Goal: Task Accomplishment & Management: Manage account settings

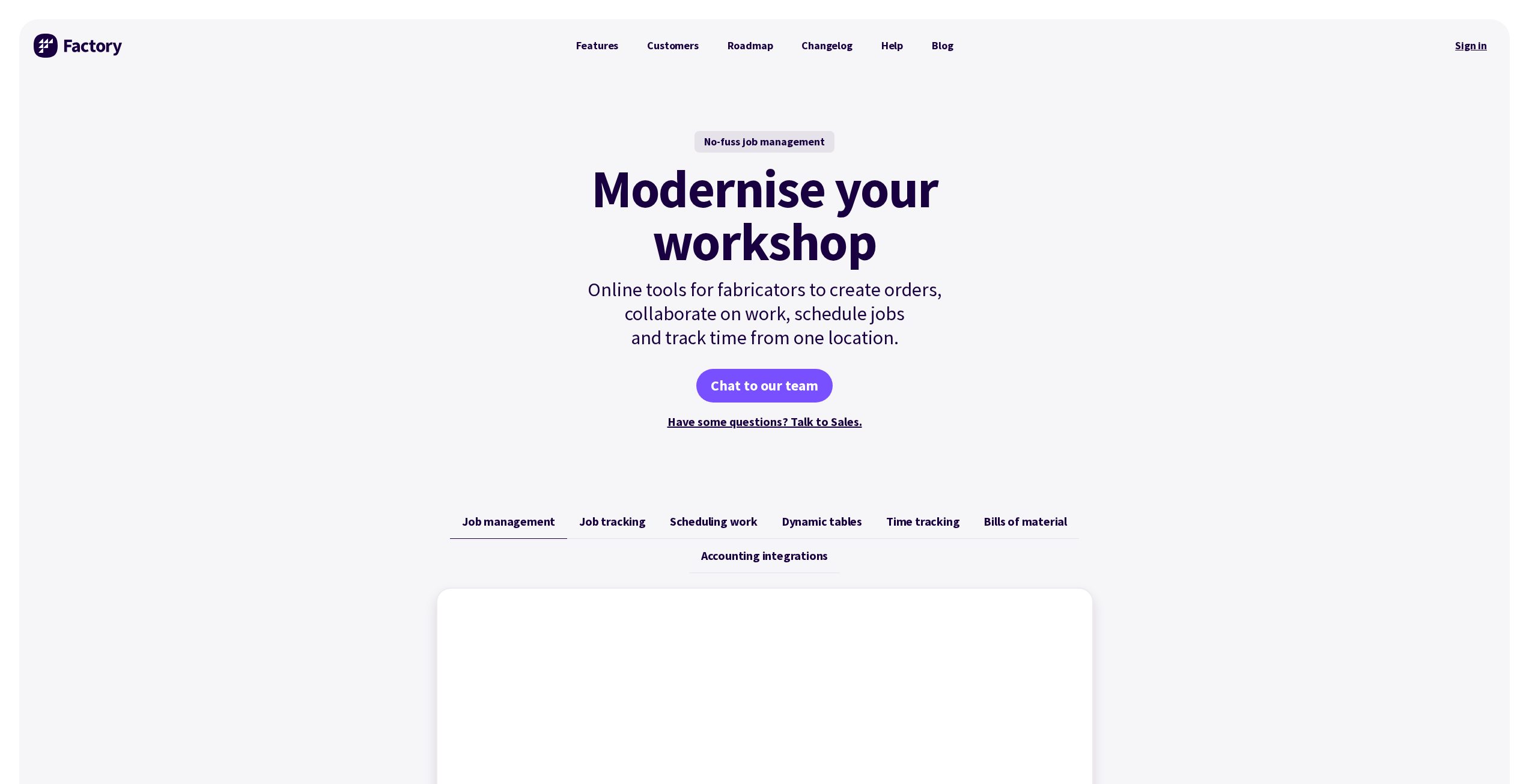
click at [1475, 49] on link "Sign in" at bounding box center [1471, 45] width 49 height 28
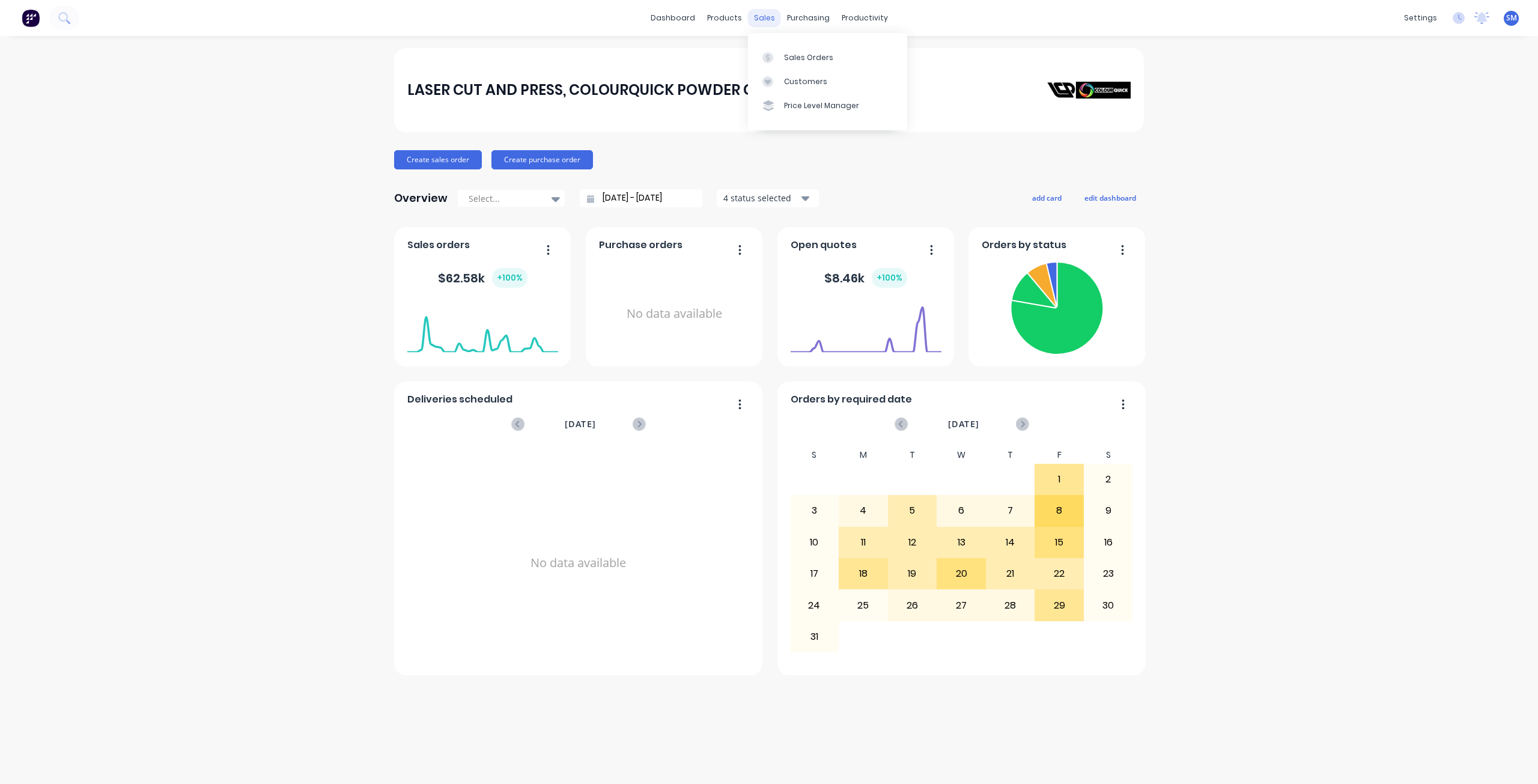
click at [756, 13] on div "sales" at bounding box center [764, 18] width 33 height 18
click at [792, 81] on div "Customers" at bounding box center [806, 81] width 44 height 11
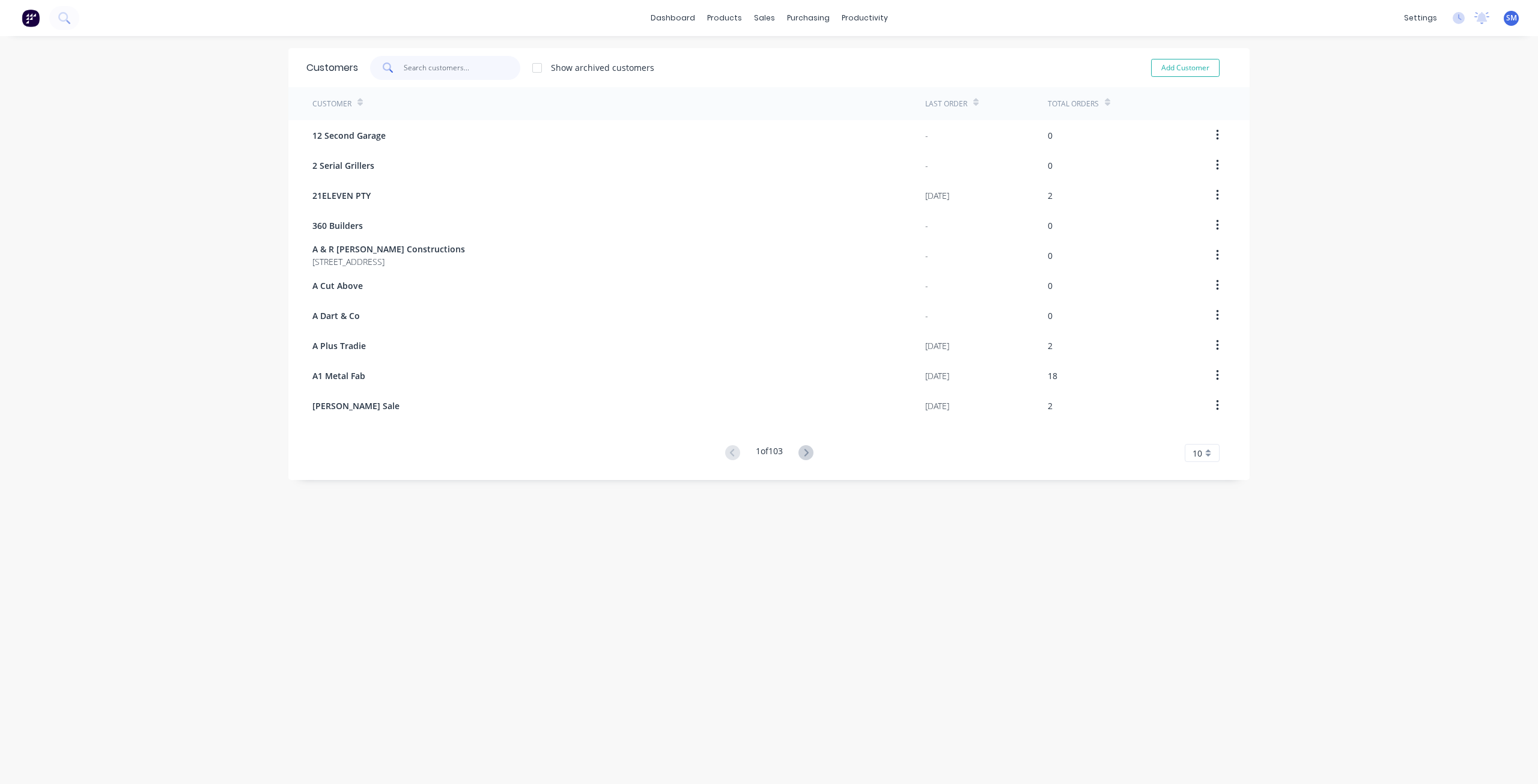
click at [430, 69] on input "text" at bounding box center [463, 68] width 118 height 24
click at [418, 68] on input "PR" at bounding box center [463, 68] width 118 height 24
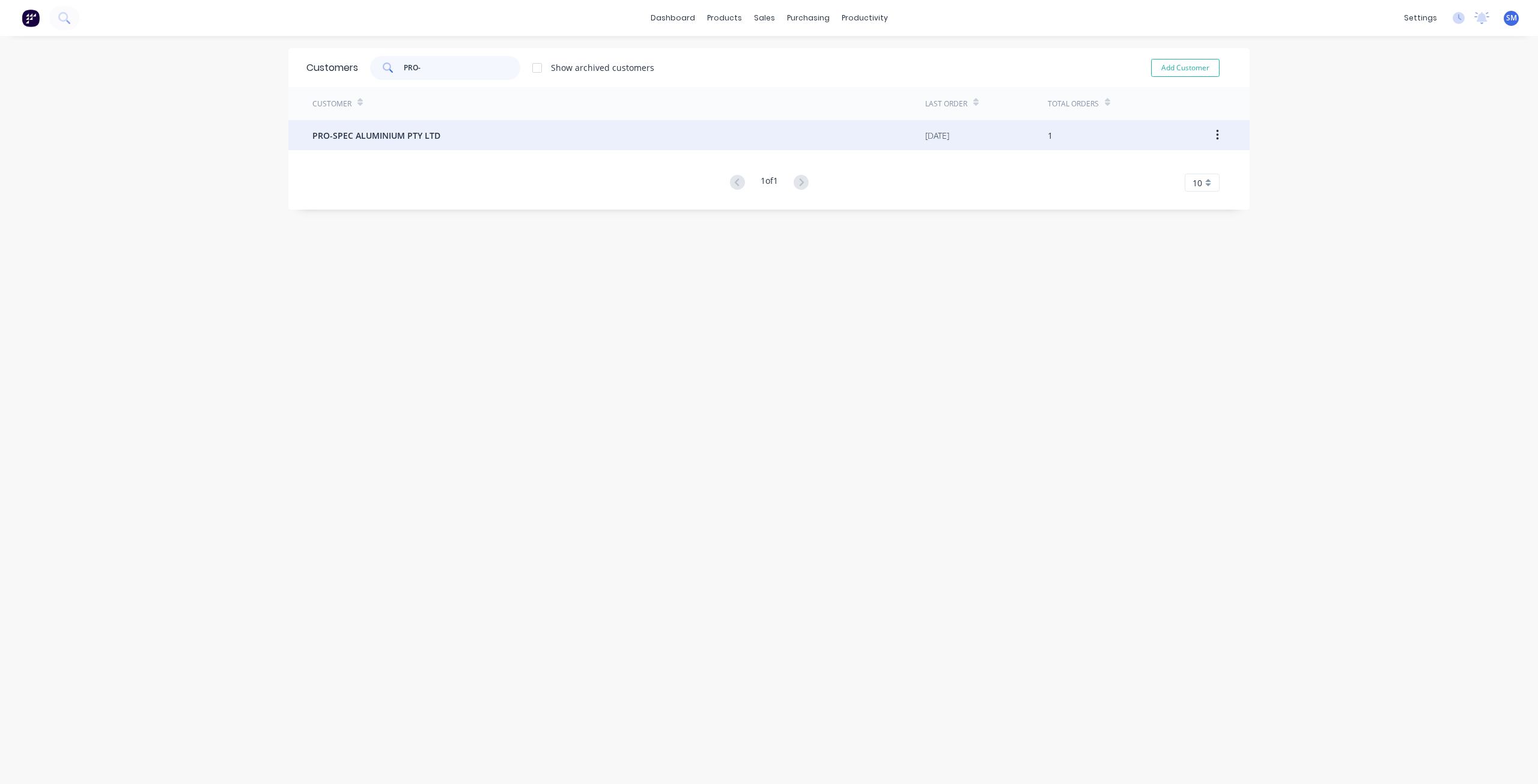
type input "PRO-"
click at [393, 139] on span "PRO-SPEC ALUMINIUM PTY LTD" at bounding box center [376, 135] width 128 height 13
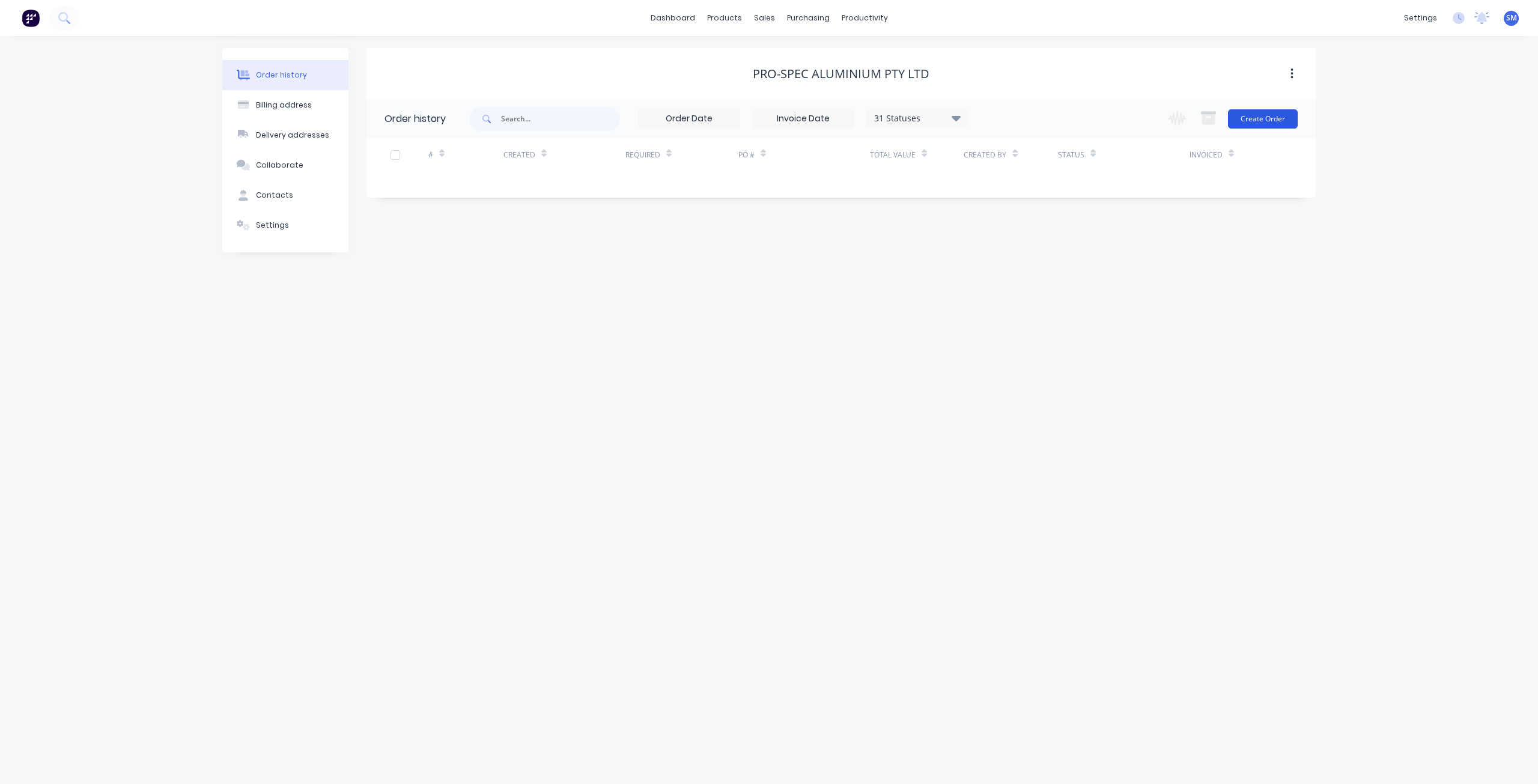
click at [1258, 118] on button "Create Order" at bounding box center [1263, 118] width 70 height 19
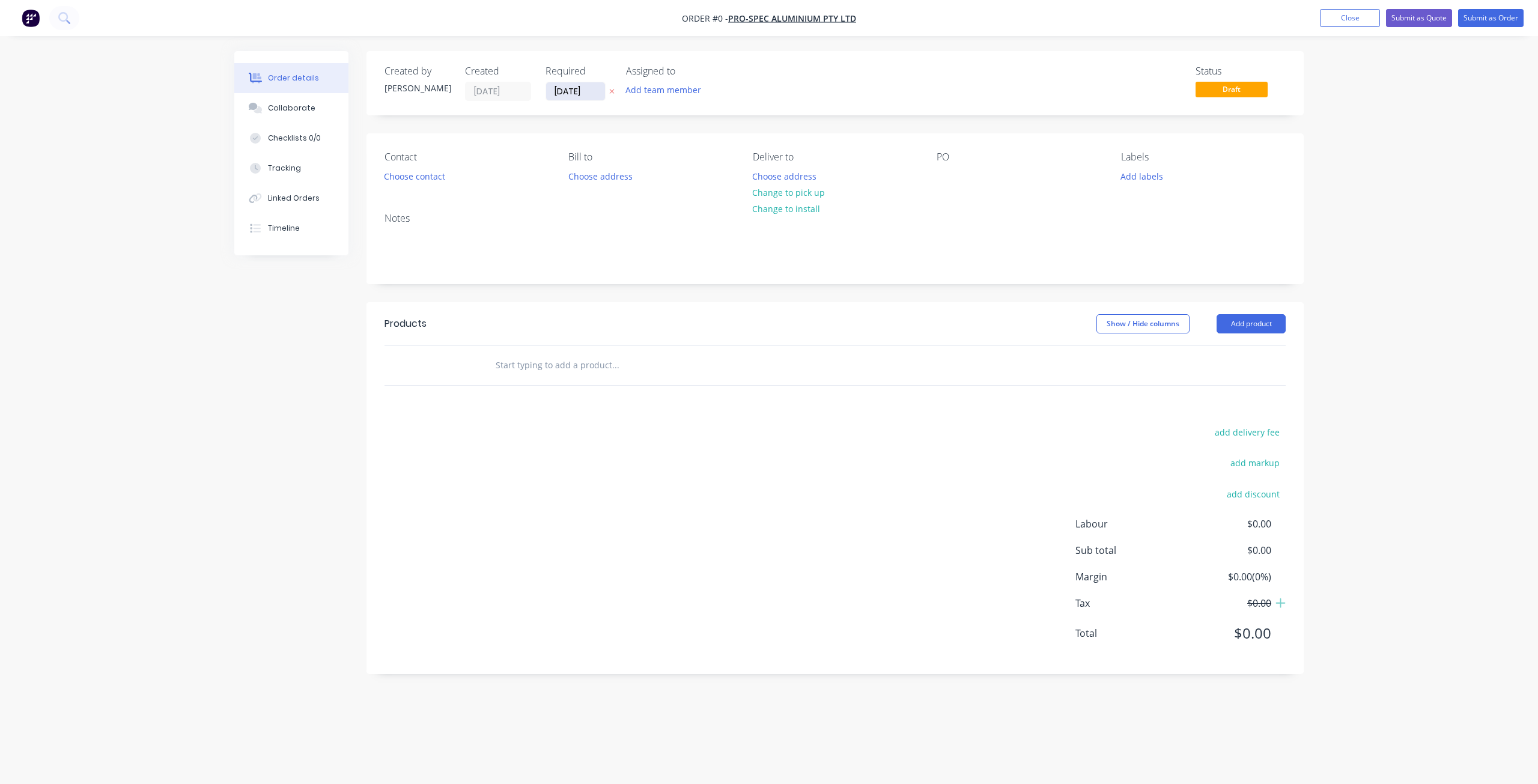
click at [566, 90] on input "[DATE]" at bounding box center [576, 91] width 59 height 18
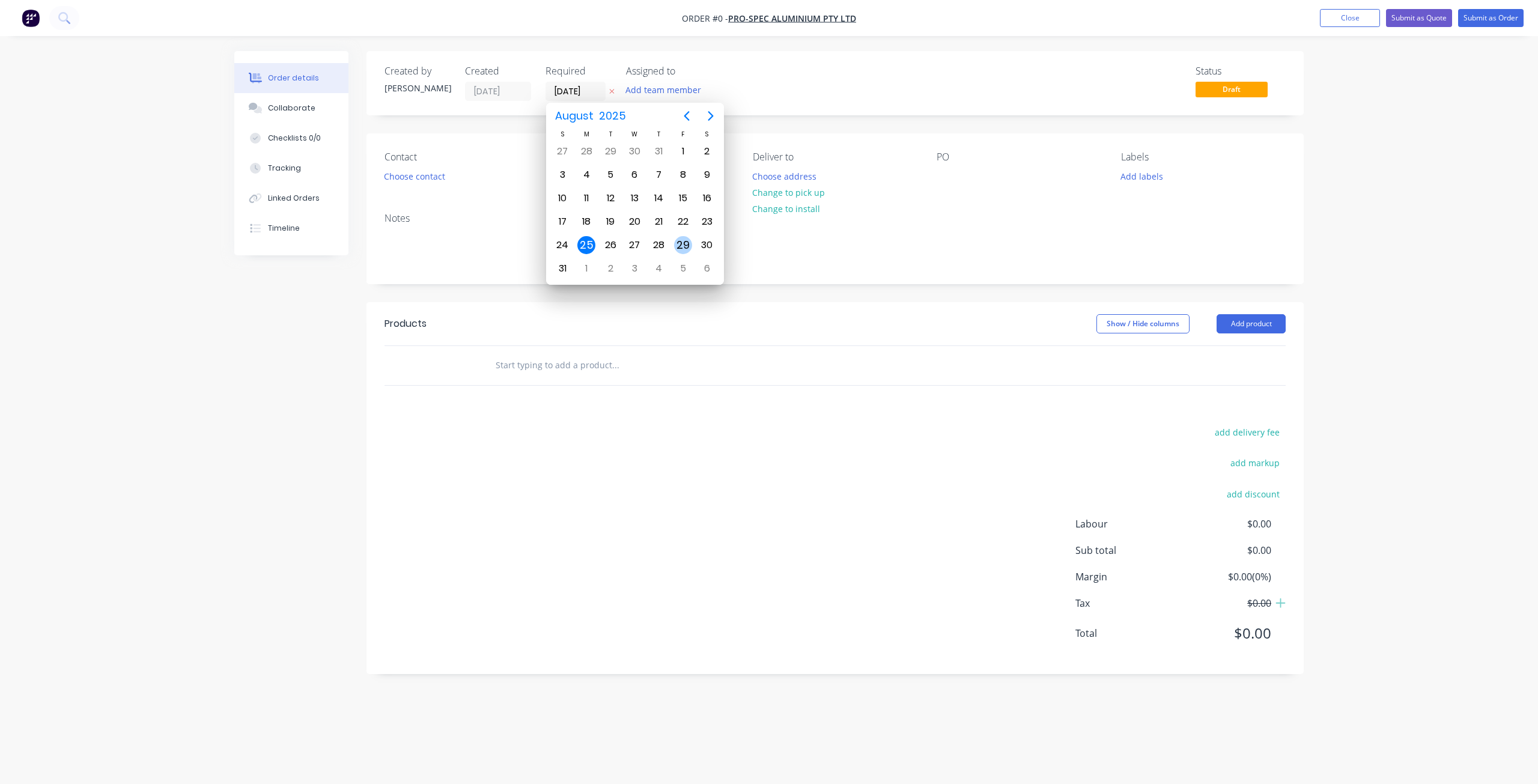
click at [688, 248] on div "29" at bounding box center [683, 244] width 18 height 18
type input "[DATE]"
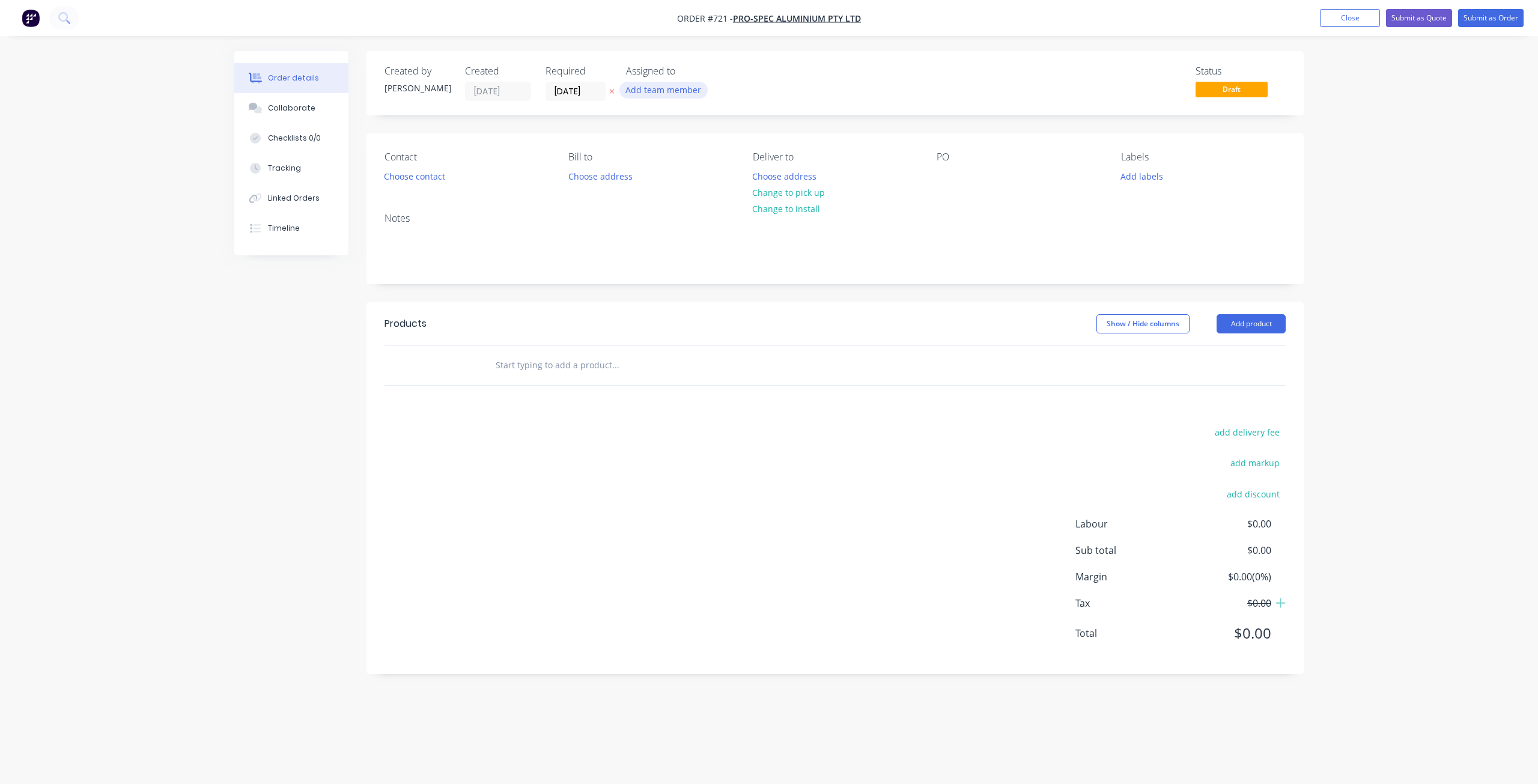
click at [667, 90] on button "Add team member" at bounding box center [663, 89] width 88 height 16
click at [579, 192] on div "Contact Choose contact [PERSON_NAME] to Choose address Deliver to Choose addres…" at bounding box center [835, 168] width 938 height 70
click at [406, 179] on button "Choose contact" at bounding box center [415, 175] width 74 height 16
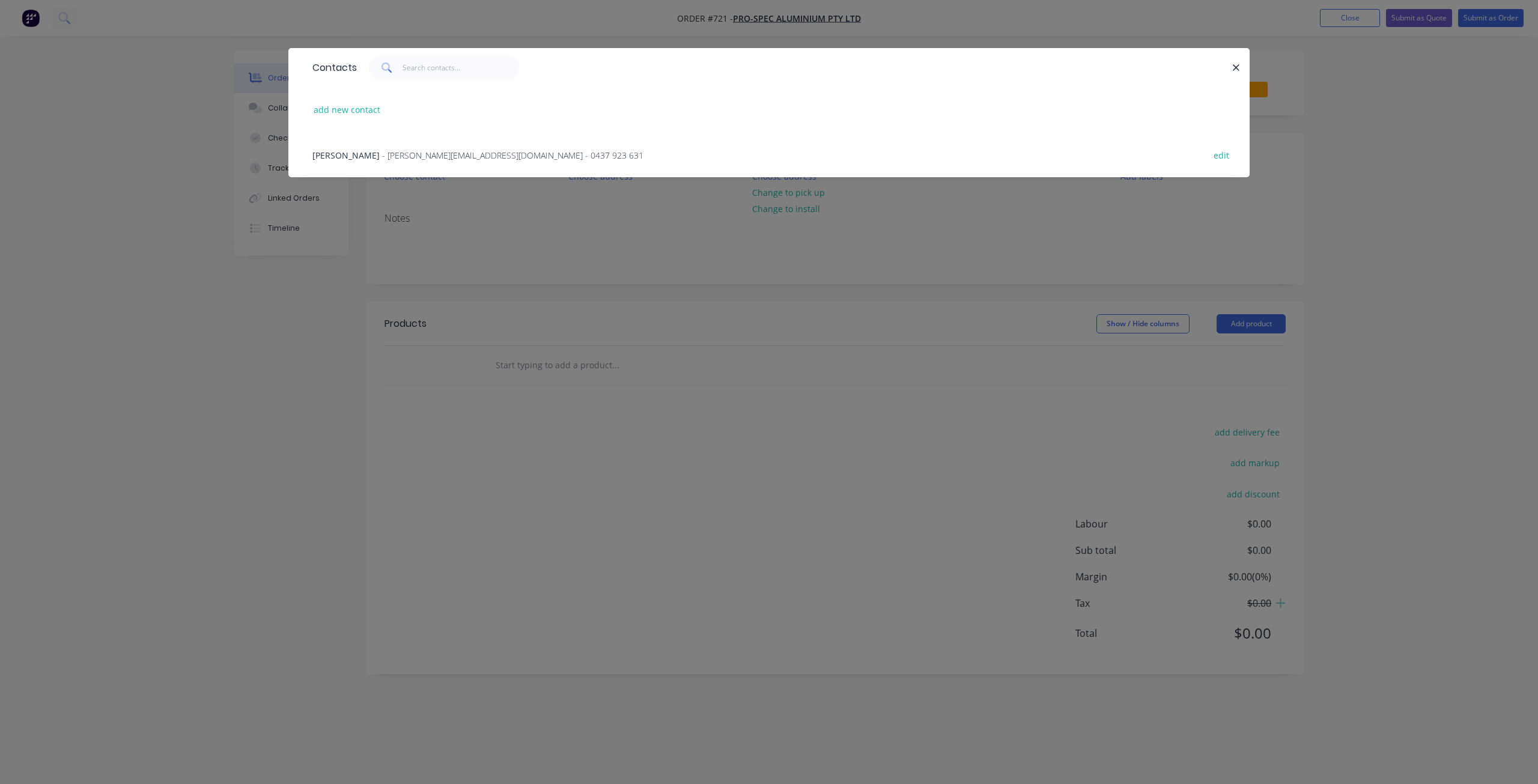
click at [390, 155] on span "- [PERSON_NAME][EMAIL_ADDRESS][DOMAIN_NAME] - 0437 923 631" at bounding box center [512, 155] width 261 height 12
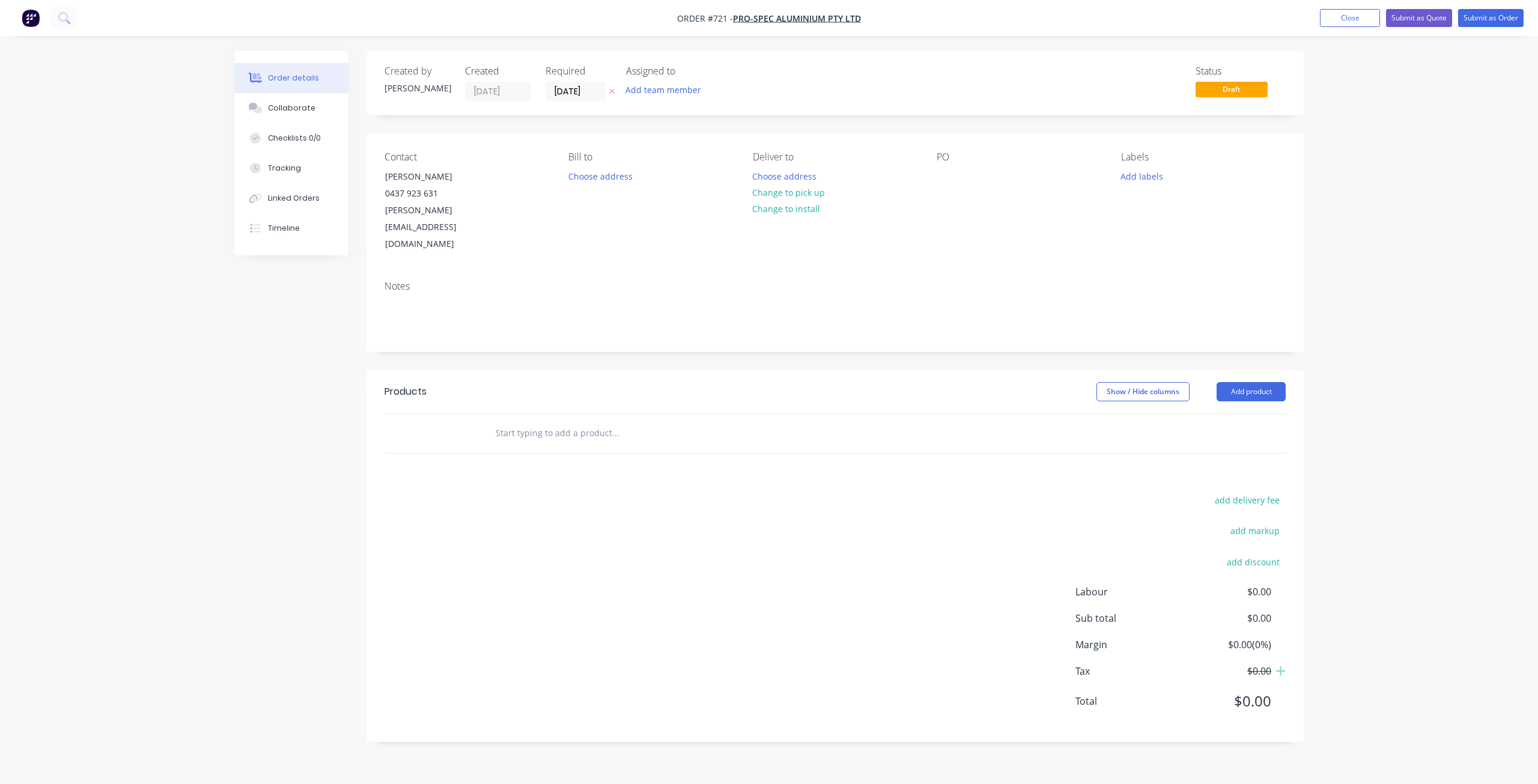
drag, startPoint x: 806, startPoint y: 189, endPoint x: 894, endPoint y: 191, distance: 88.0
click at [806, 189] on button "Change to pick up" at bounding box center [789, 192] width 86 height 16
click at [939, 176] on div at bounding box center [946, 176] width 19 height 18
click at [1152, 170] on button "Add labels" at bounding box center [1142, 175] width 55 height 16
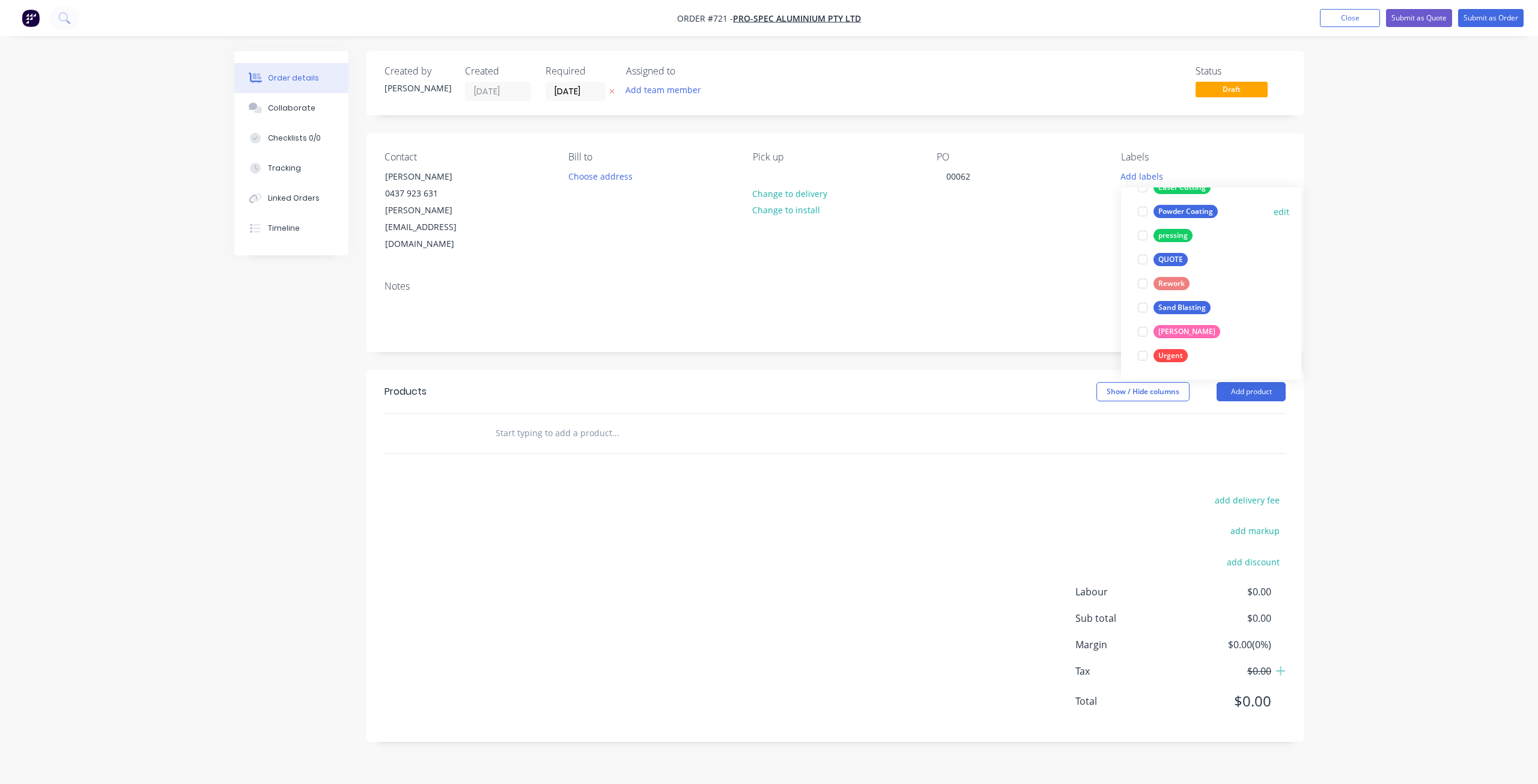
click at [1144, 212] on div at bounding box center [1143, 212] width 24 height 24
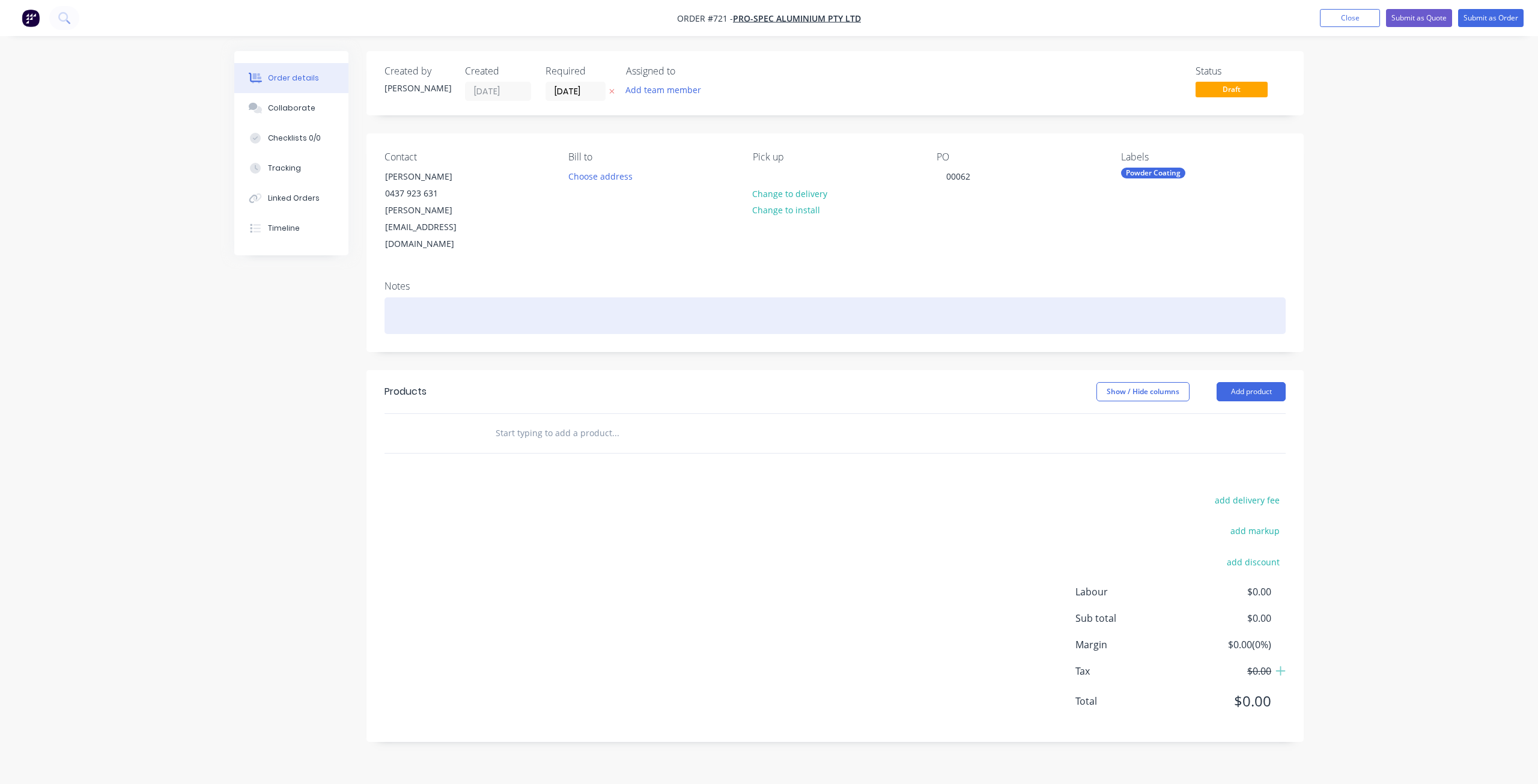
click at [386, 297] on div at bounding box center [835, 316] width 902 height 37
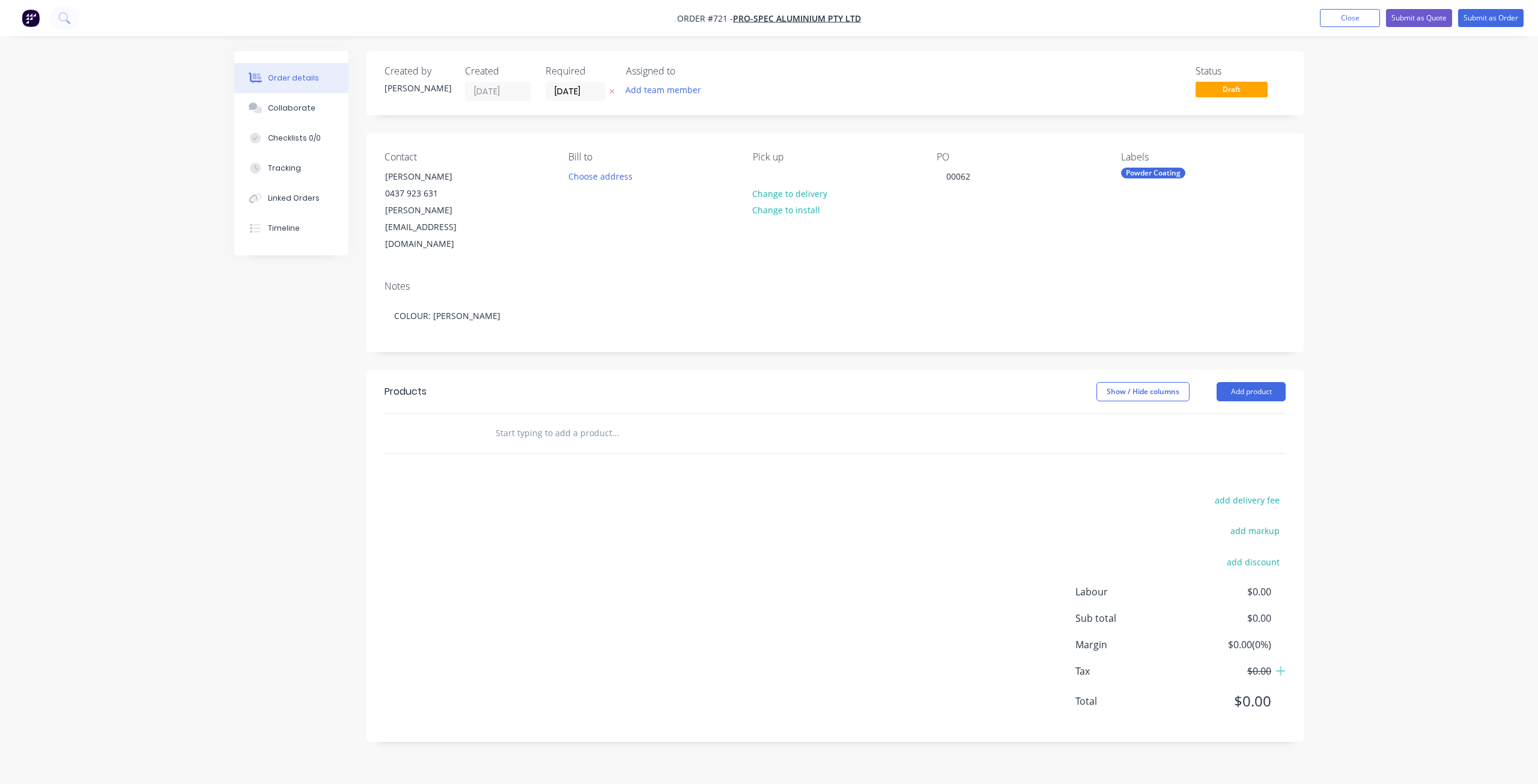
click at [526, 416] on div at bounding box center [697, 433] width 432 height 39
click at [521, 421] on input "text" at bounding box center [615, 433] width 240 height 24
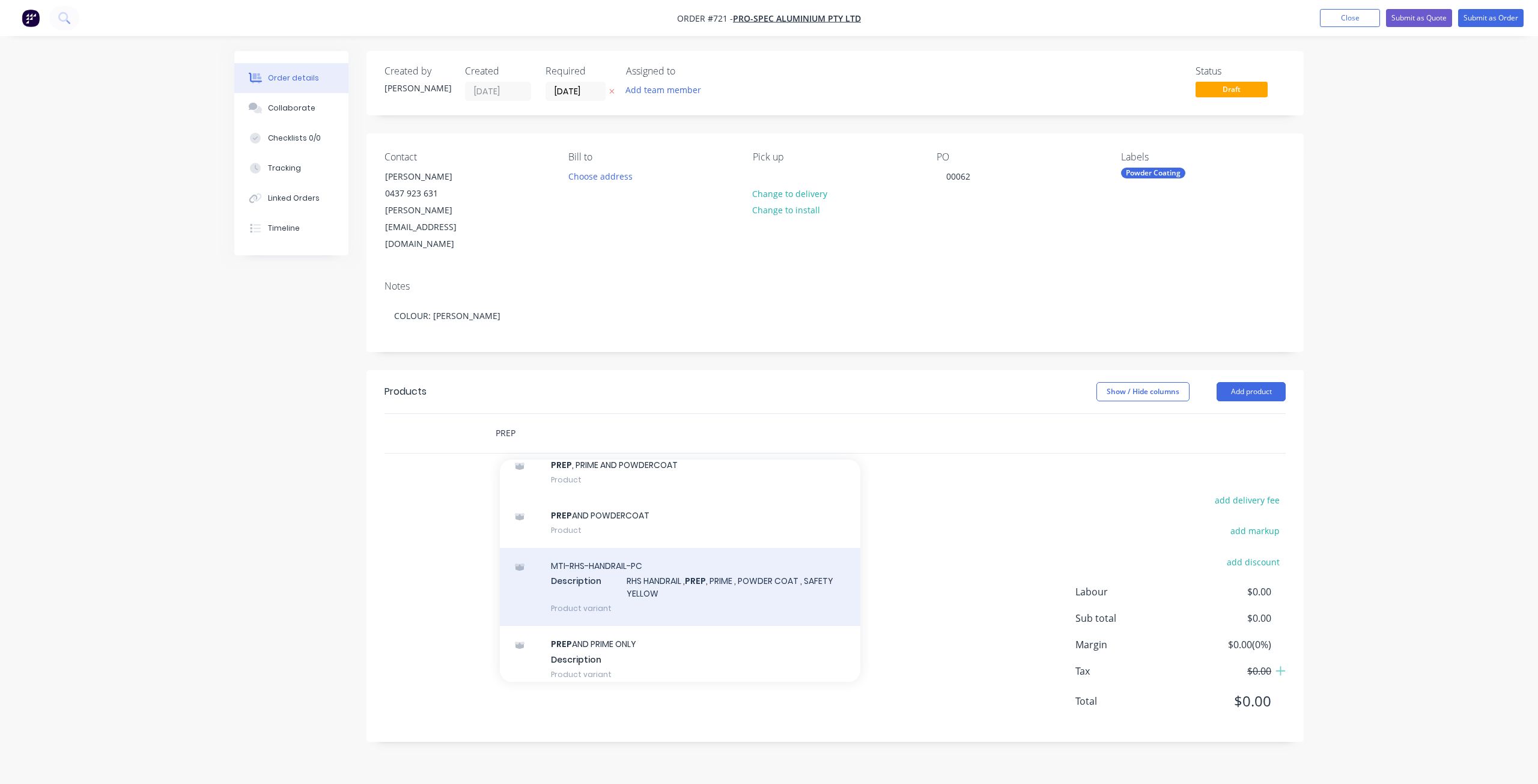
scroll to position [1142, 0]
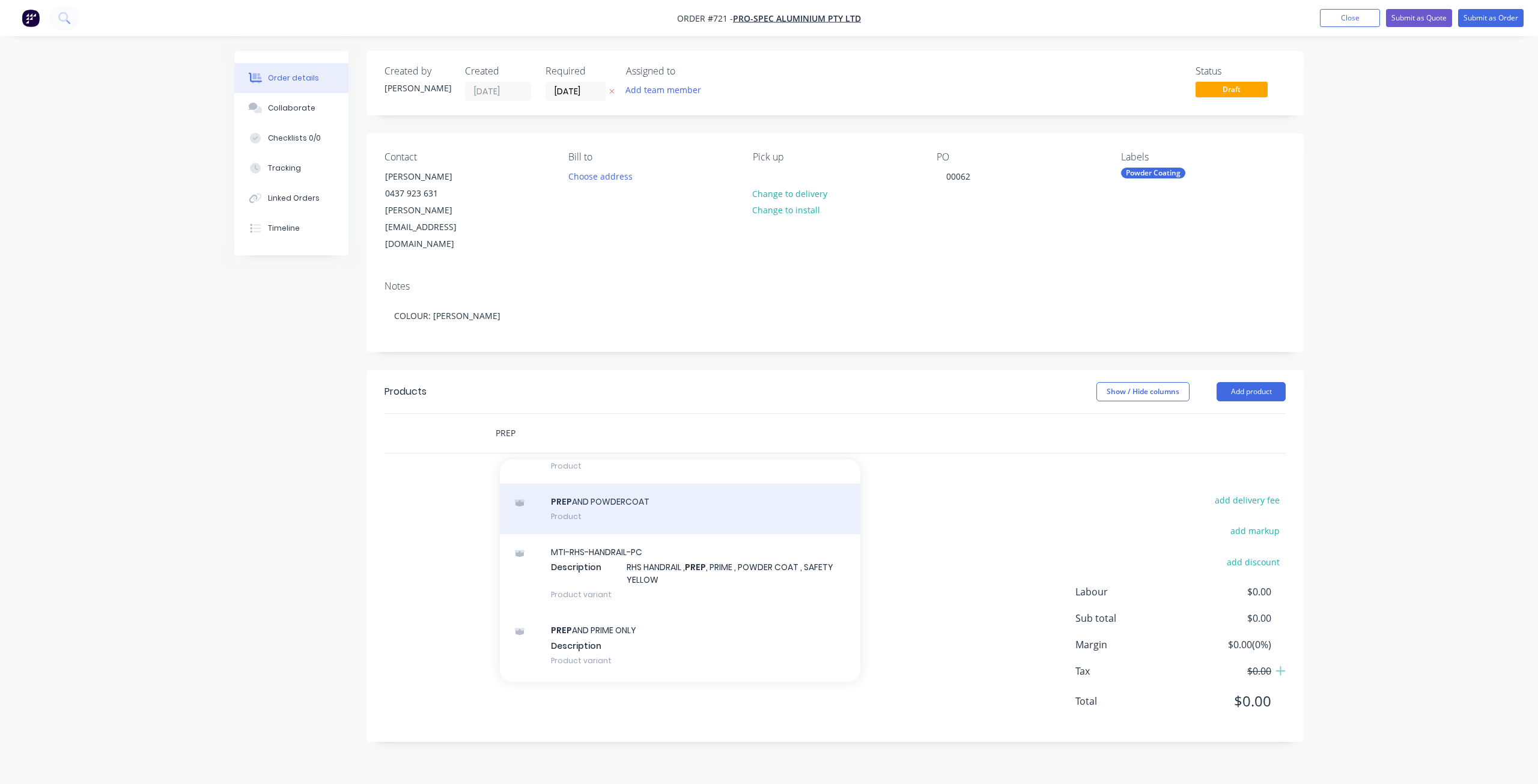
type input "PREP"
click at [598, 483] on div "PREP AND POWDERCOAT Product" at bounding box center [679, 509] width 360 height 50
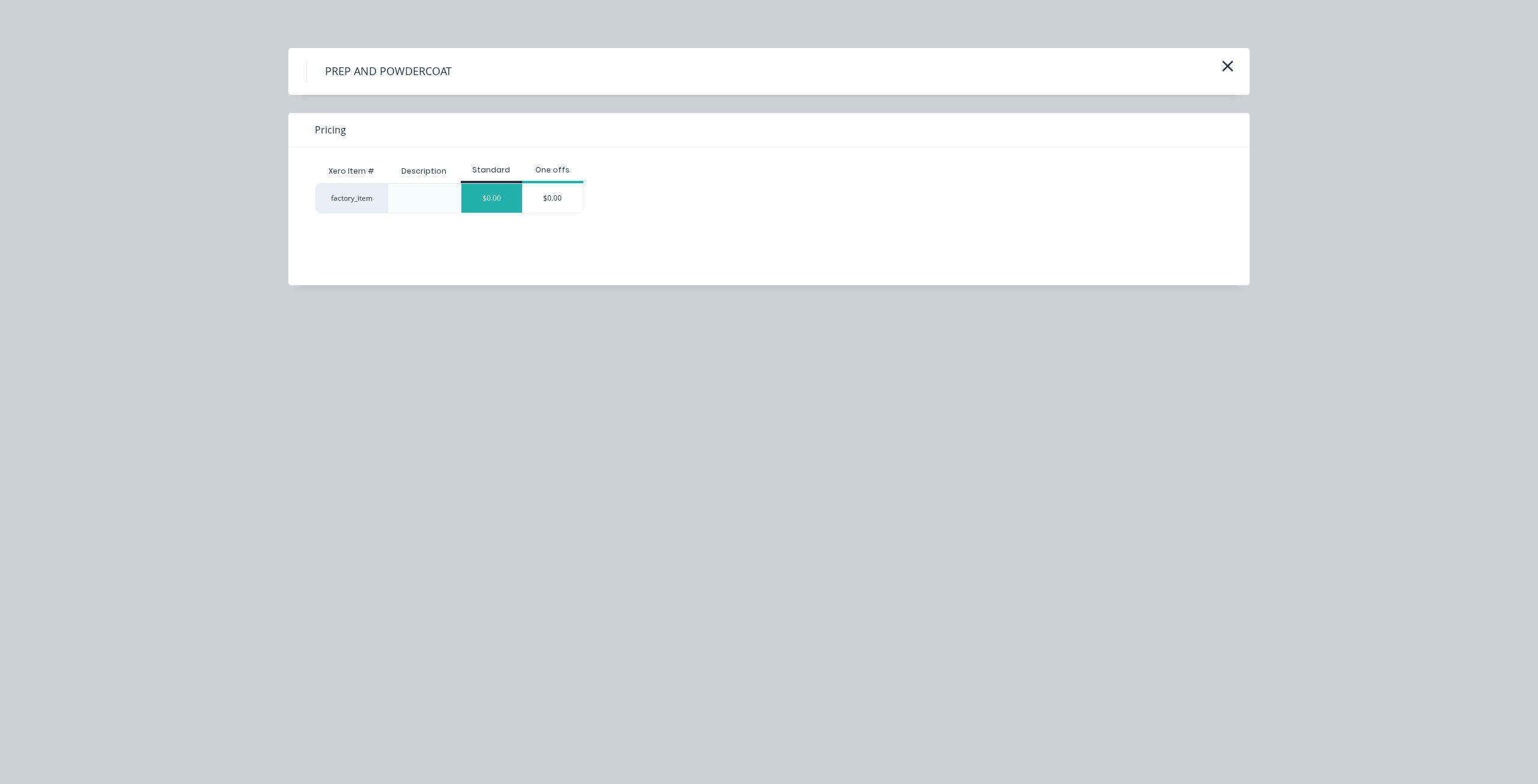
click at [496, 200] on div "$0.00" at bounding box center [492, 198] width 60 height 29
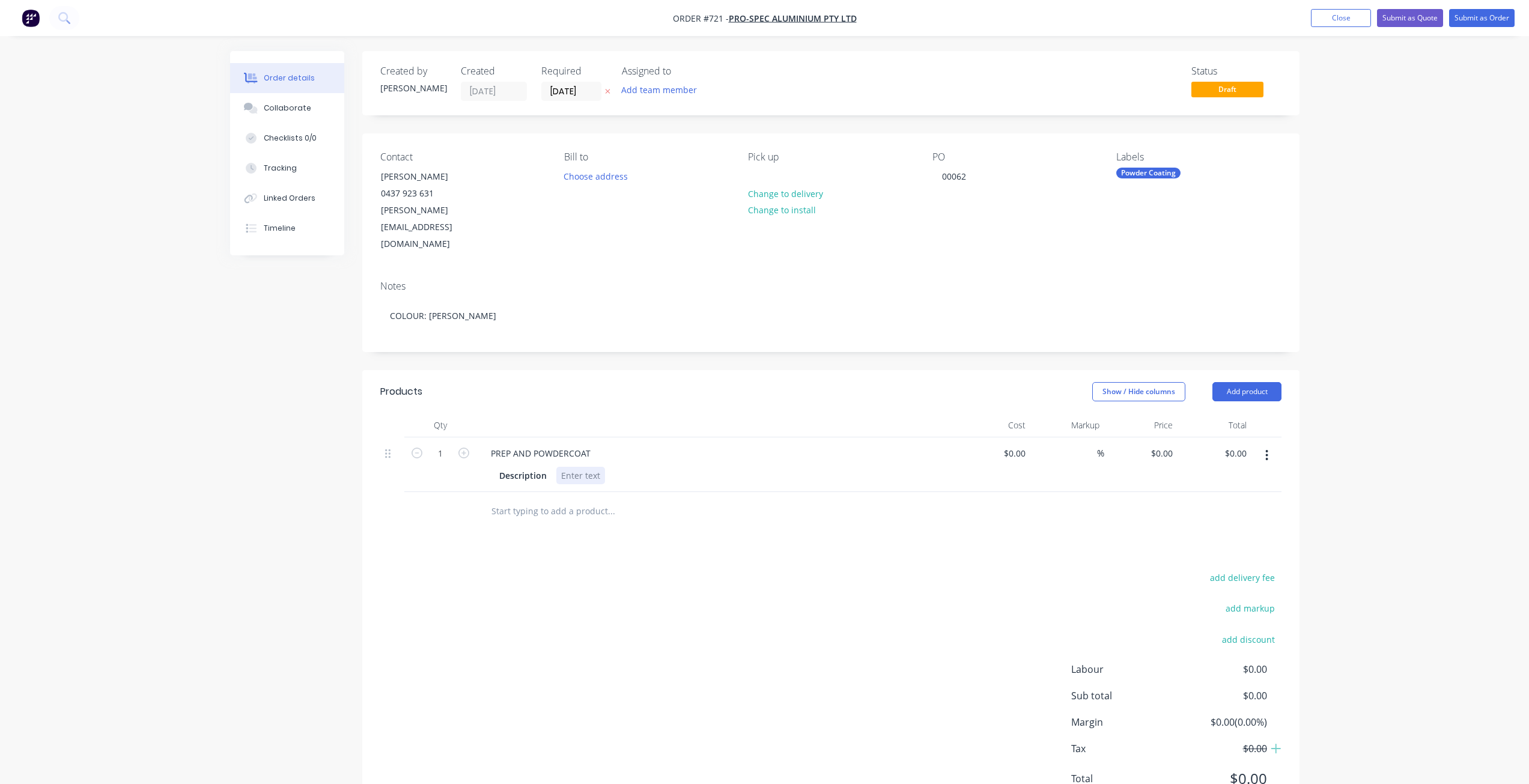
click at [591, 467] on div at bounding box center [581, 475] width 49 height 18
click at [652, 467] on div "100MM FLAT BAR , 3000 LONG 60MM FLAT BAR X 2 , 2000MM" at bounding box center [622, 482] width 131 height 30
click at [683, 467] on div "100MM FLAT BAR , 3000MM LONG 60MM FLAT BAR X 2 , 2000MM" at bounding box center [630, 482] width 147 height 30
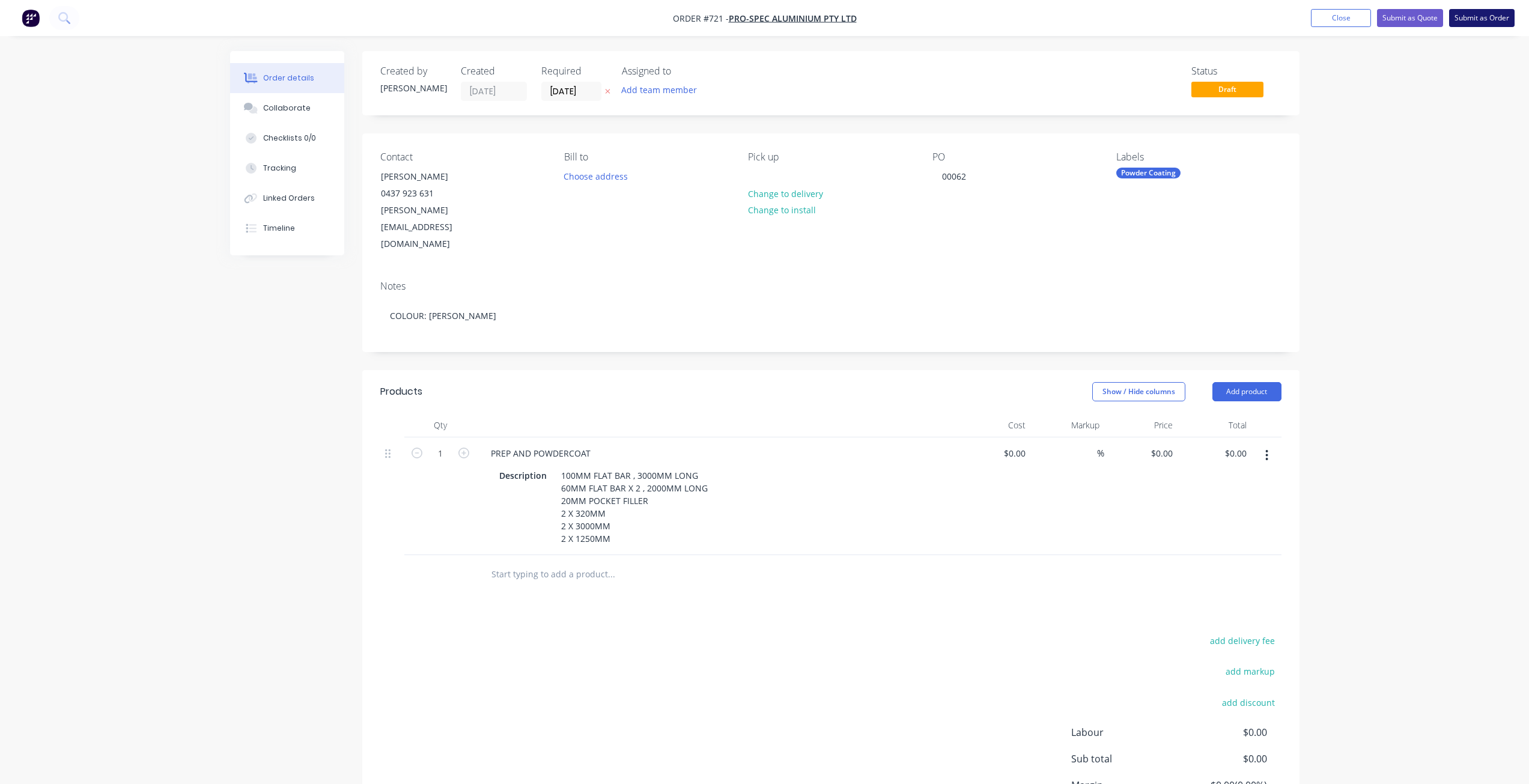
click at [1479, 18] on button "Submit as Order" at bounding box center [1482, 18] width 65 height 18
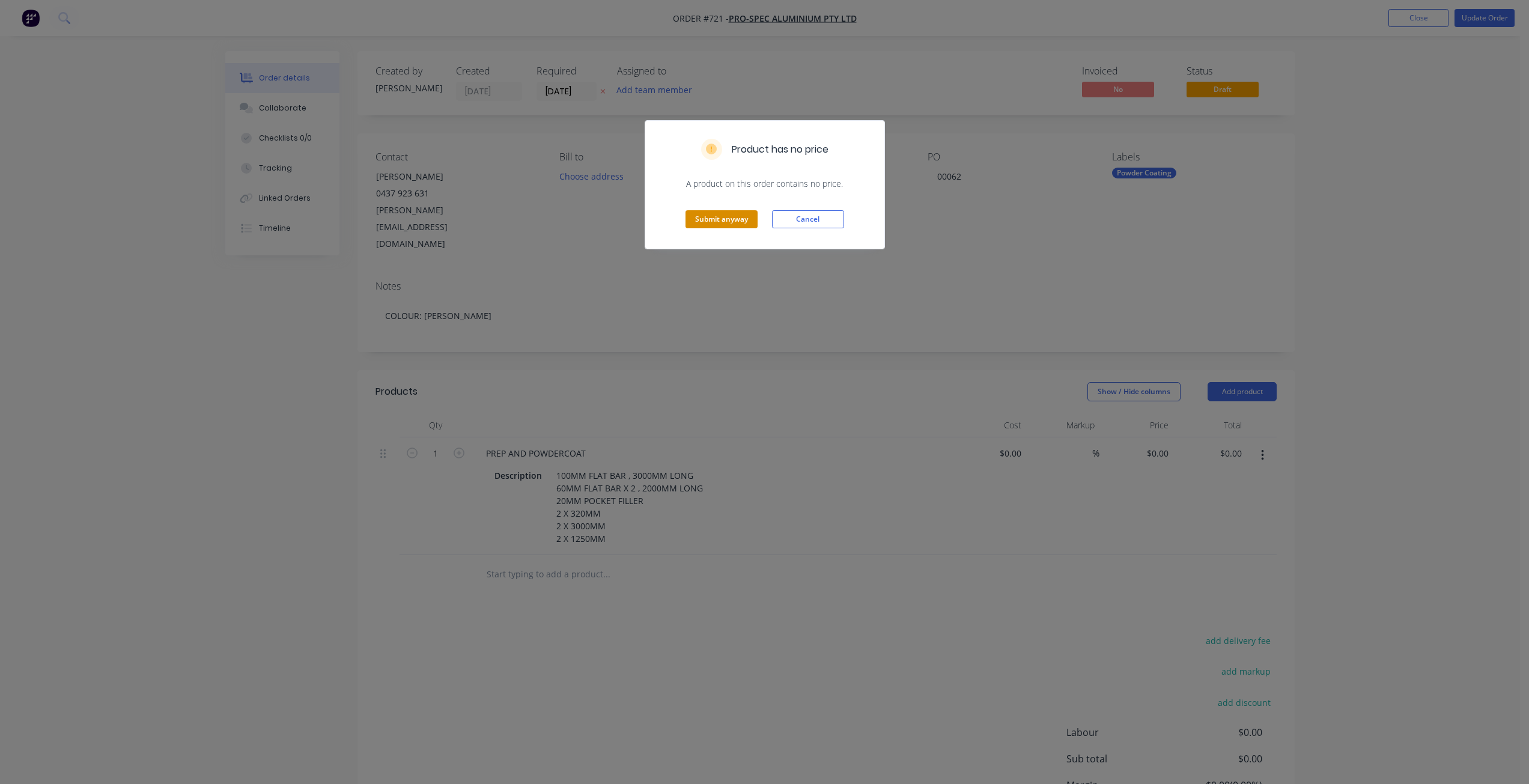
click at [722, 223] on button "Submit anyway" at bounding box center [722, 219] width 72 height 18
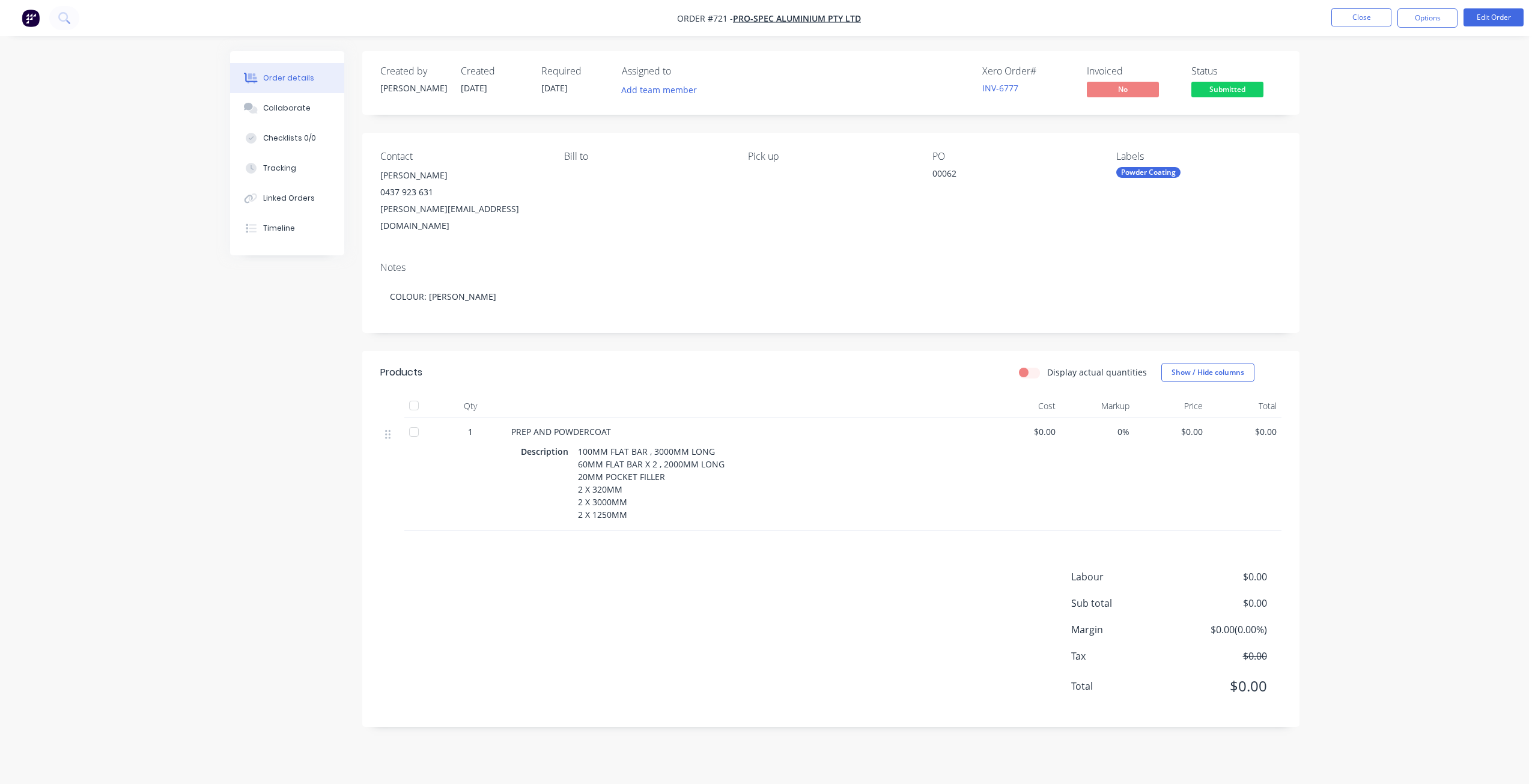
click at [1424, 22] on button "Options" at bounding box center [1428, 18] width 60 height 19
click at [1362, 149] on div "Work Order" at bounding box center [1392, 144] width 111 height 18
click at [1364, 119] on div "Without pricing" at bounding box center [1392, 121] width 111 height 18
click at [278, 107] on div "Collaborate" at bounding box center [286, 107] width 48 height 11
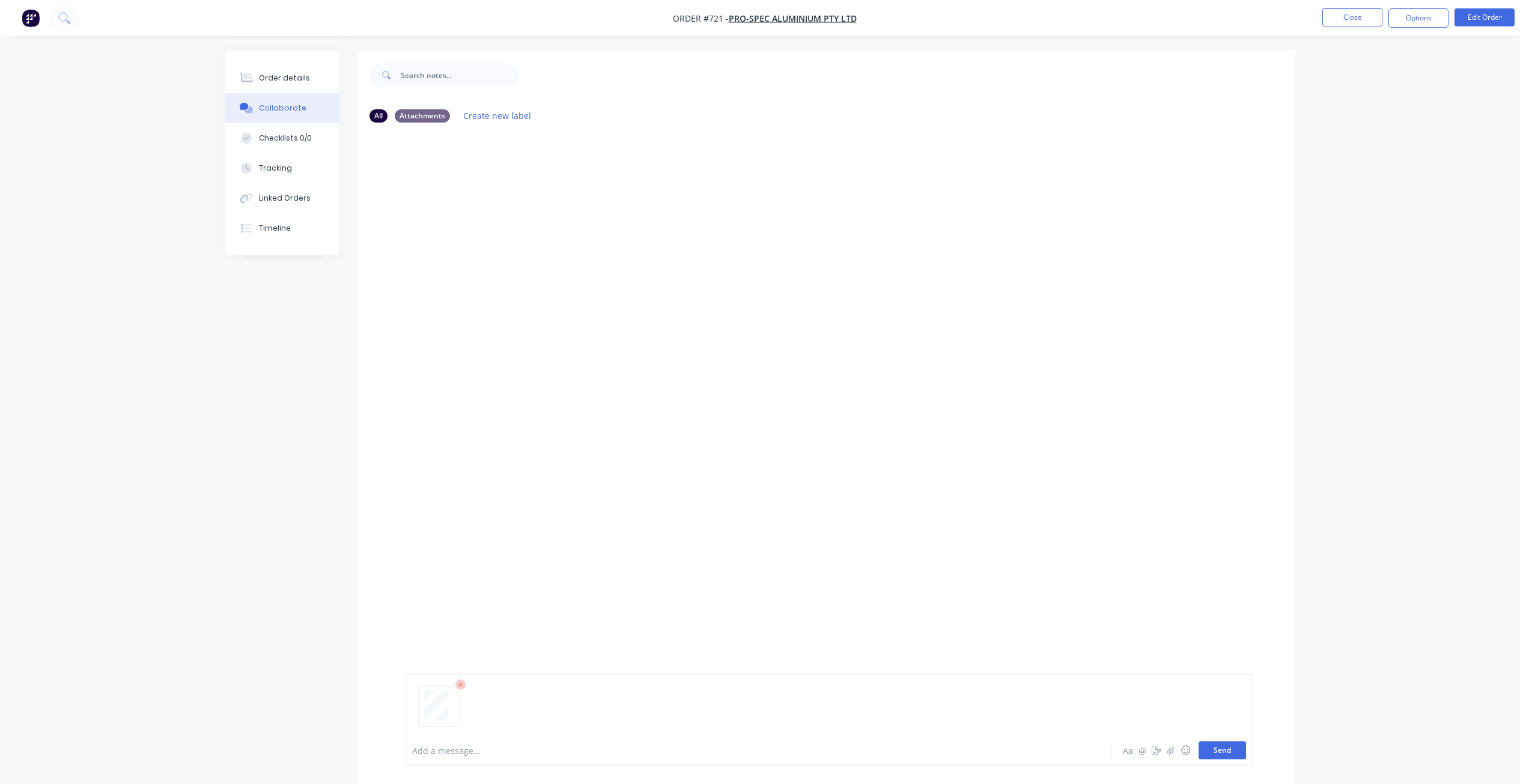
click at [1224, 748] on button "Send" at bounding box center [1223, 750] width 48 height 18
click at [1352, 14] on button "Close" at bounding box center [1353, 17] width 60 height 18
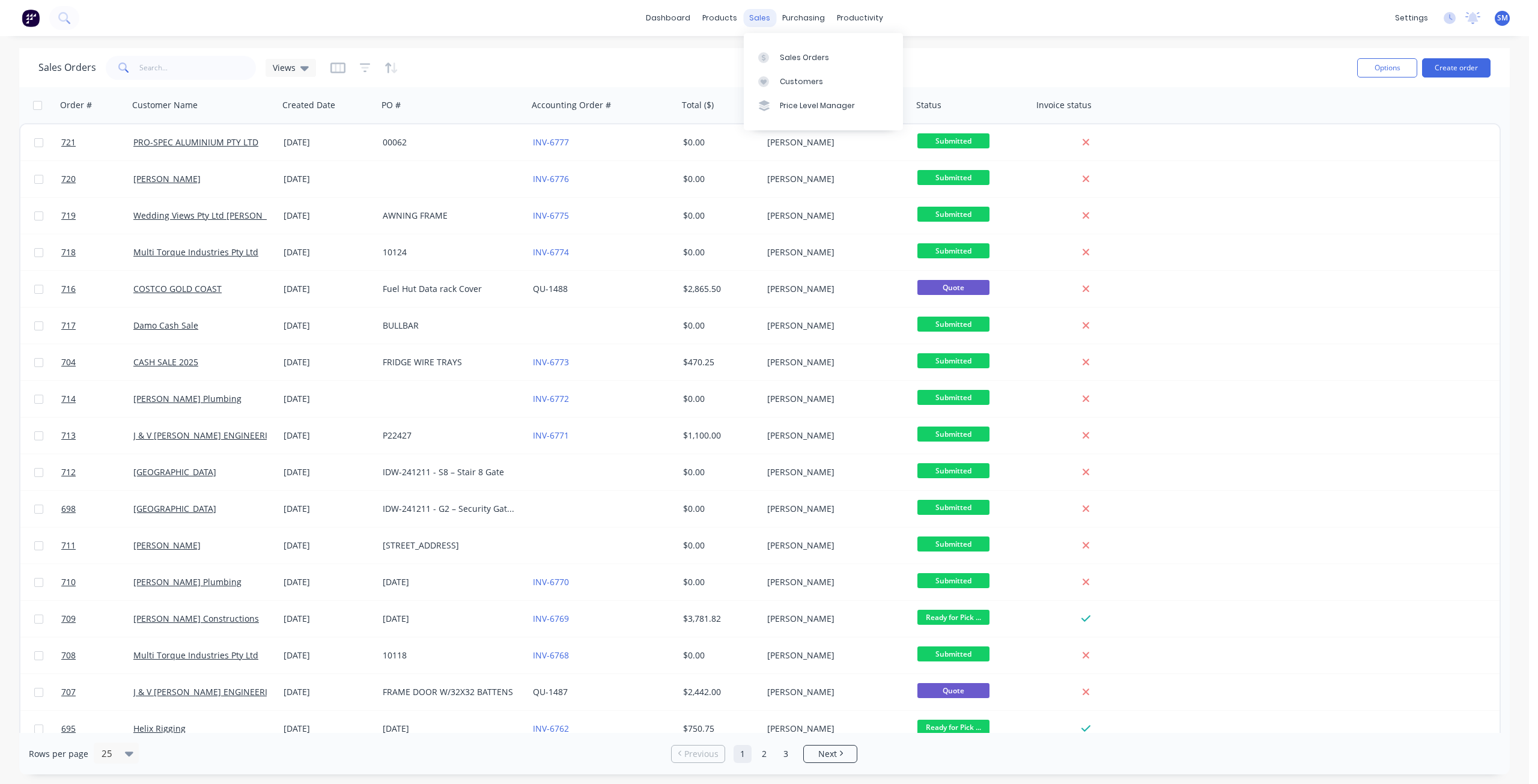
click at [762, 18] on div "sales" at bounding box center [759, 18] width 33 height 18
click at [802, 85] on div "Customers" at bounding box center [802, 81] width 44 height 11
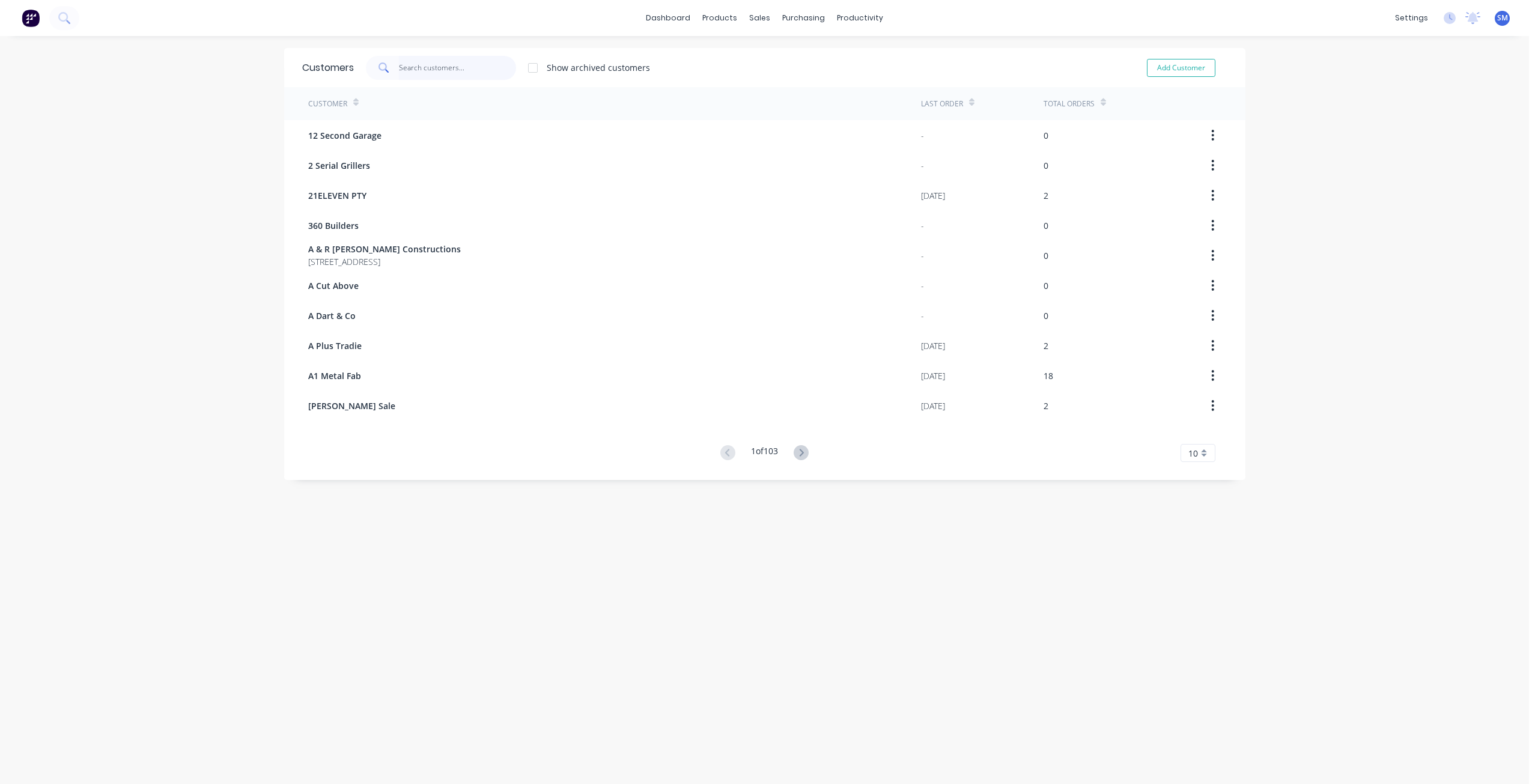
click at [417, 72] on input "text" at bounding box center [458, 68] width 118 height 24
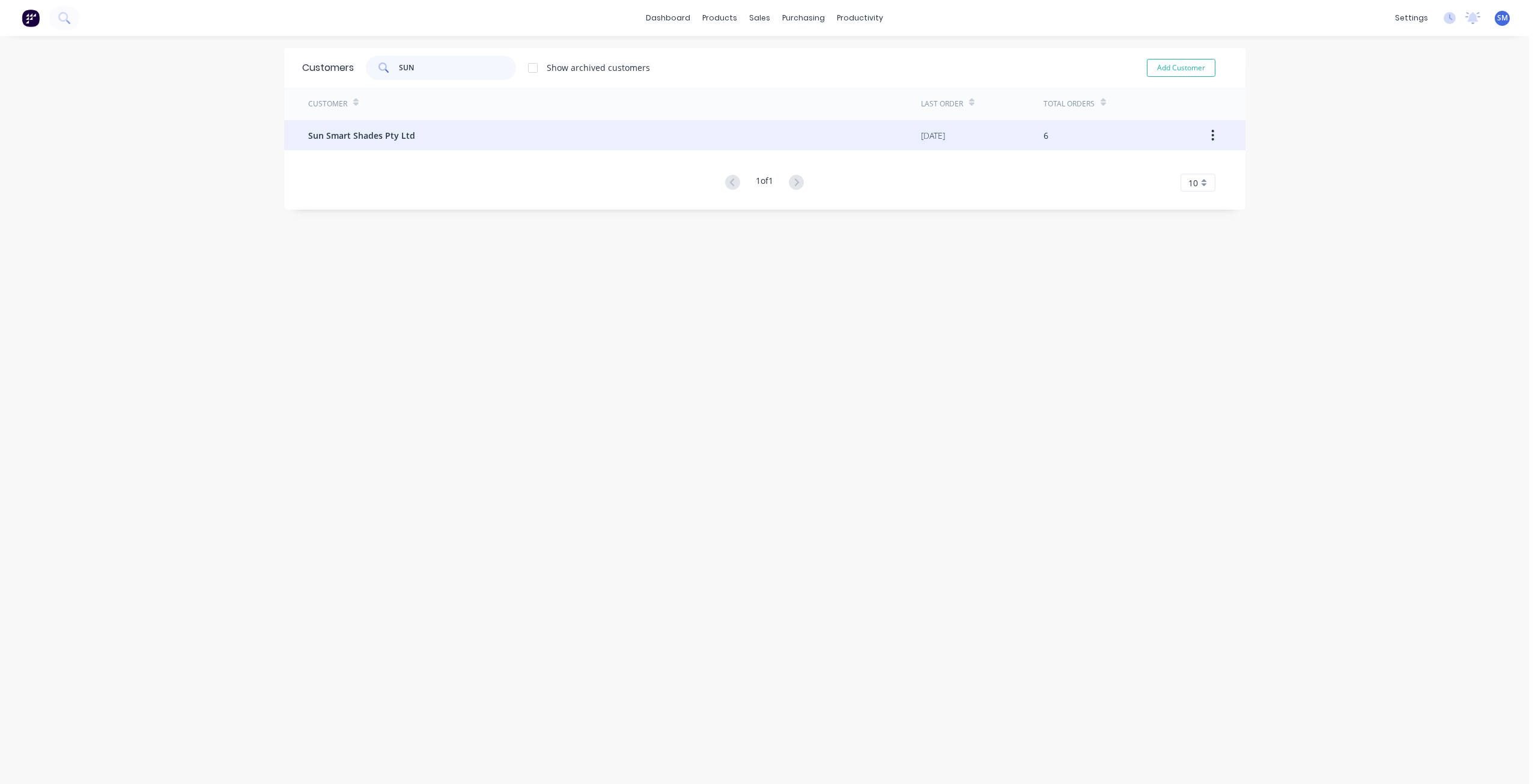
type input "SUN"
click at [375, 134] on span "Sun Smart Shades Pty Ltd" at bounding box center [361, 135] width 107 height 13
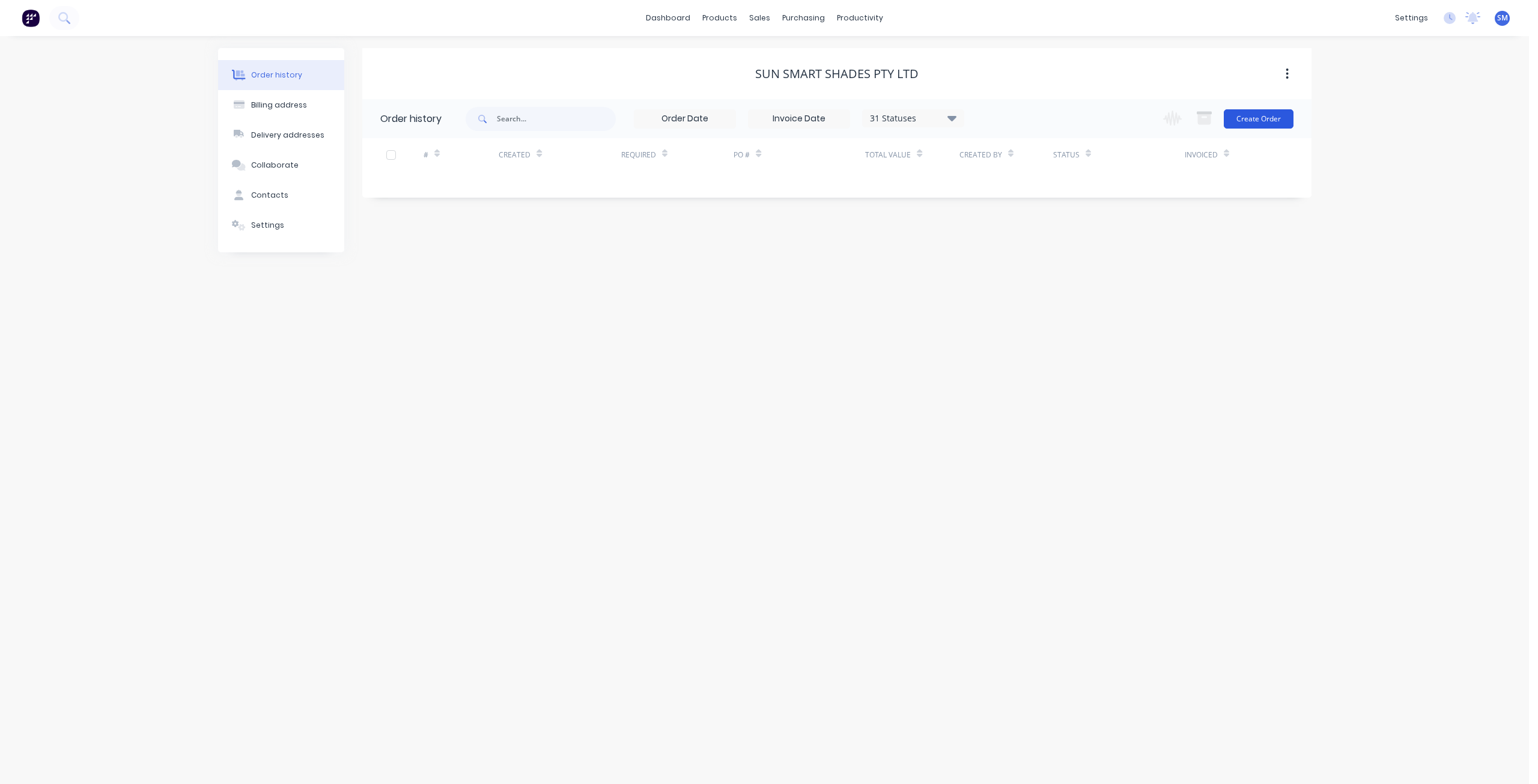
click at [1255, 120] on button "Create Order" at bounding box center [1258, 118] width 70 height 19
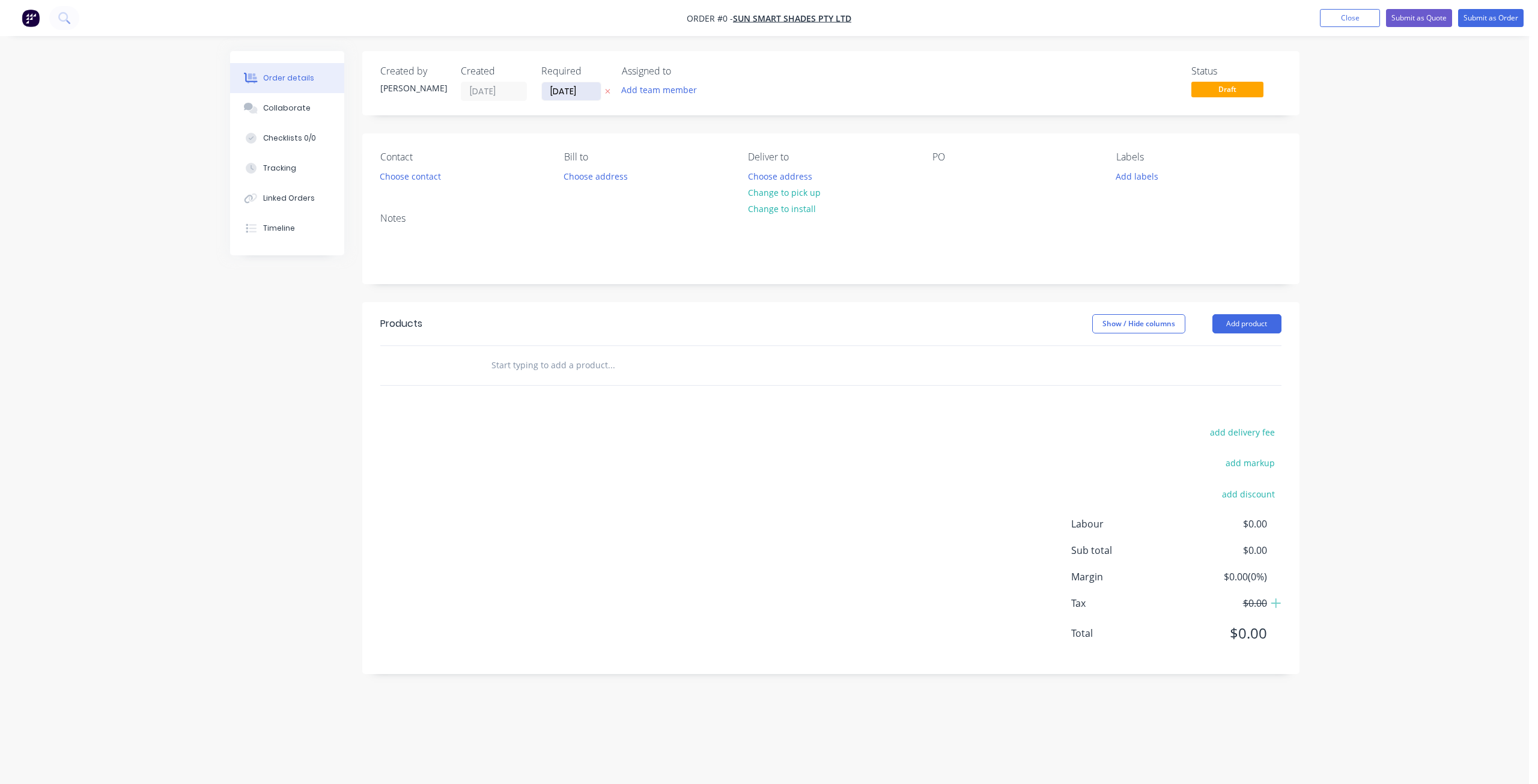
click at [566, 90] on input "[DATE]" at bounding box center [572, 91] width 59 height 18
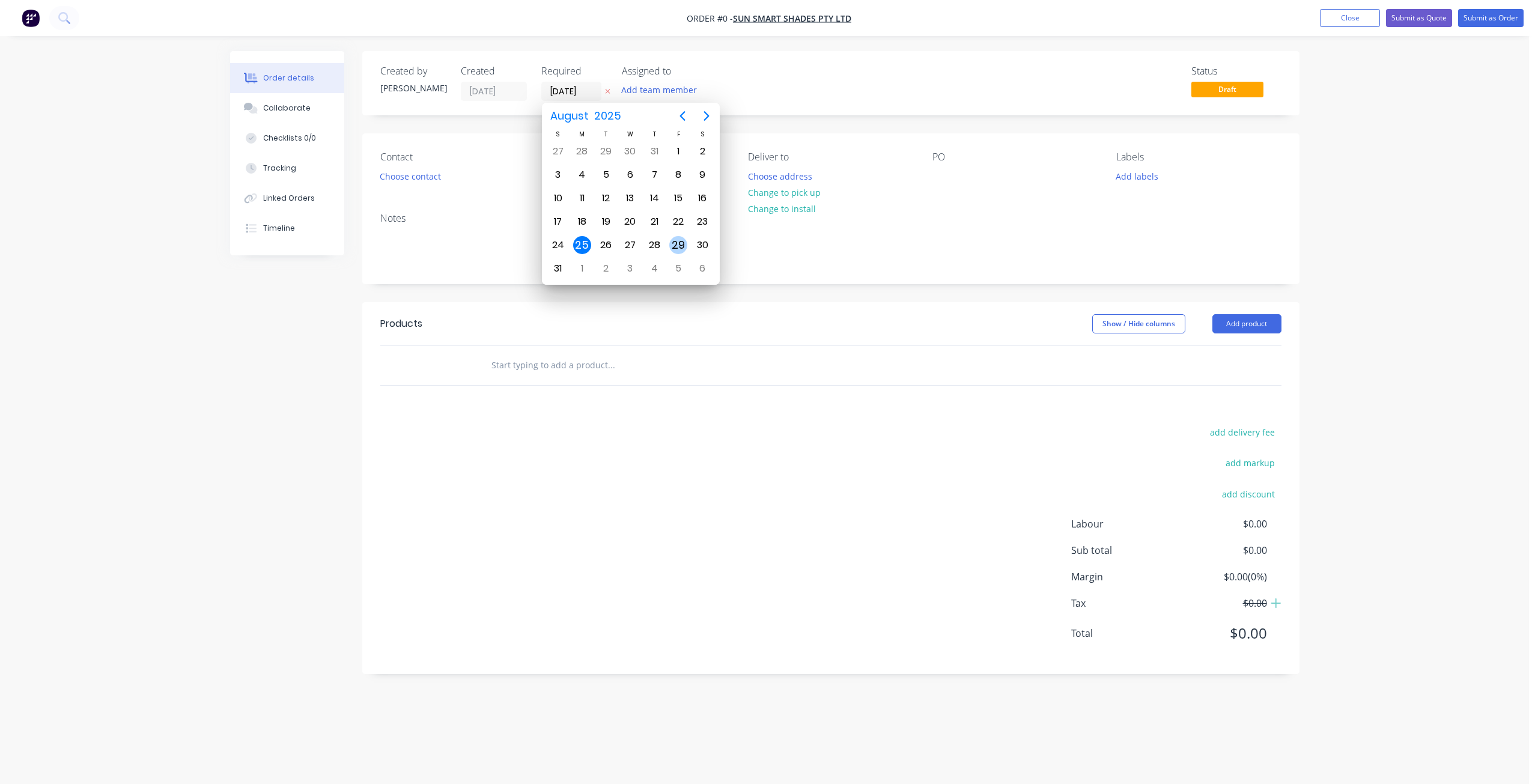
click at [679, 243] on div "29" at bounding box center [677, 244] width 18 height 18
type input "[DATE]"
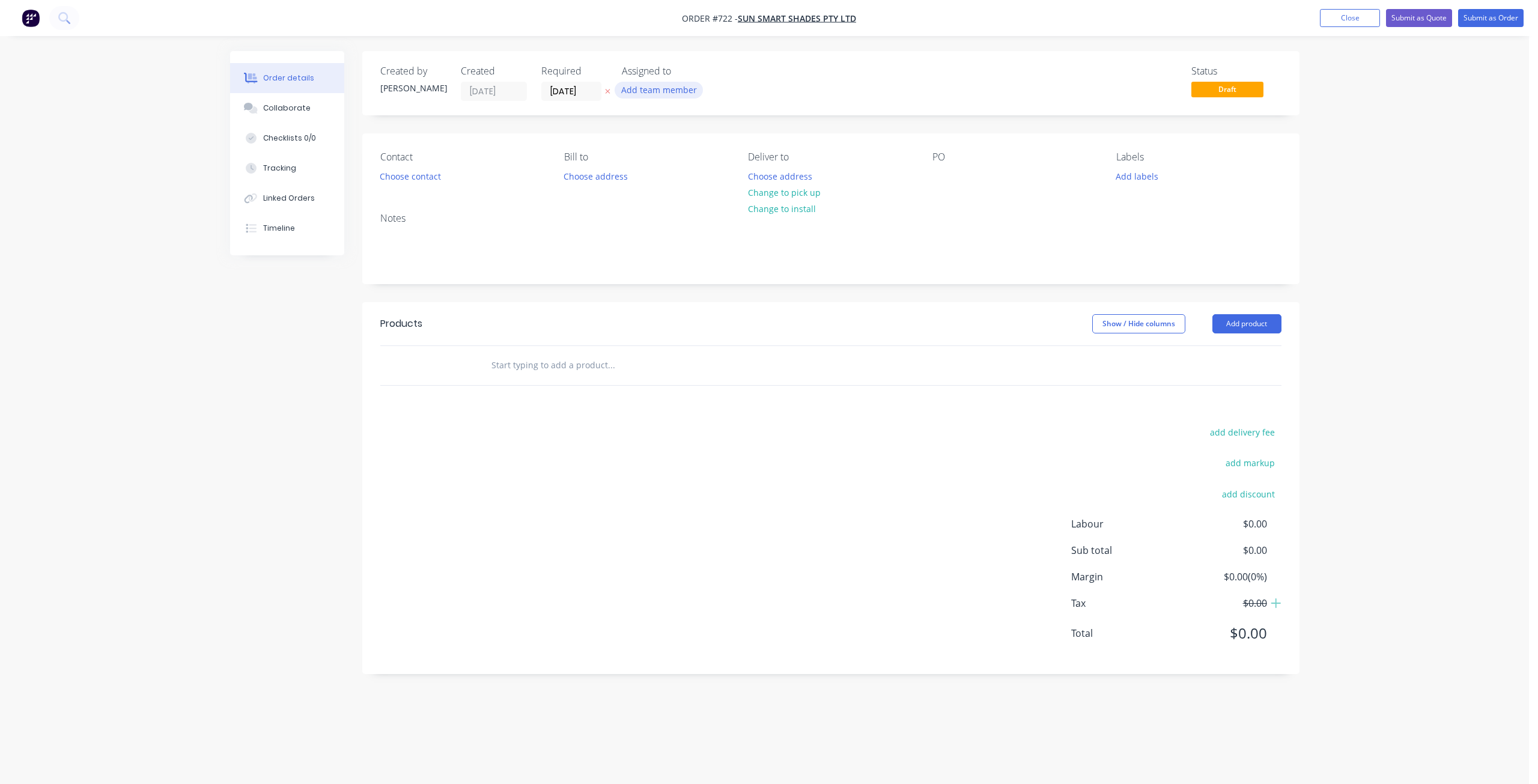
click at [649, 92] on button "Add team member" at bounding box center [658, 89] width 88 height 16
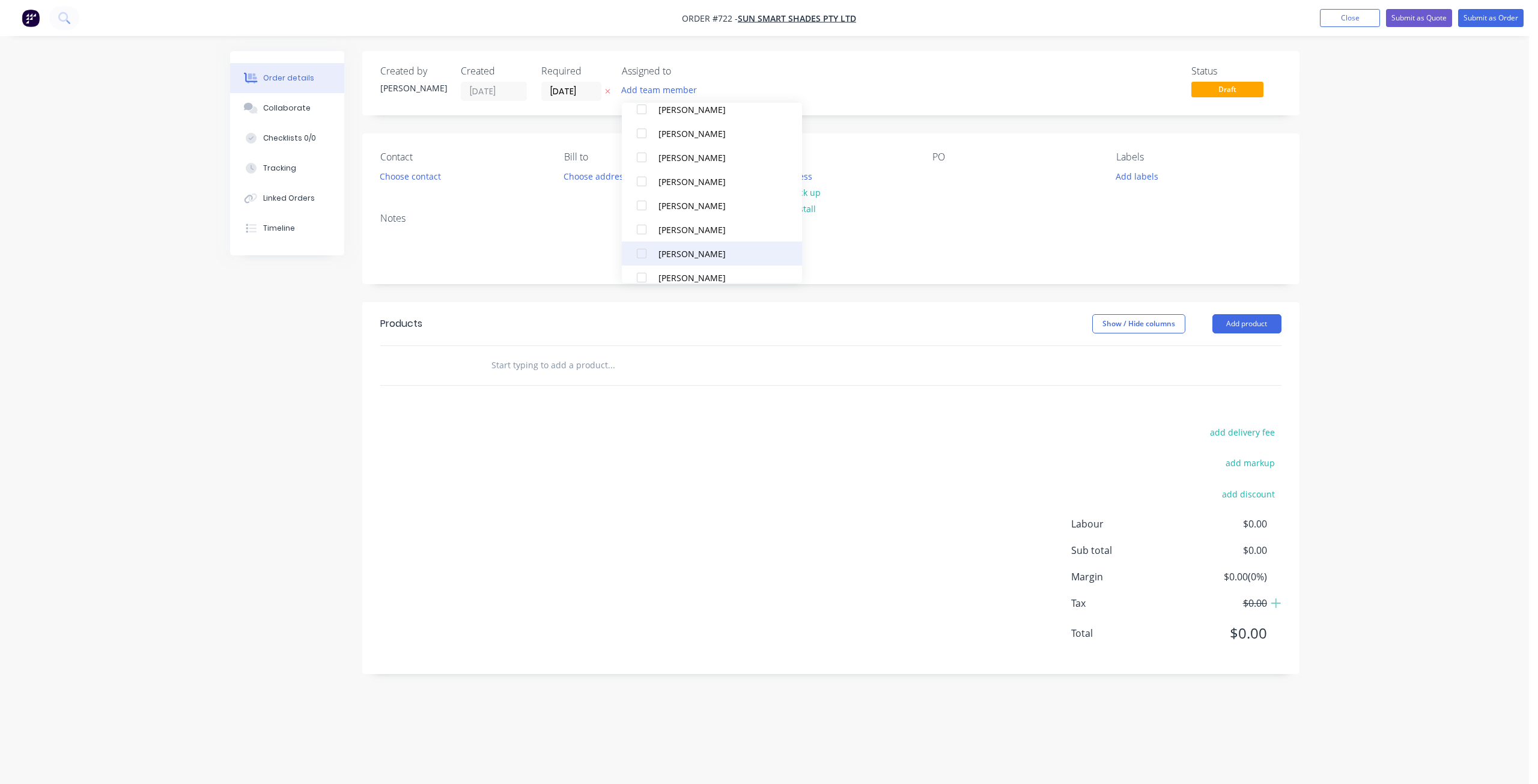
scroll to position [120, 0]
click at [663, 157] on div "[PERSON_NAME]" at bounding box center [718, 157] width 120 height 13
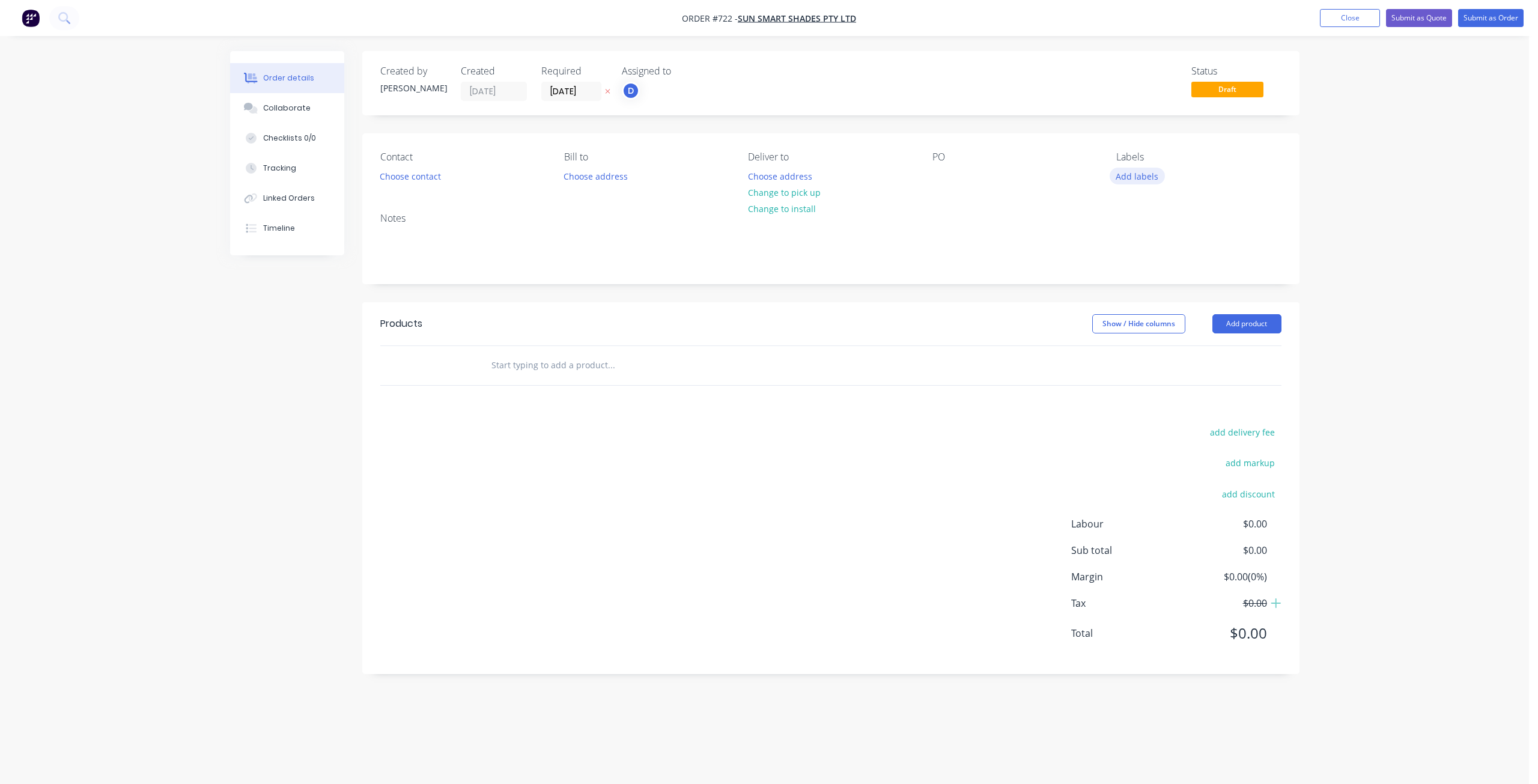
click at [1125, 170] on button "Add labels" at bounding box center [1138, 175] width 55 height 16
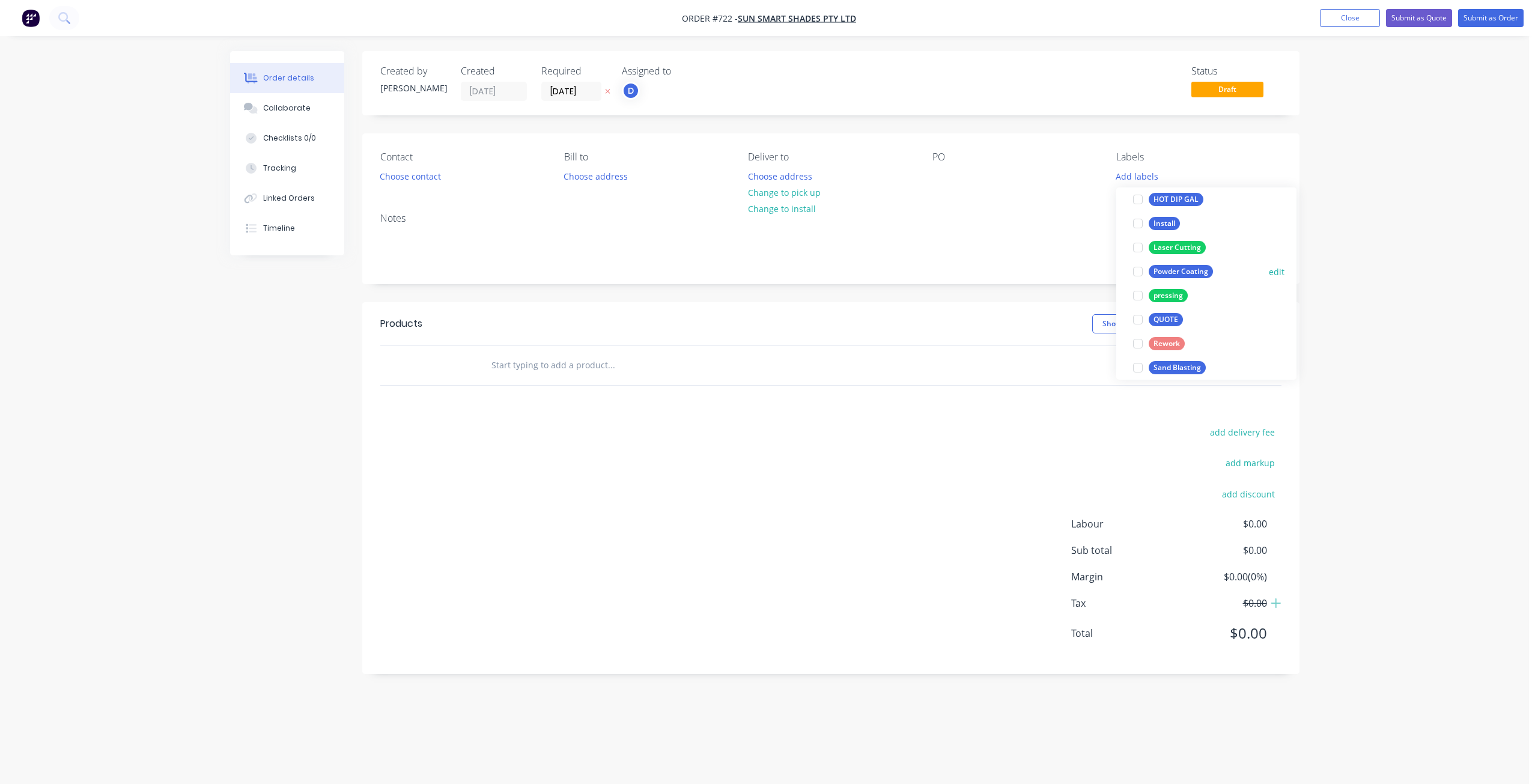
click at [1141, 275] on div at bounding box center [1138, 271] width 24 height 24
click at [1140, 301] on div at bounding box center [1138, 301] width 24 height 24
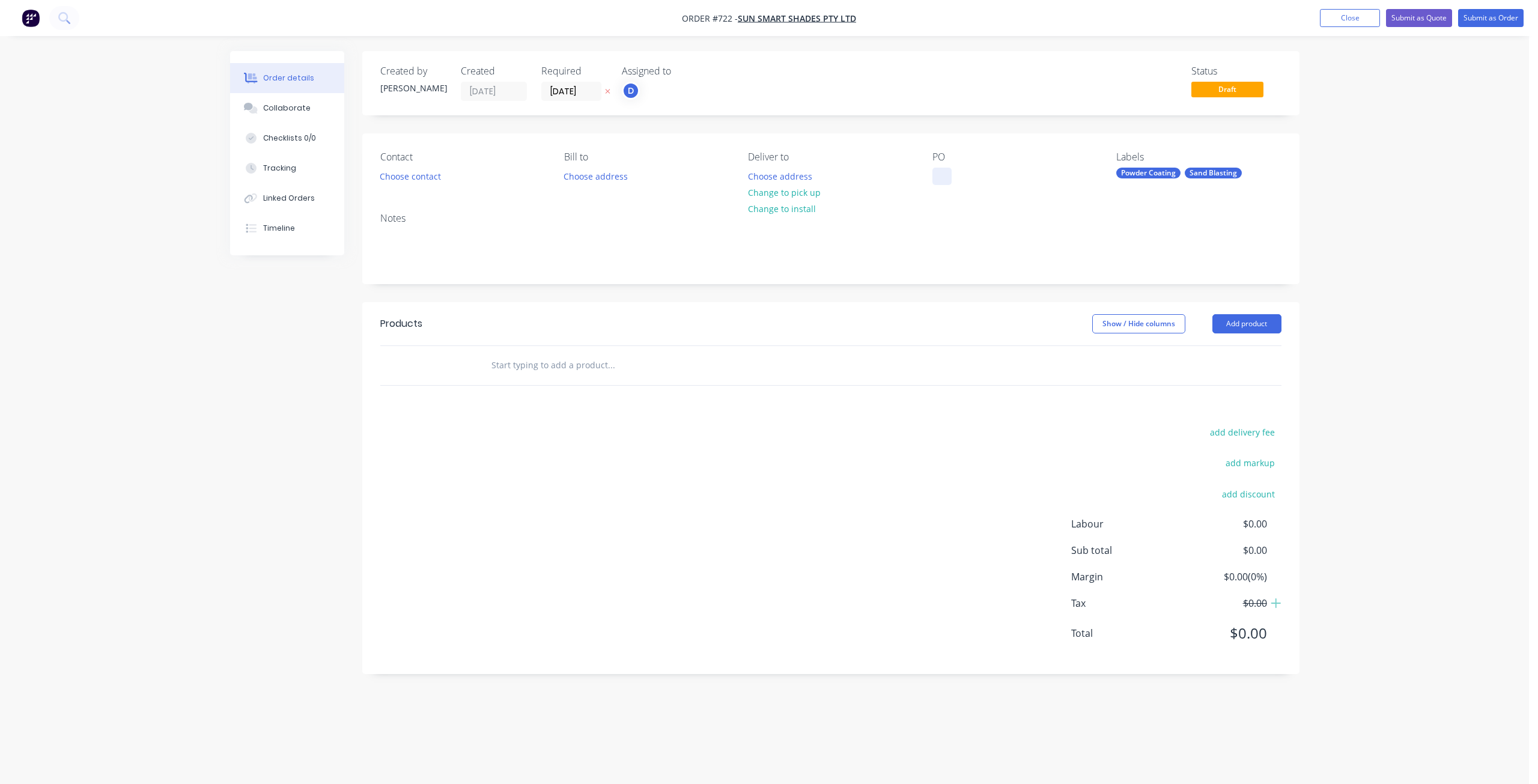
click at [939, 172] on div at bounding box center [942, 176] width 19 height 18
click at [403, 170] on button "Choose contact" at bounding box center [410, 175] width 74 height 16
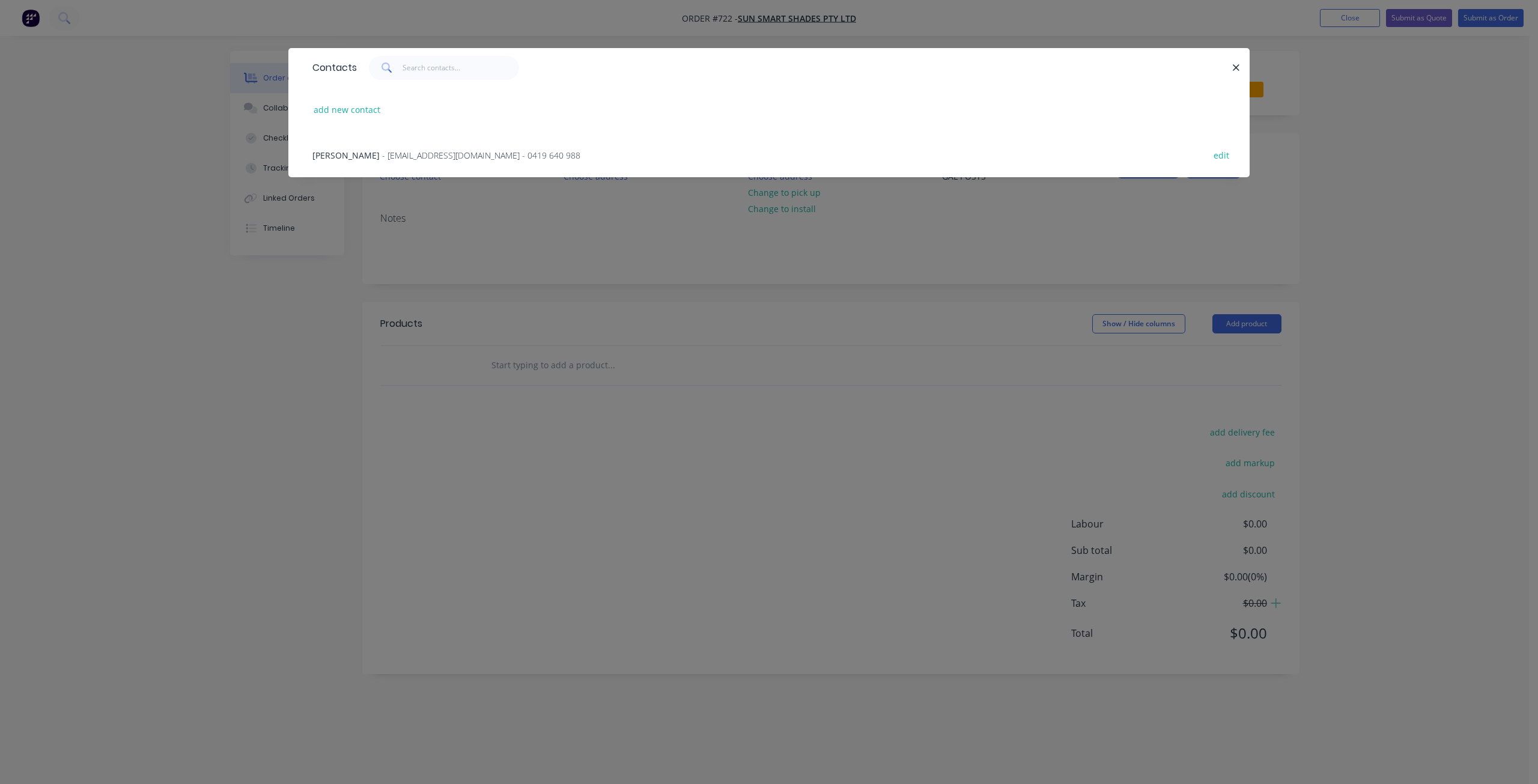
click at [385, 155] on span "- [EMAIL_ADDRESS][DOMAIN_NAME] - 0419 640 988" at bounding box center [481, 155] width 198 height 12
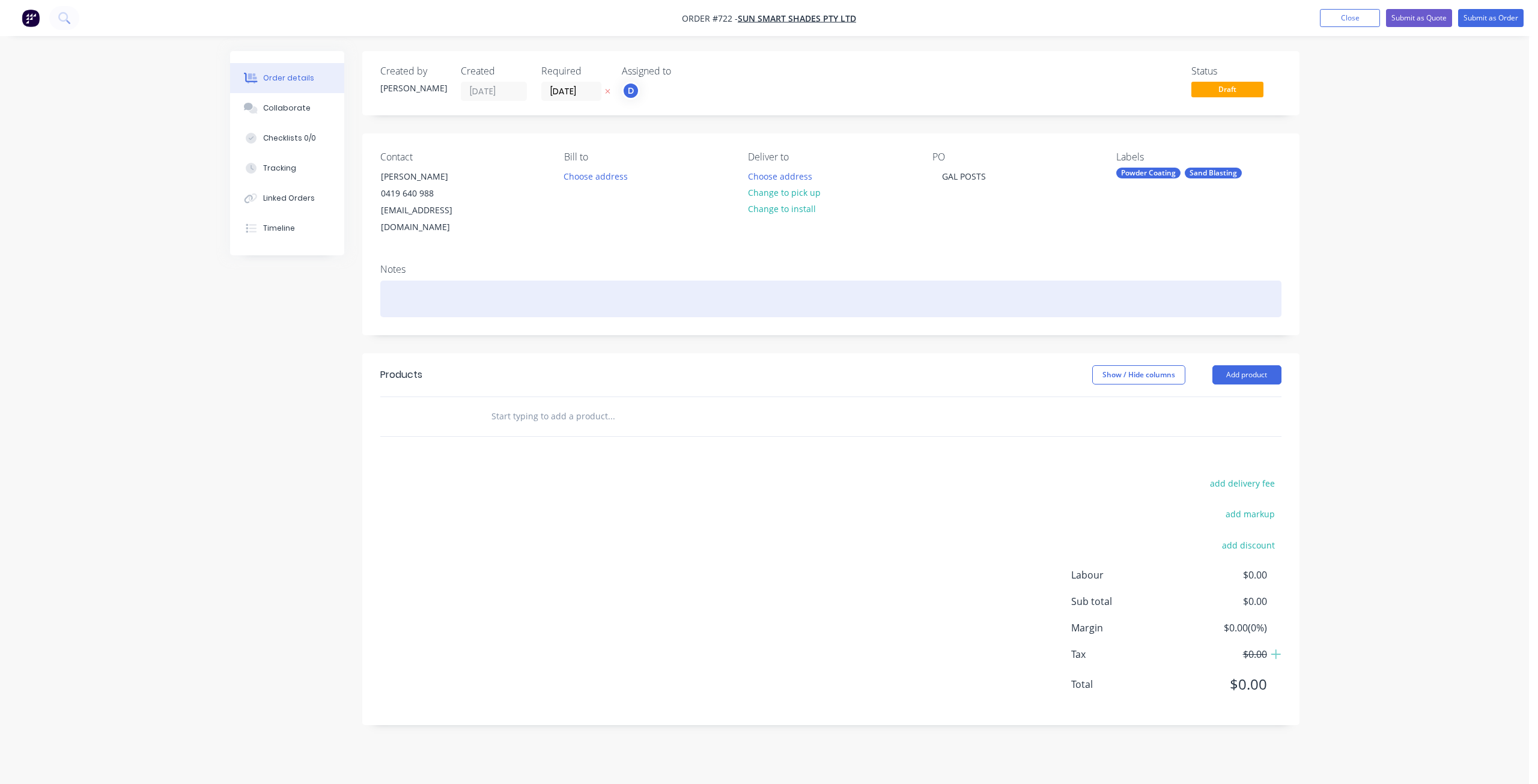
click at [395, 280] on div at bounding box center [831, 299] width 902 height 37
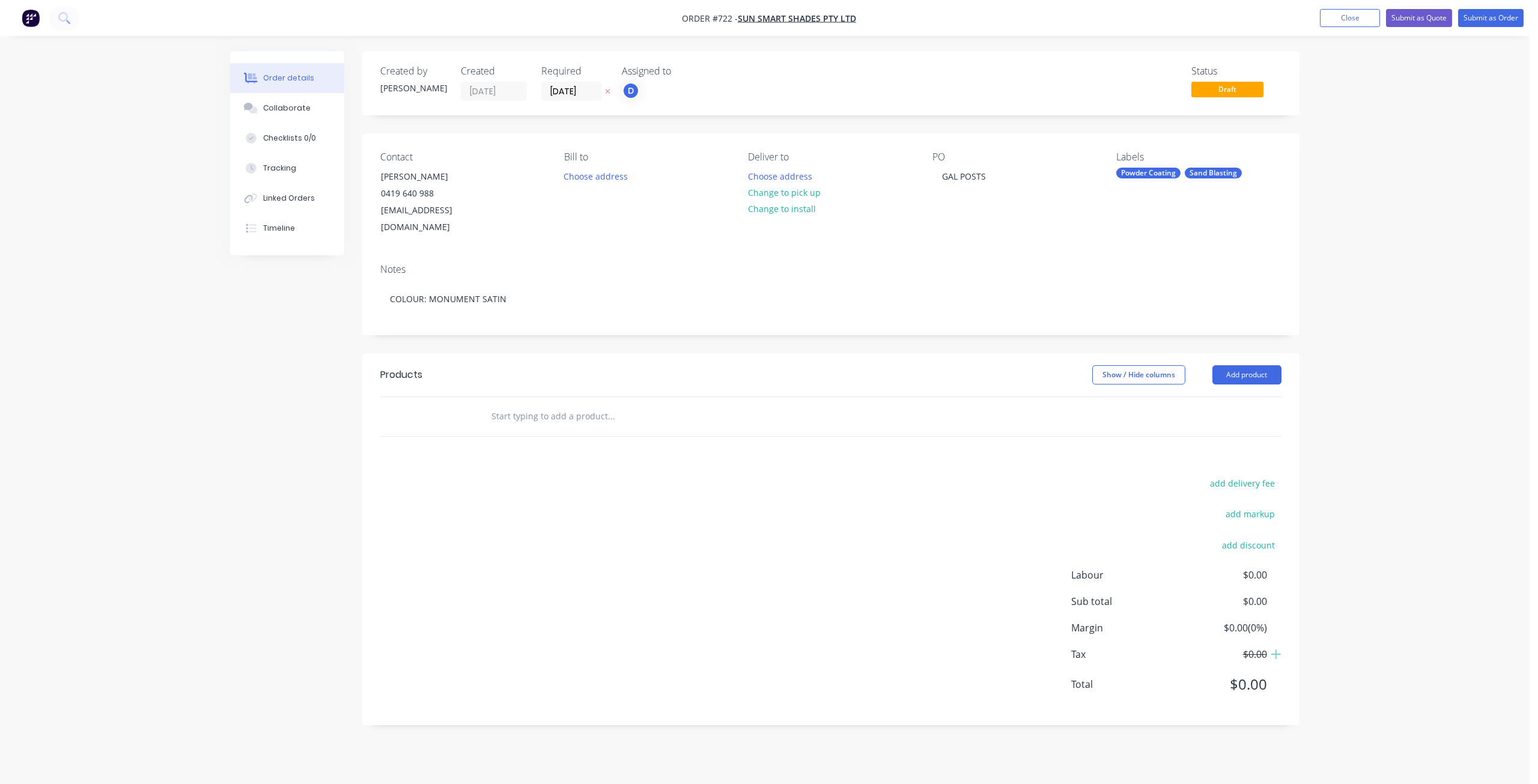
click at [505, 405] on input "text" at bounding box center [611, 416] width 240 height 24
click at [521, 405] on input "text" at bounding box center [611, 416] width 240 height 24
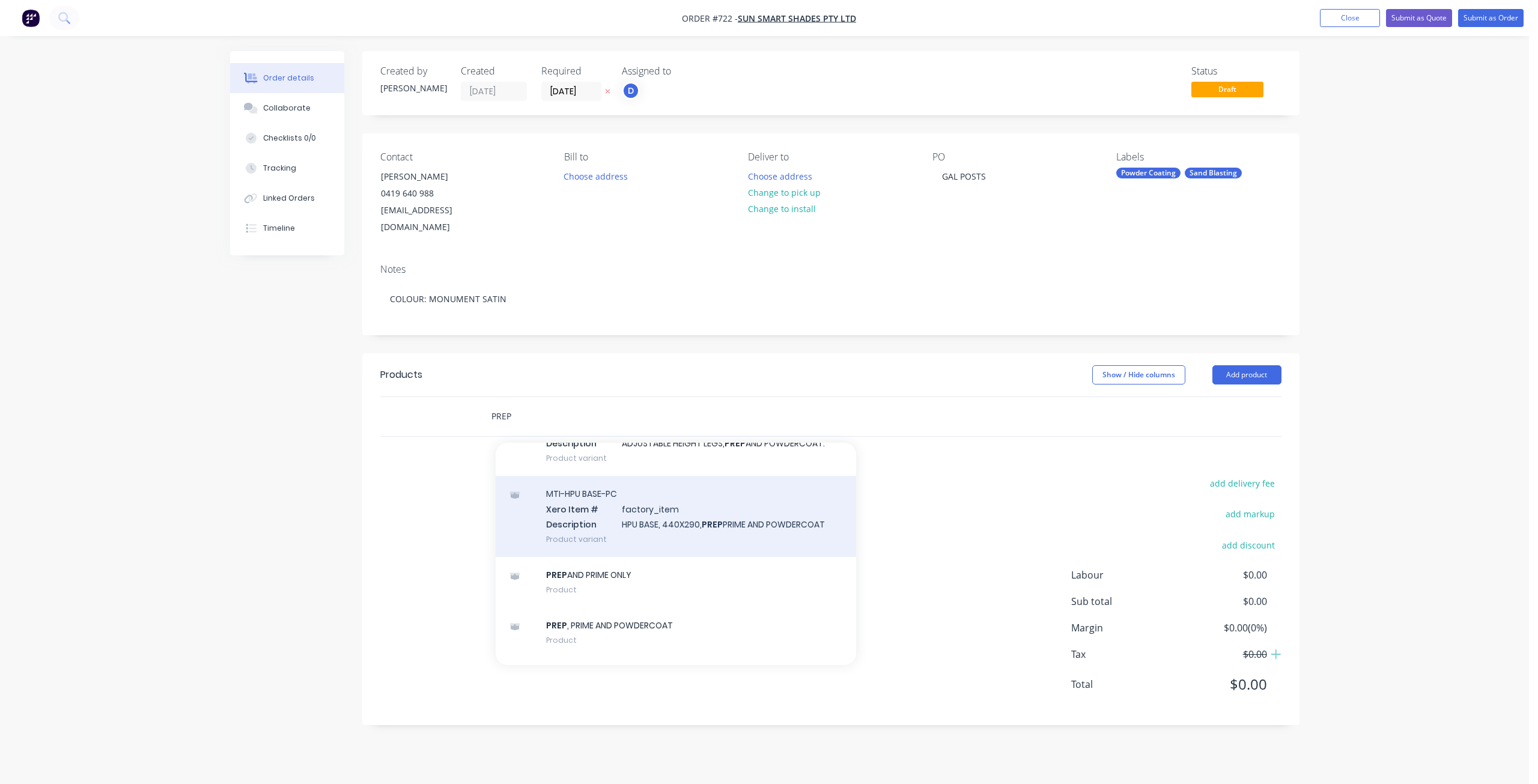
scroll to position [1081, 0]
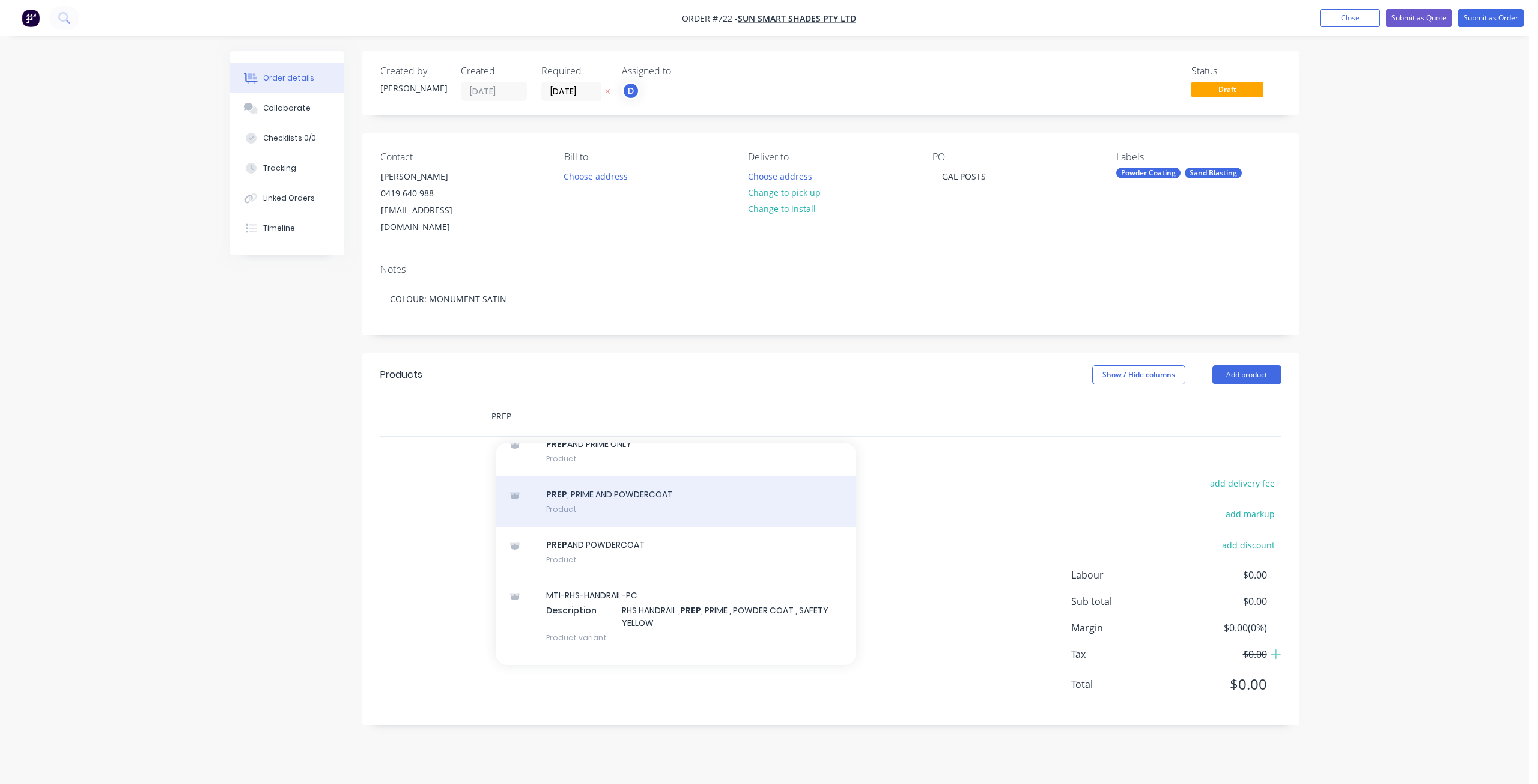
type input "PREP"
click at [586, 494] on div "PREP , PRIME AND POWDERCOAT Product" at bounding box center [675, 502] width 360 height 50
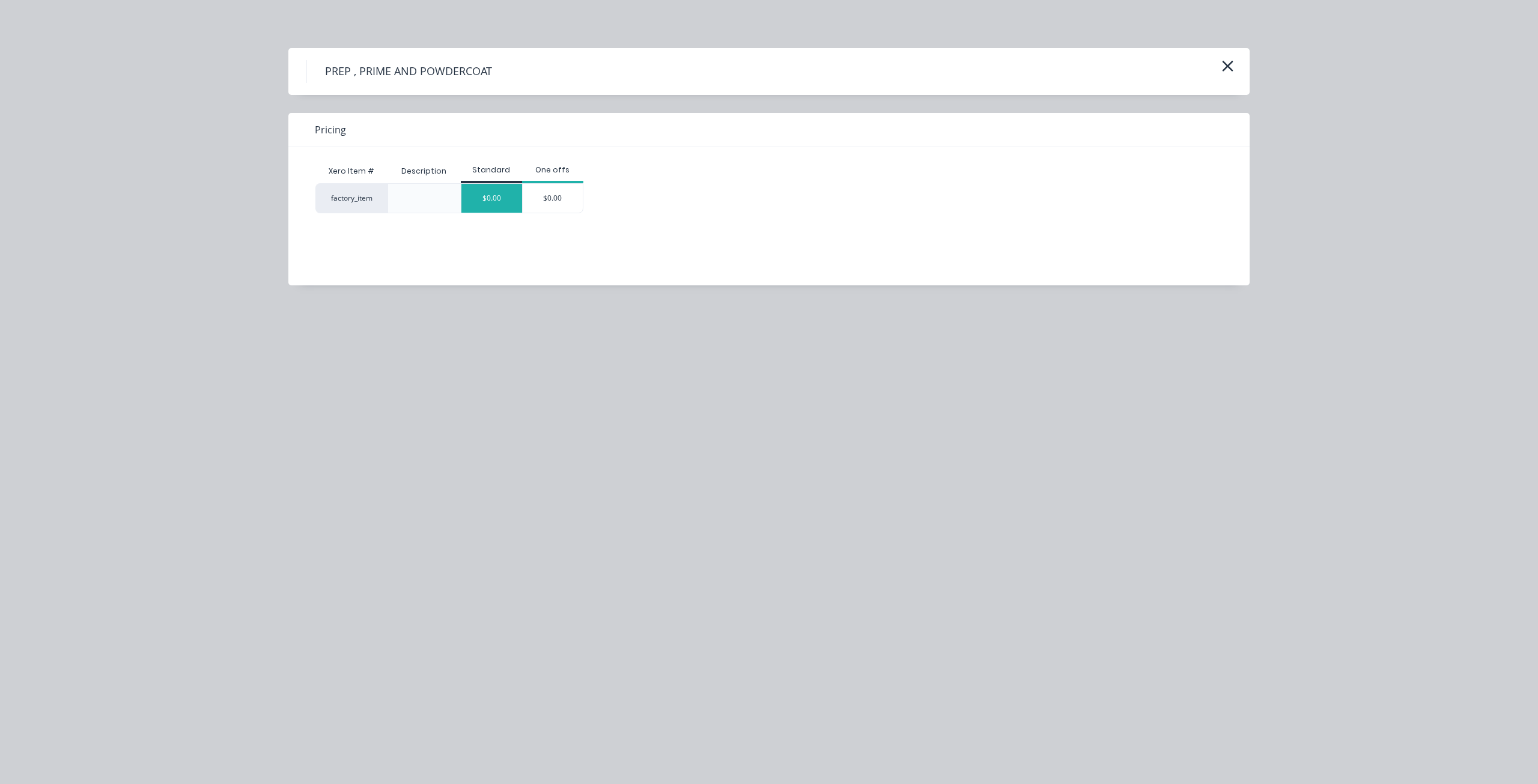
drag, startPoint x: 491, startPoint y: 196, endPoint x: 494, endPoint y: 201, distance: 5.8
click at [491, 196] on div "$0.00" at bounding box center [492, 198] width 60 height 29
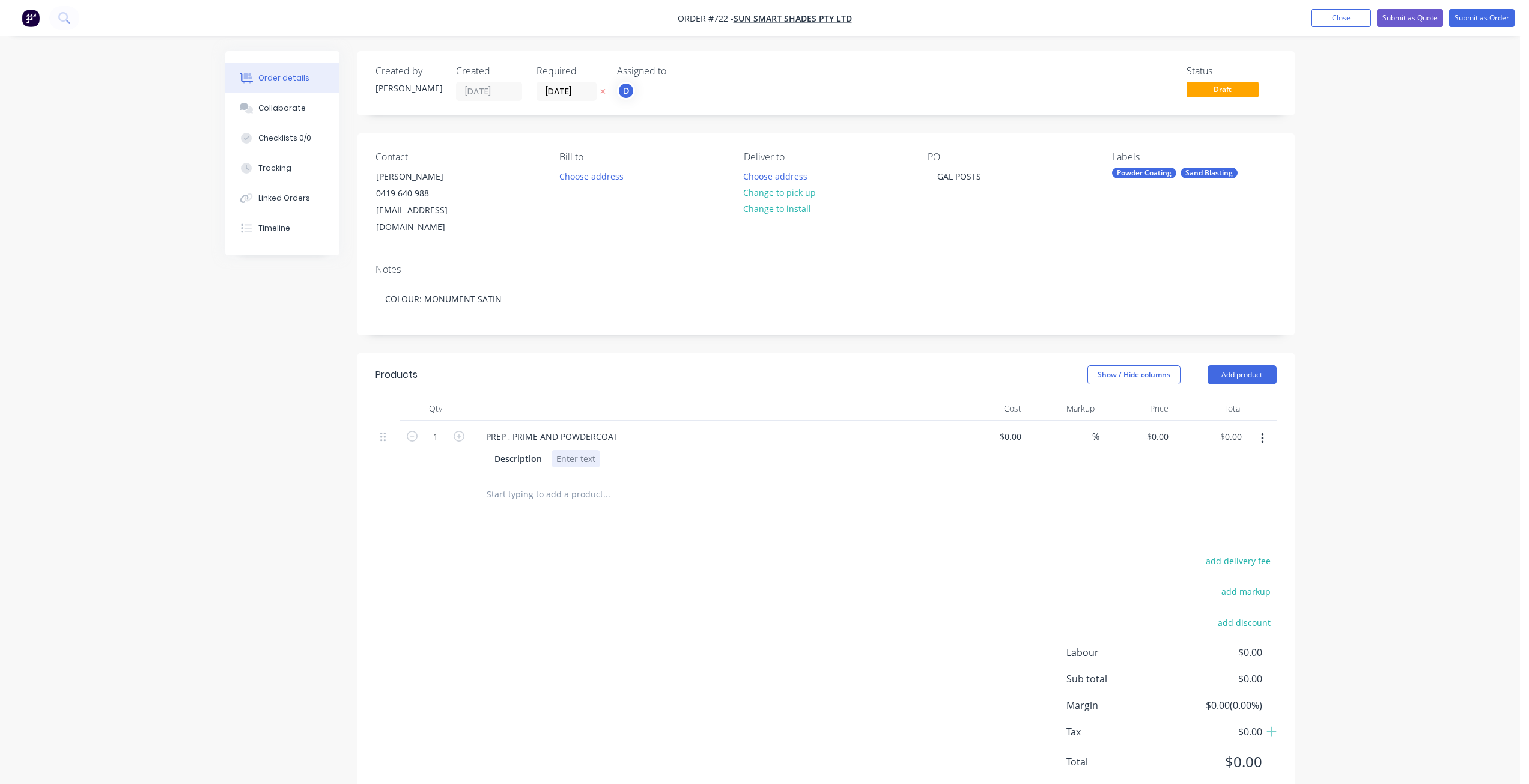
drag, startPoint x: 560, startPoint y: 441, endPoint x: 572, endPoint y: 443, distance: 12.2
click at [567, 450] on div at bounding box center [576, 458] width 49 height 18
click at [988, 174] on div "GAL POSTS" at bounding box center [959, 176] width 63 height 18
click at [552, 450] on div "POSTS AND CAPS" at bounding box center [591, 458] width 79 height 18
click at [553, 450] on div "POSTS AND CAPS" at bounding box center [591, 458] width 79 height 18
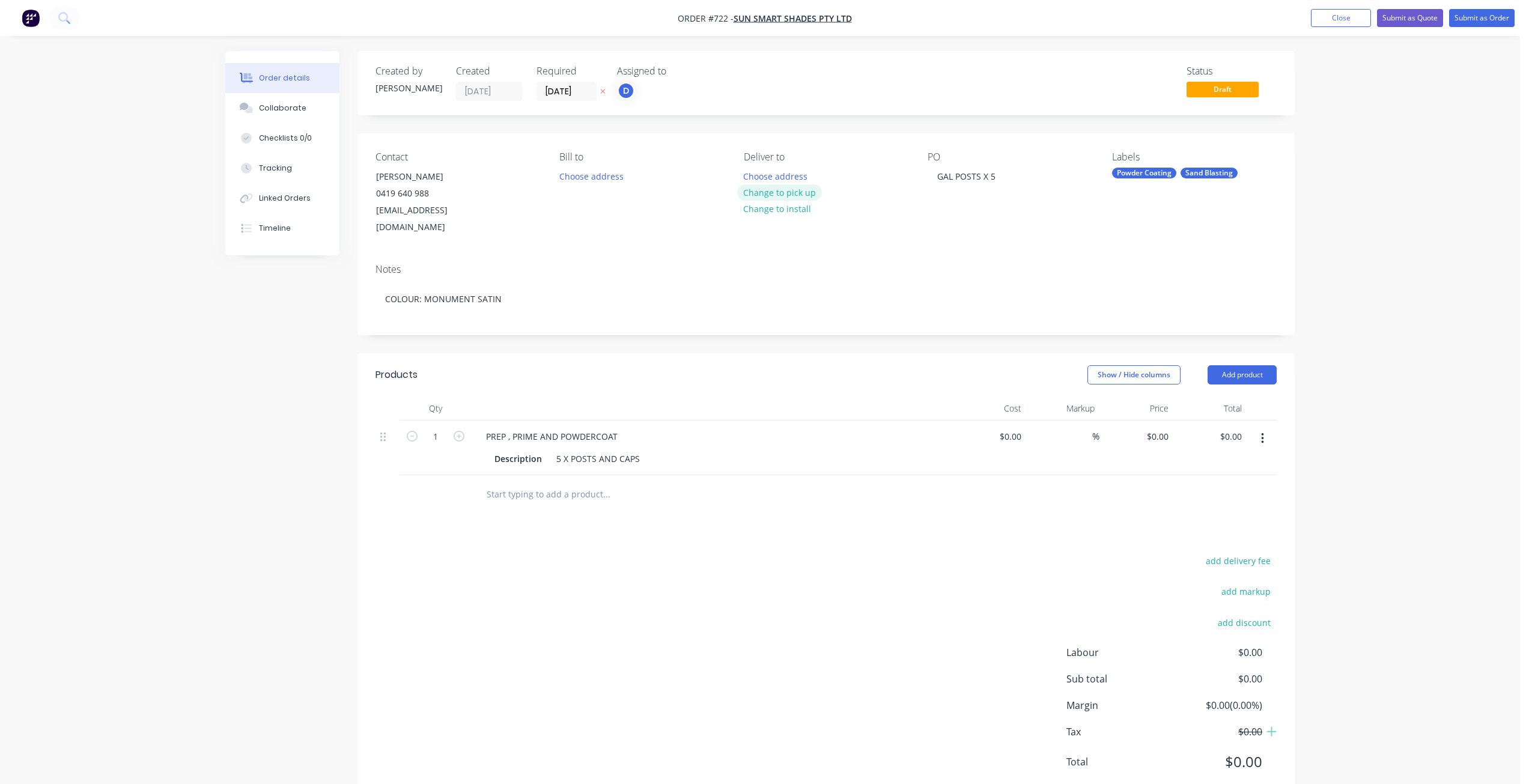
click at [772, 191] on button "Change to pick up" at bounding box center [780, 192] width 86 height 16
click at [1482, 22] on button "Submit as Order" at bounding box center [1482, 18] width 65 height 18
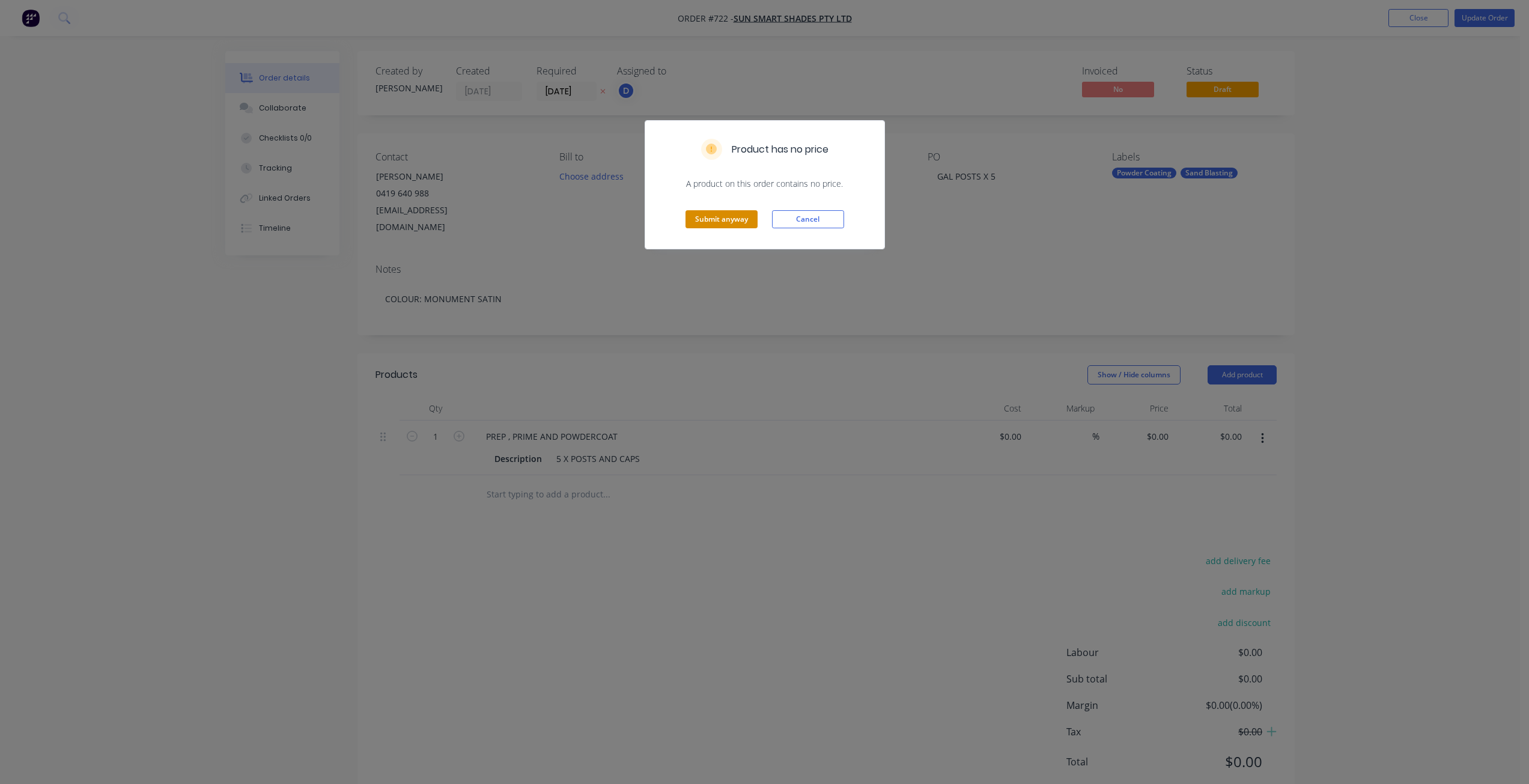
click at [707, 211] on button "Submit anyway" at bounding box center [722, 219] width 72 height 18
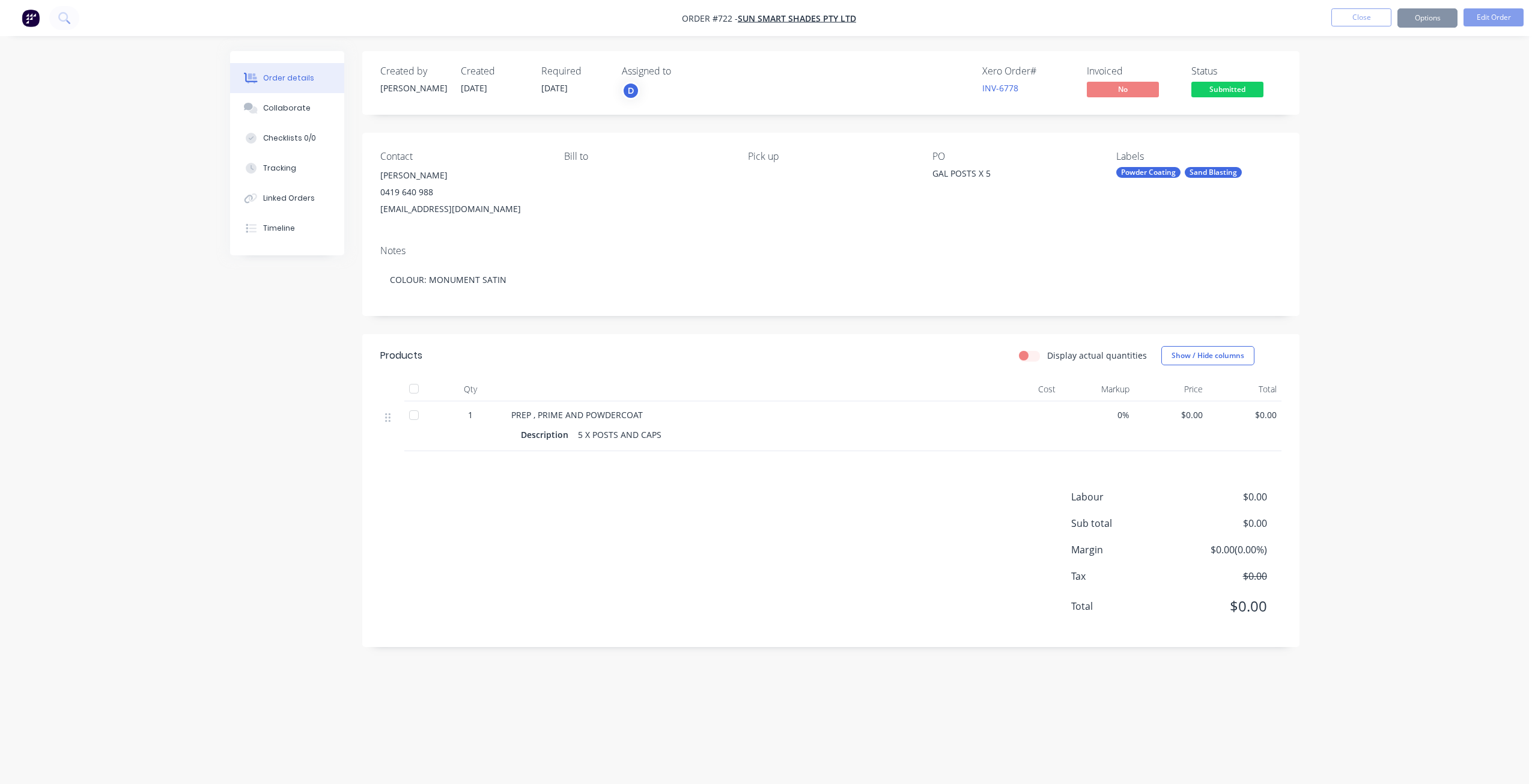
click at [1419, 24] on button "Options" at bounding box center [1428, 18] width 60 height 19
click at [1363, 143] on div "Work Order" at bounding box center [1392, 144] width 111 height 18
click at [1360, 121] on div "Without pricing" at bounding box center [1392, 121] width 111 height 18
click at [1363, 24] on button "Close" at bounding box center [1362, 17] width 60 height 18
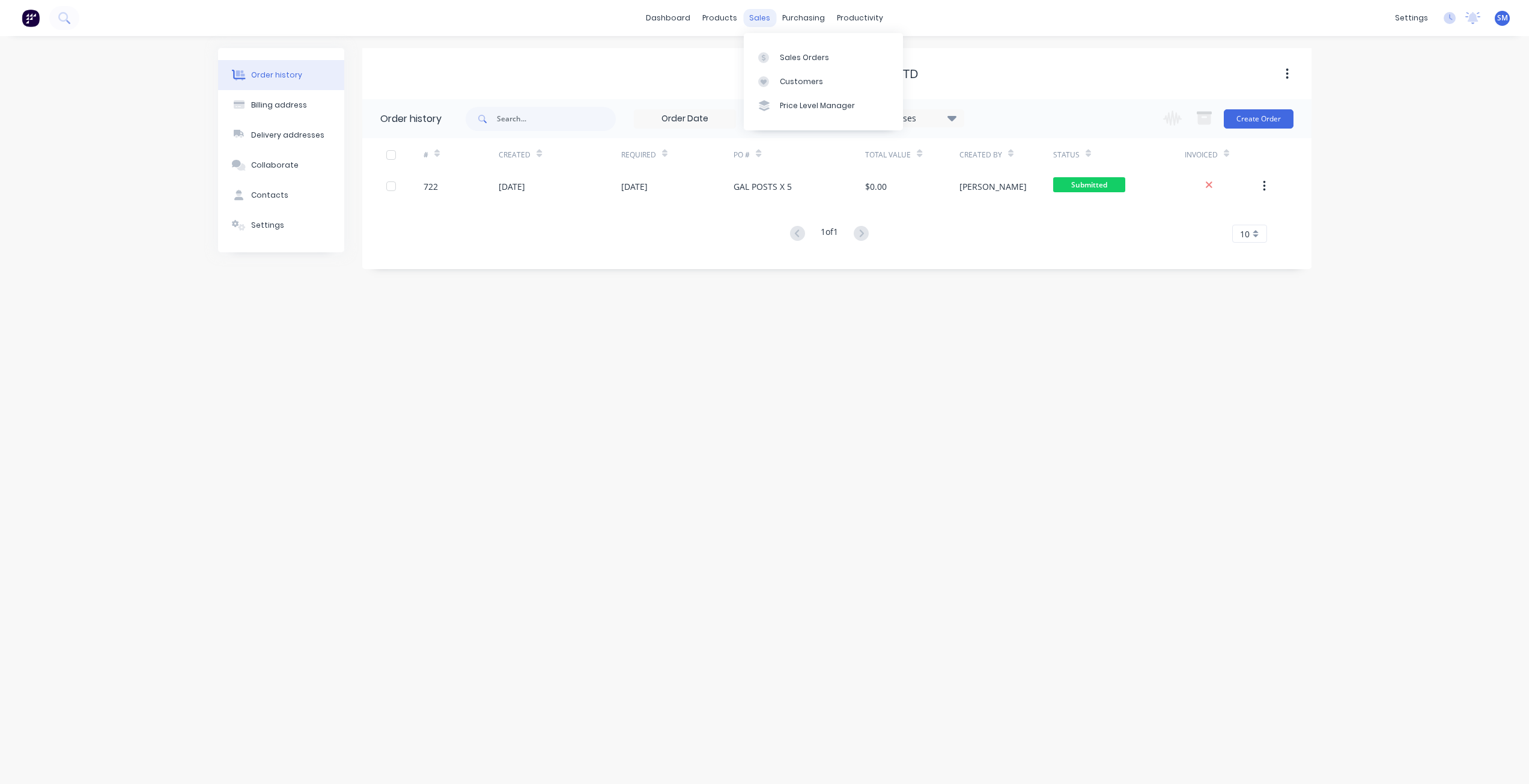
click at [764, 21] on div "sales" at bounding box center [759, 18] width 33 height 18
click at [798, 78] on div "Customers" at bounding box center [802, 81] width 44 height 11
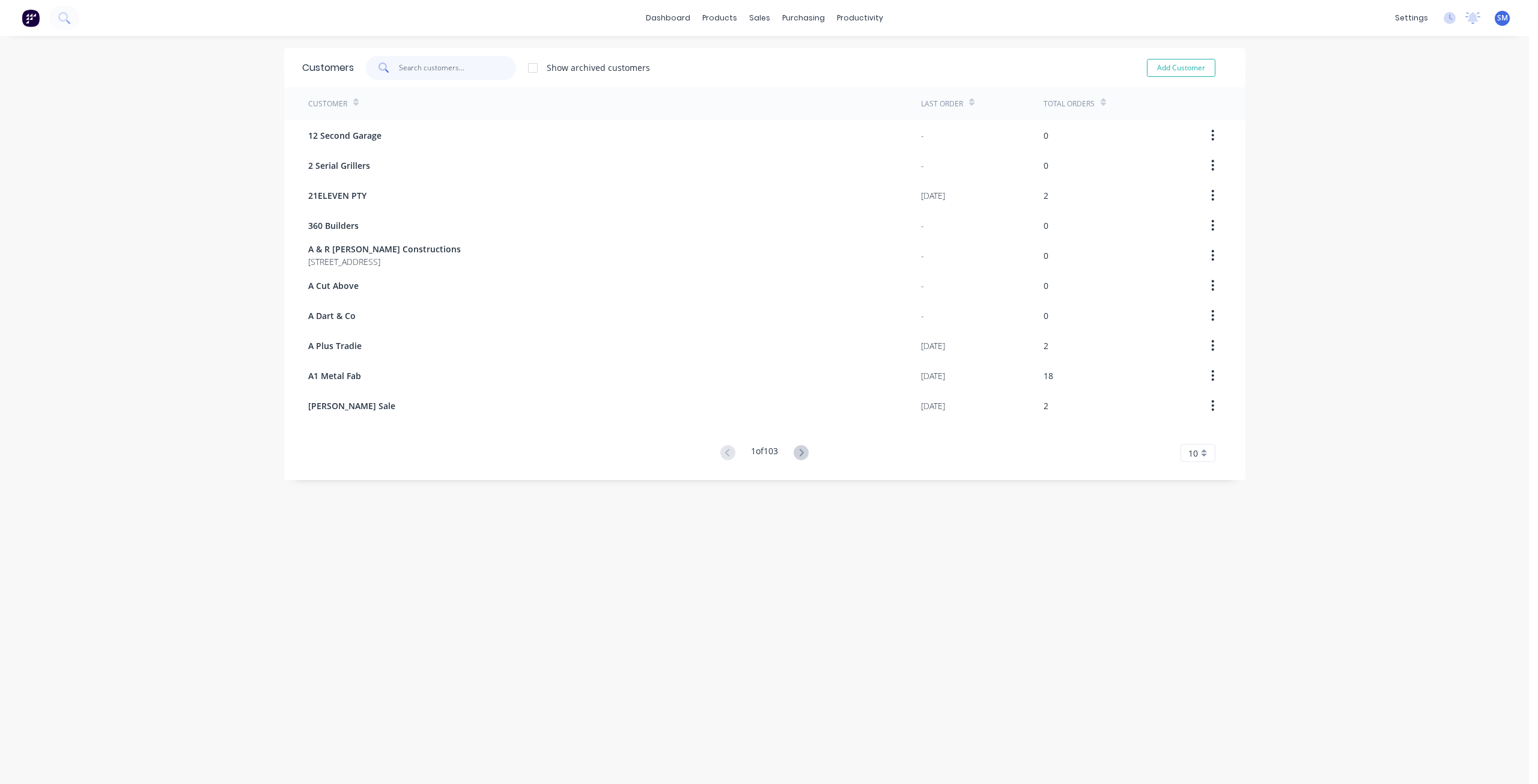
click at [421, 73] on input "text" at bounding box center [458, 68] width 118 height 24
click at [419, 65] on input "METAL PRO" at bounding box center [458, 68] width 118 height 24
click at [422, 65] on input "METAL PRO" at bounding box center [458, 68] width 118 height 24
type input "METALPRO"
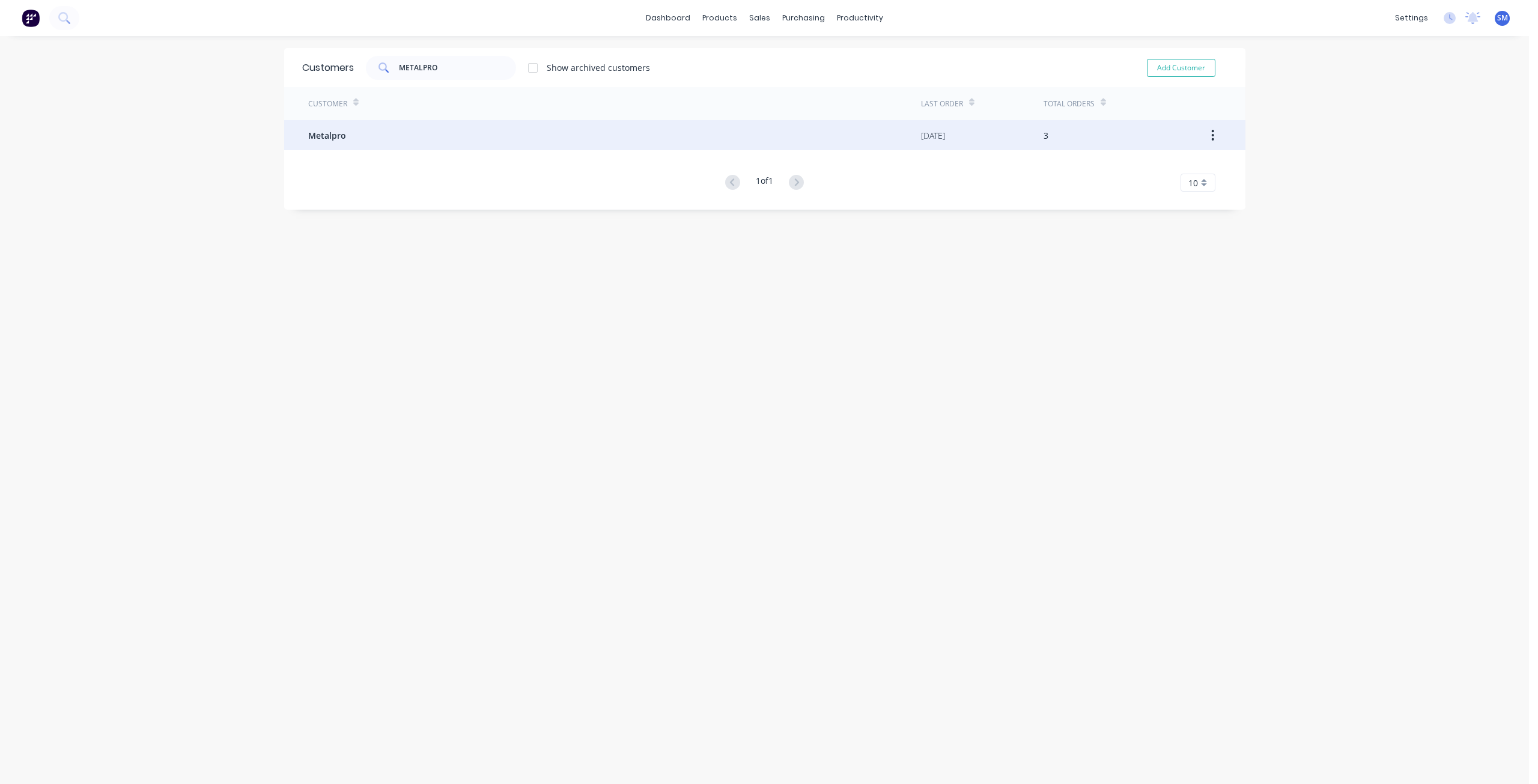
click at [333, 134] on span "Metalpro" at bounding box center [327, 135] width 38 height 13
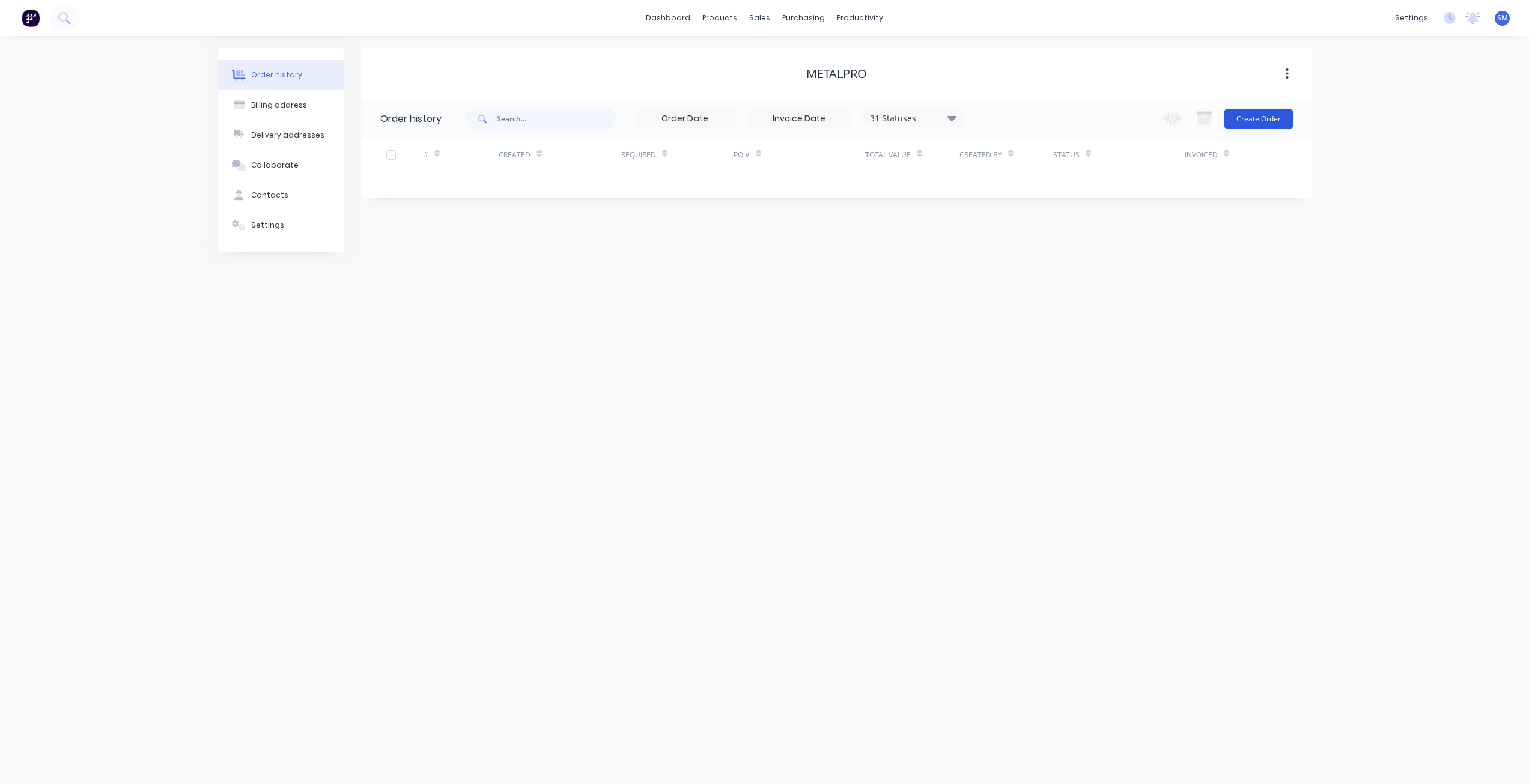
click at [1250, 122] on button "Create Order" at bounding box center [1258, 118] width 70 height 19
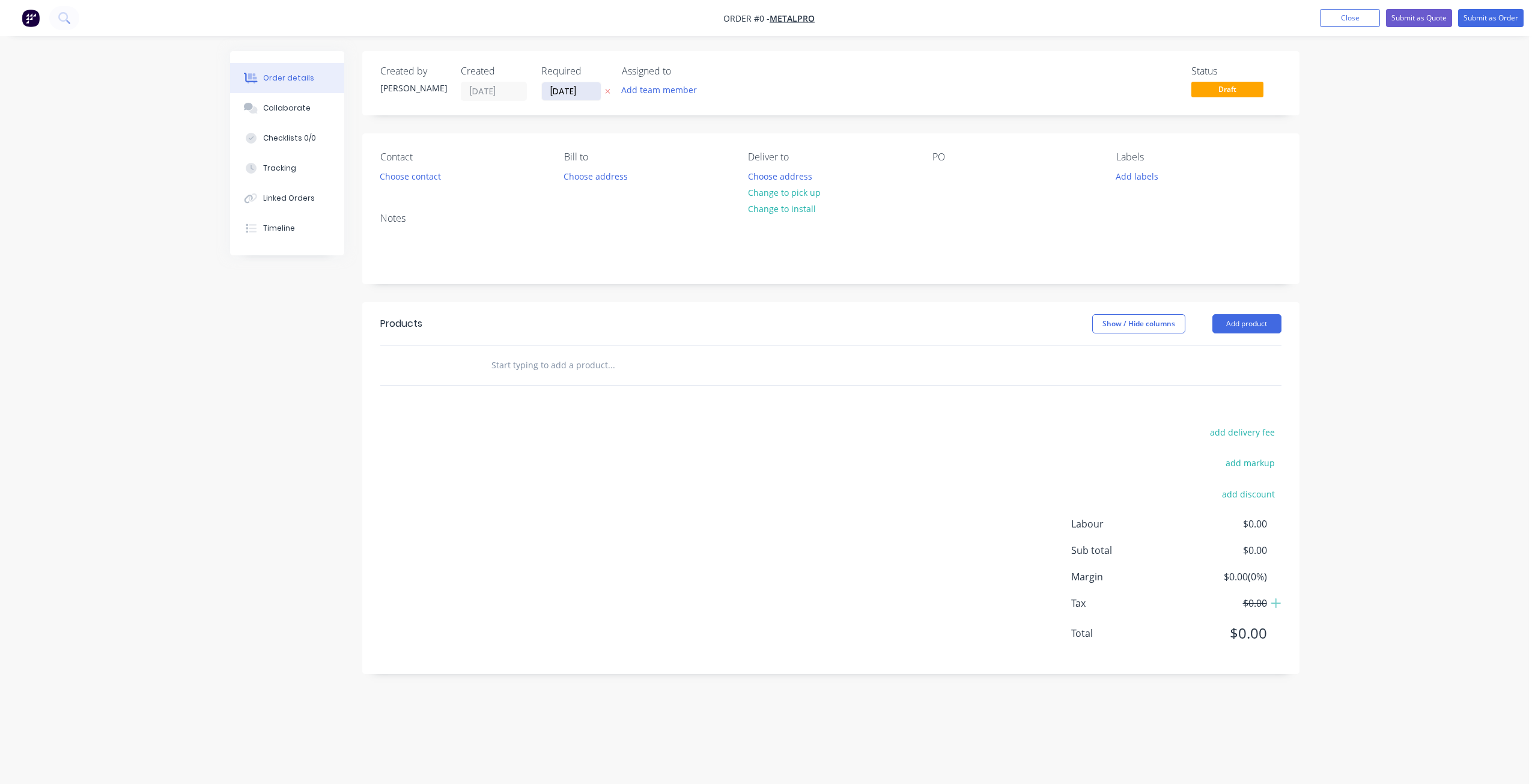
click at [578, 86] on input "[DATE]" at bounding box center [572, 91] width 59 height 18
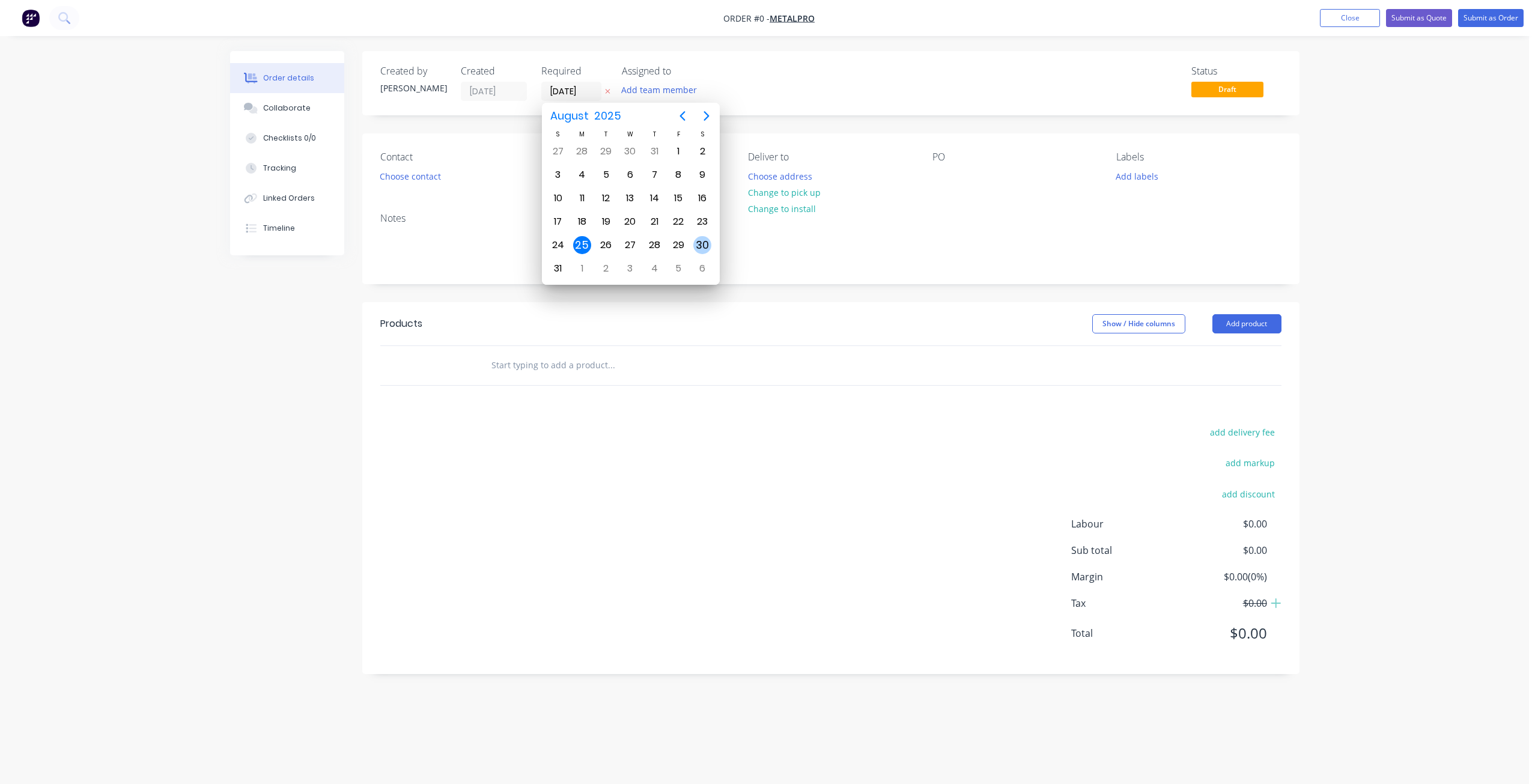
click at [698, 242] on div "30" at bounding box center [702, 244] width 18 height 18
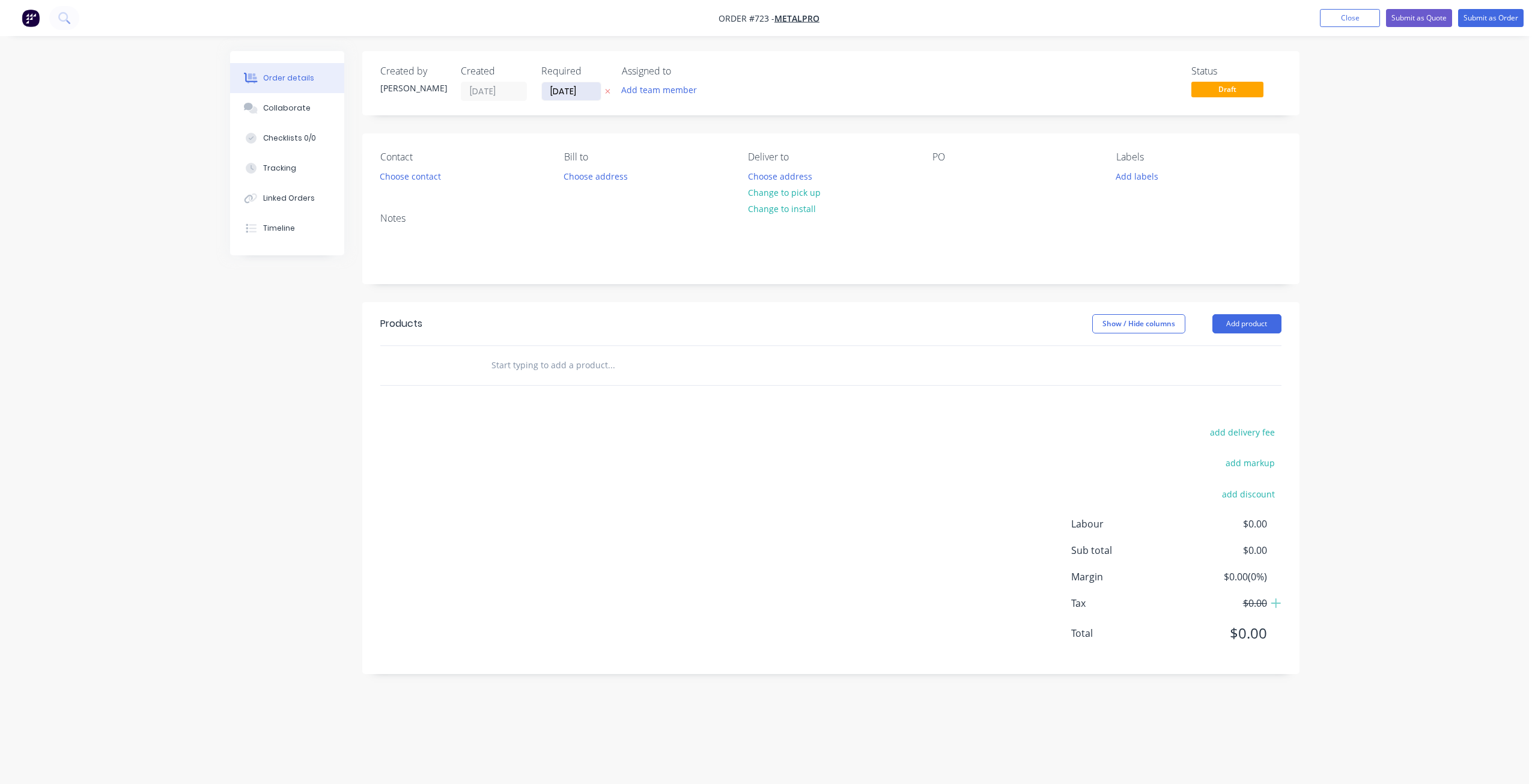
click at [568, 97] on input "[DATE]" at bounding box center [572, 91] width 59 height 18
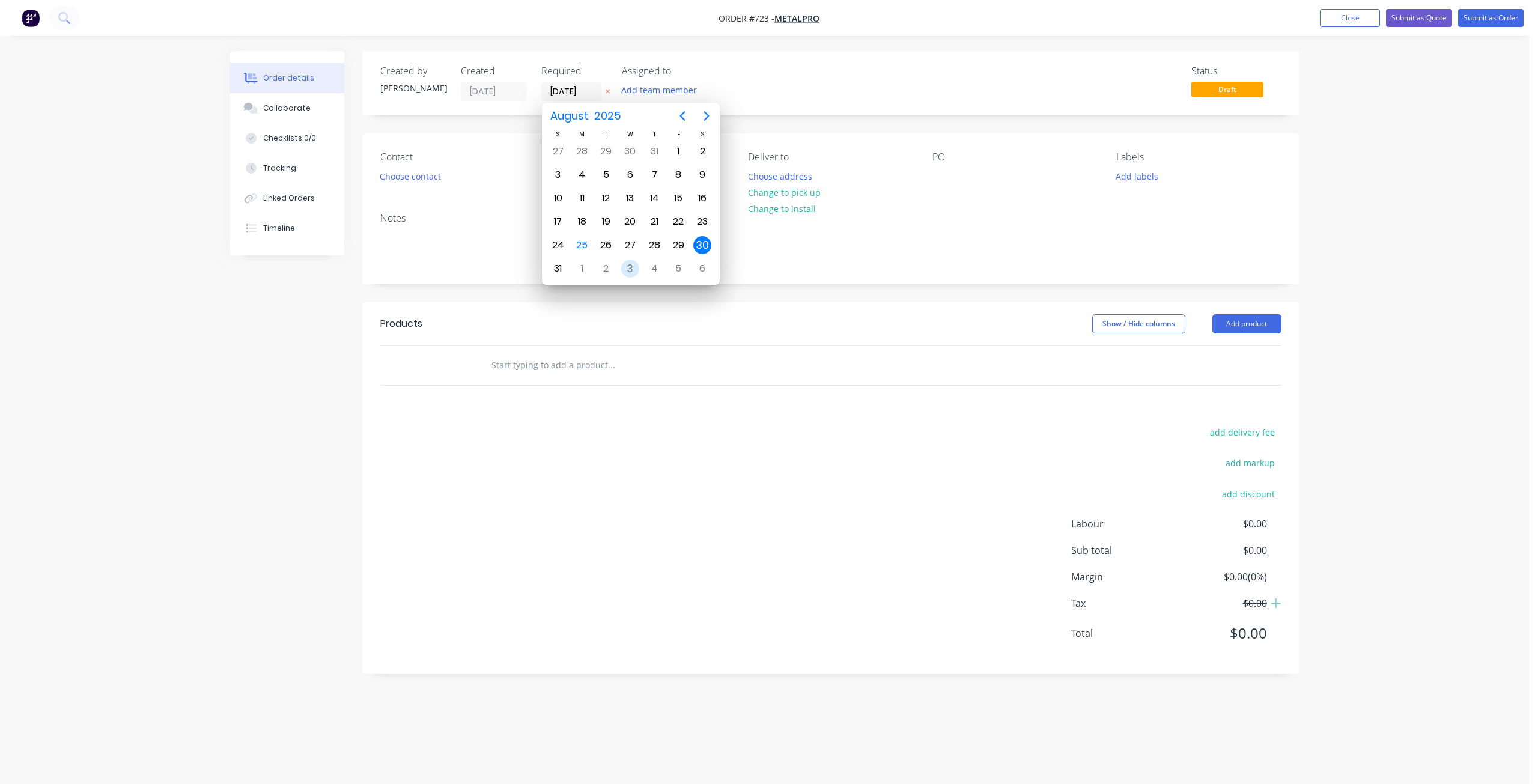
click at [631, 269] on div "3" at bounding box center [630, 268] width 18 height 18
type input "[DATE]"
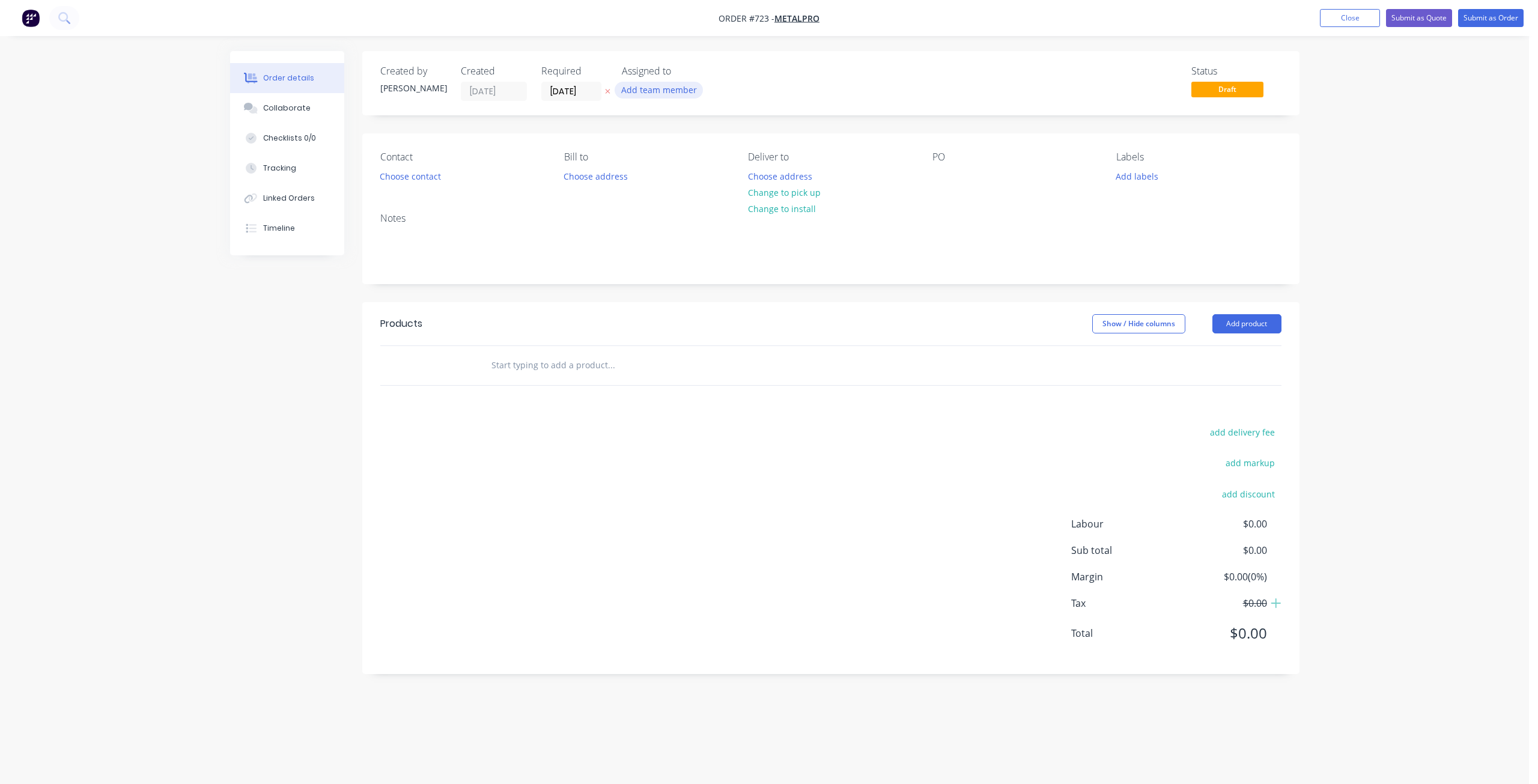
click at [646, 85] on button "Add team member" at bounding box center [658, 89] width 88 height 16
click at [642, 167] on div at bounding box center [641, 169] width 24 height 24
drag, startPoint x: 984, startPoint y: 224, endPoint x: 1044, endPoint y: 212, distance: 61.2
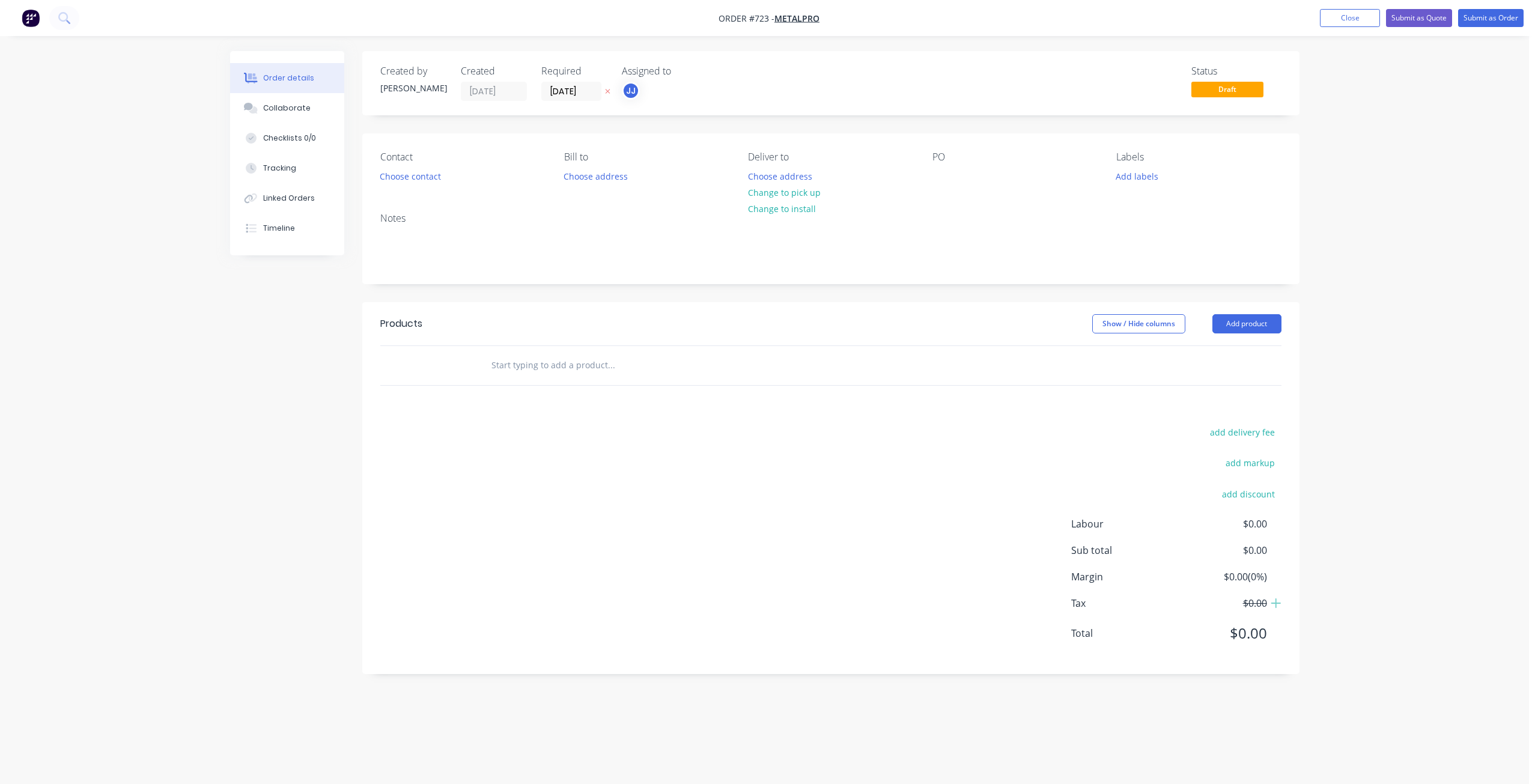
click at [988, 223] on div "Notes" at bounding box center [831, 218] width 902 height 12
click at [1118, 183] on button "Add labels" at bounding box center [1138, 175] width 55 height 16
click at [1140, 272] on div at bounding box center [1138, 271] width 24 height 24
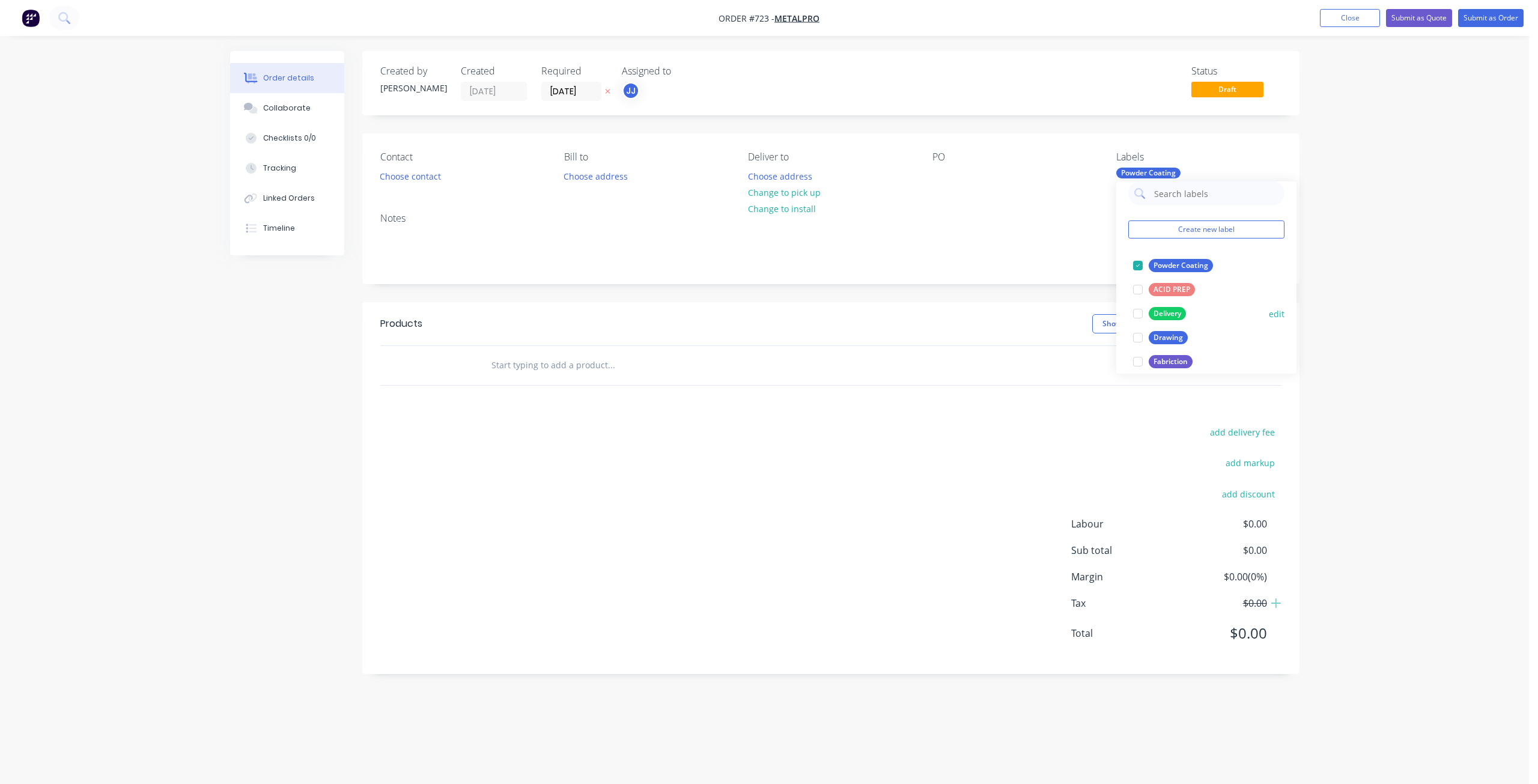
scroll to position [0, 0]
click at [1143, 299] on div at bounding box center [1138, 301] width 24 height 24
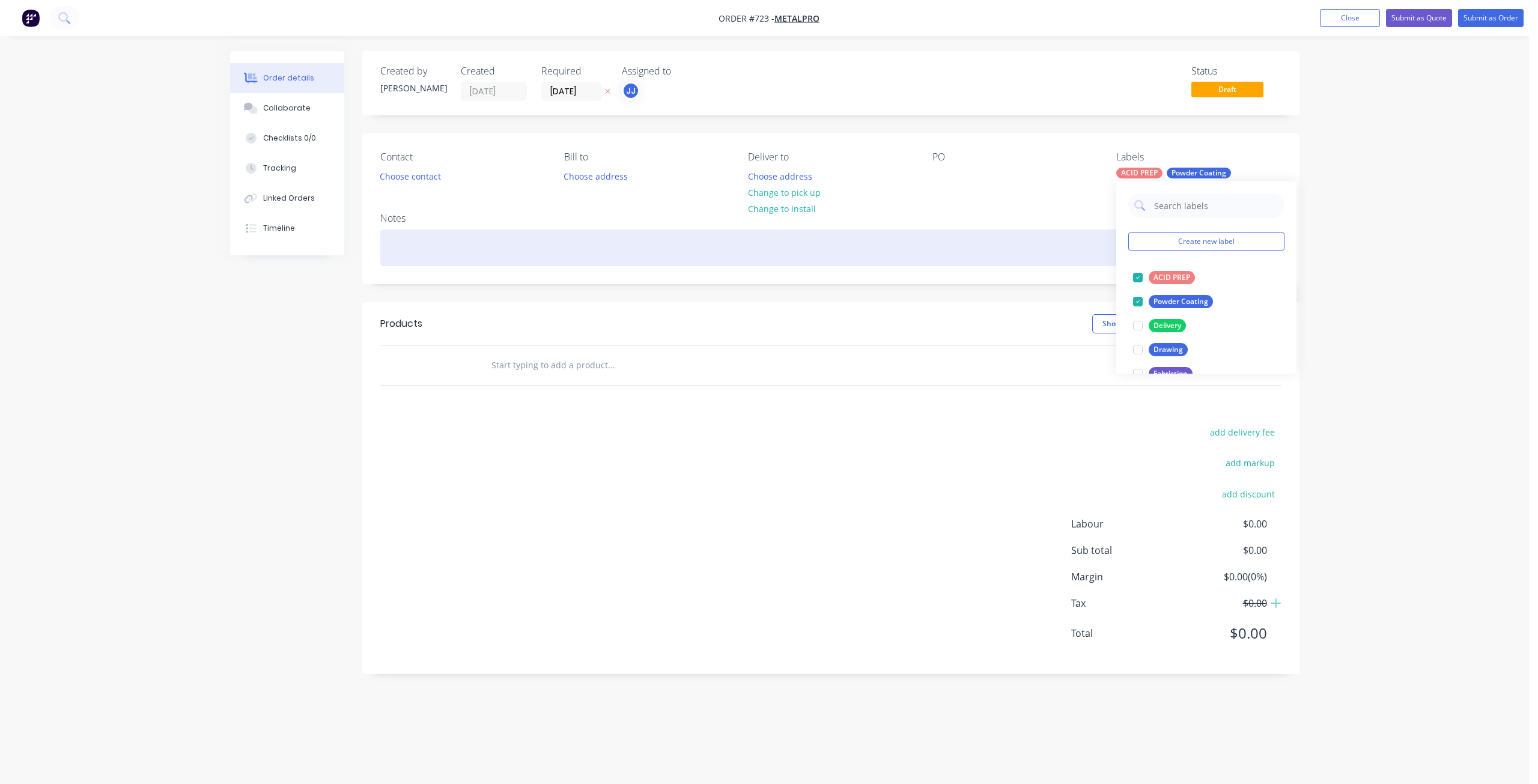
click at [1058, 250] on div at bounding box center [831, 248] width 902 height 37
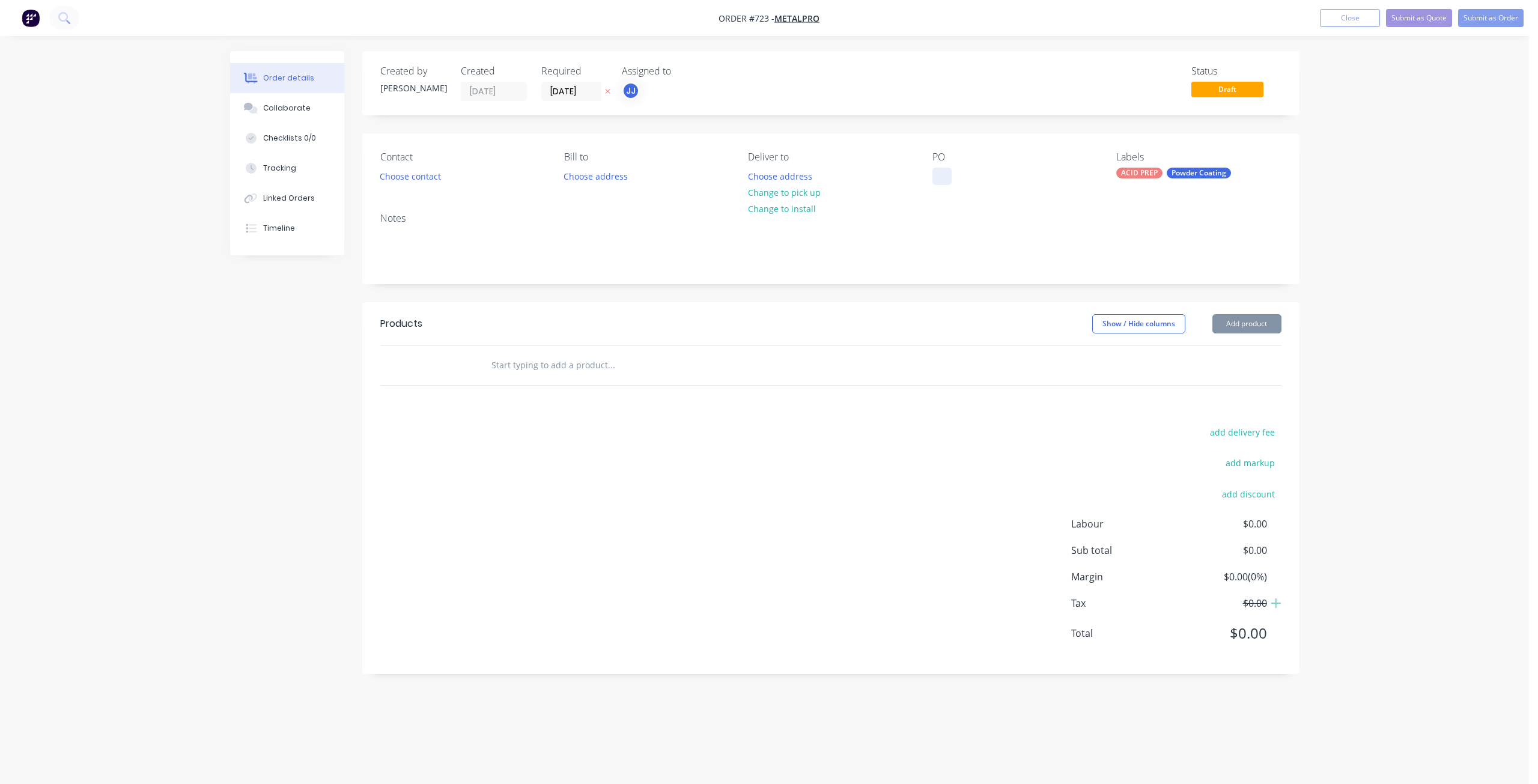
click at [937, 176] on div at bounding box center [942, 176] width 19 height 18
click at [772, 195] on button "Change to pick up" at bounding box center [784, 192] width 86 height 16
click at [405, 179] on button "Choose contact" at bounding box center [410, 175] width 74 height 16
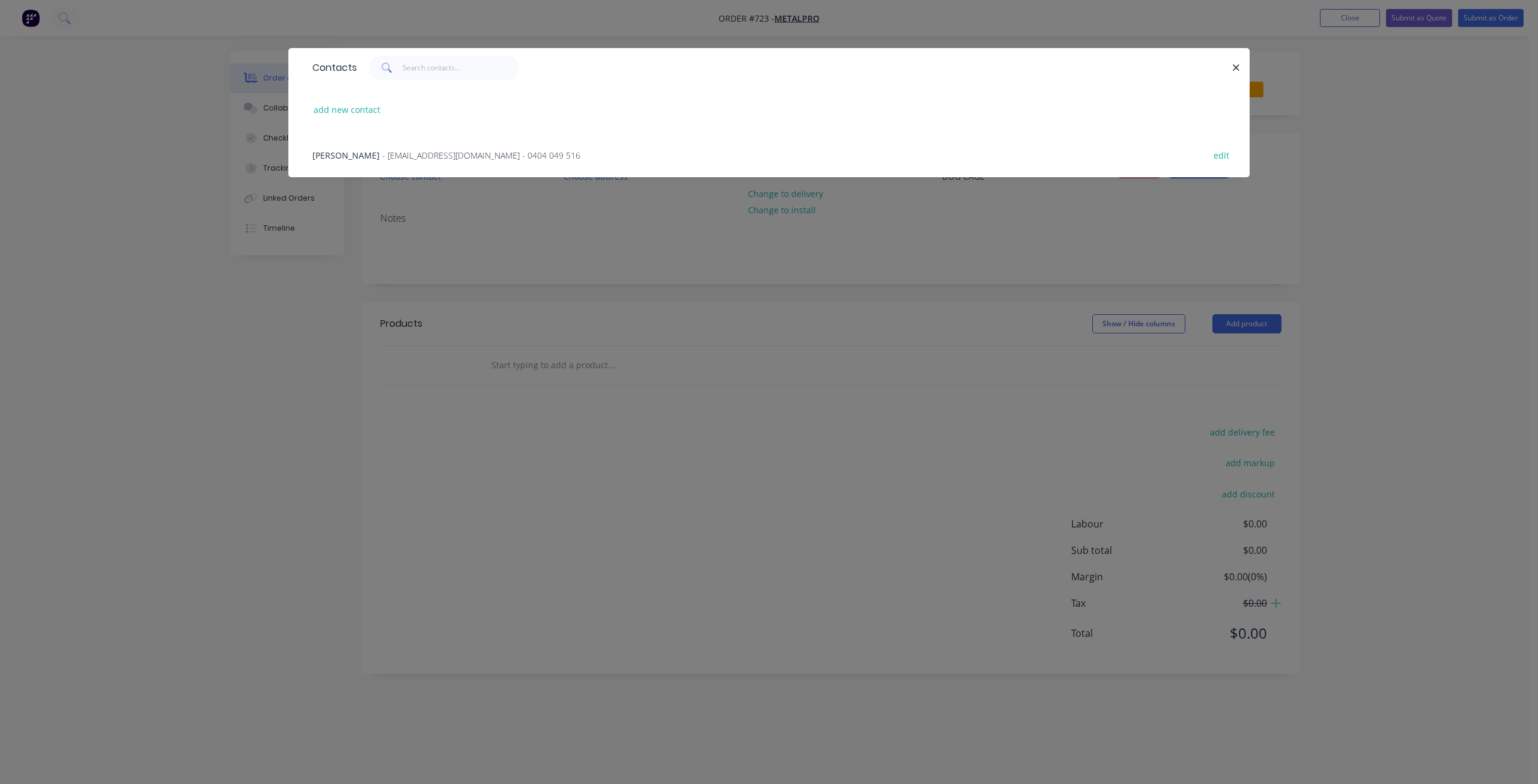
click at [357, 154] on span "[PERSON_NAME]" at bounding box center [346, 155] width 67 height 12
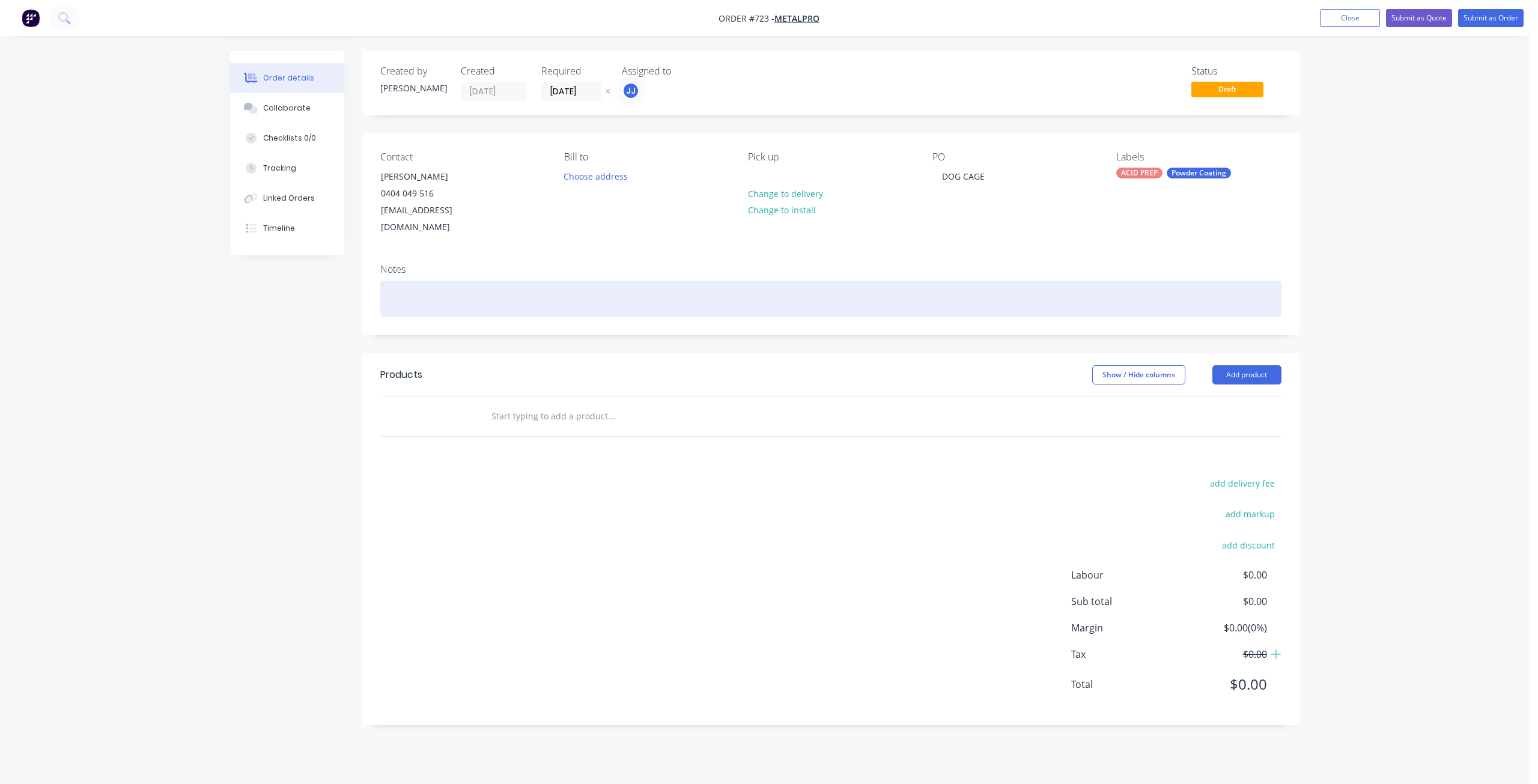
click at [400, 280] on div at bounding box center [831, 299] width 902 height 37
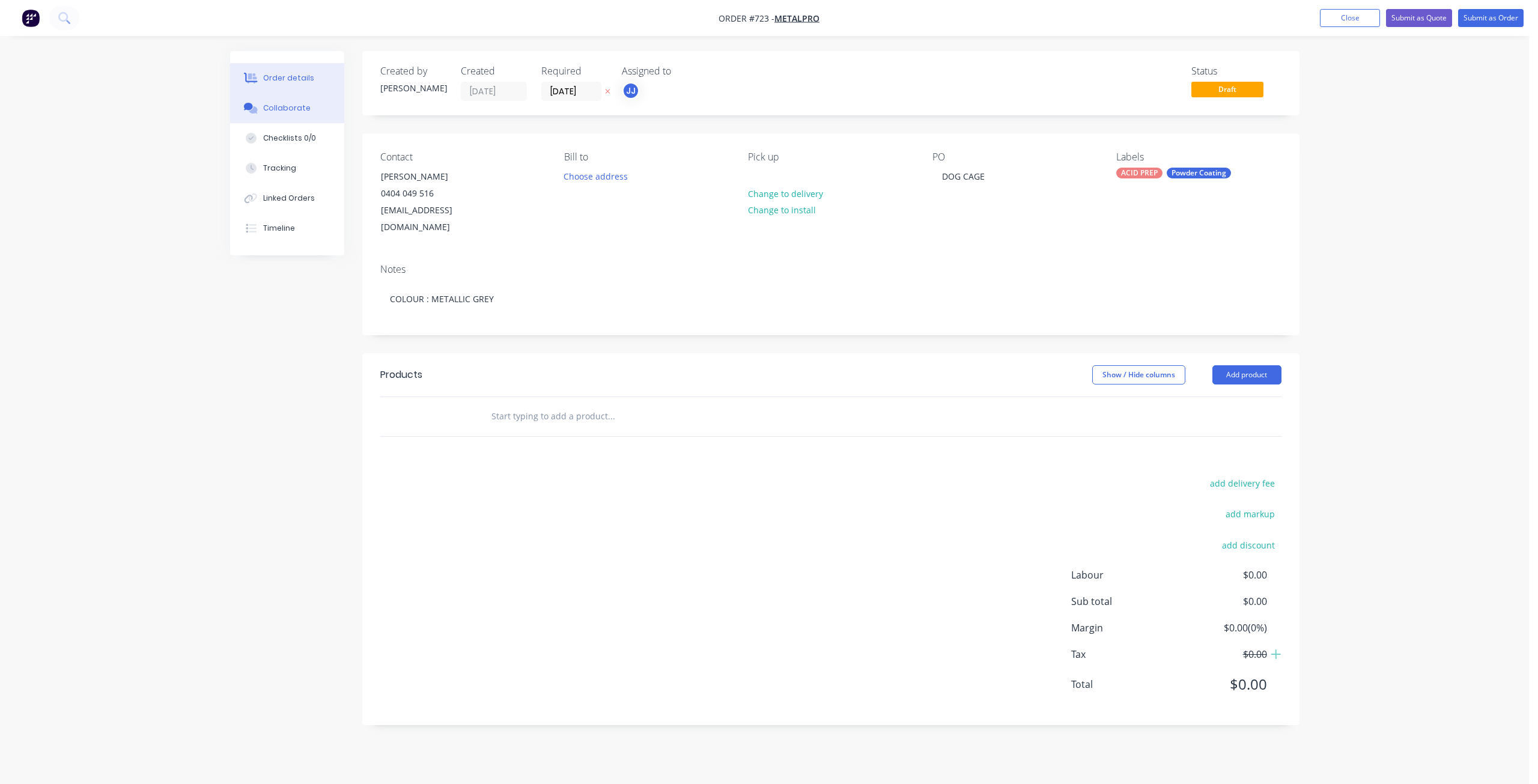
drag, startPoint x: 286, startPoint y: 102, endPoint x: 257, endPoint y: 117, distance: 32.6
click at [285, 102] on button "Collaborate" at bounding box center [287, 108] width 114 height 30
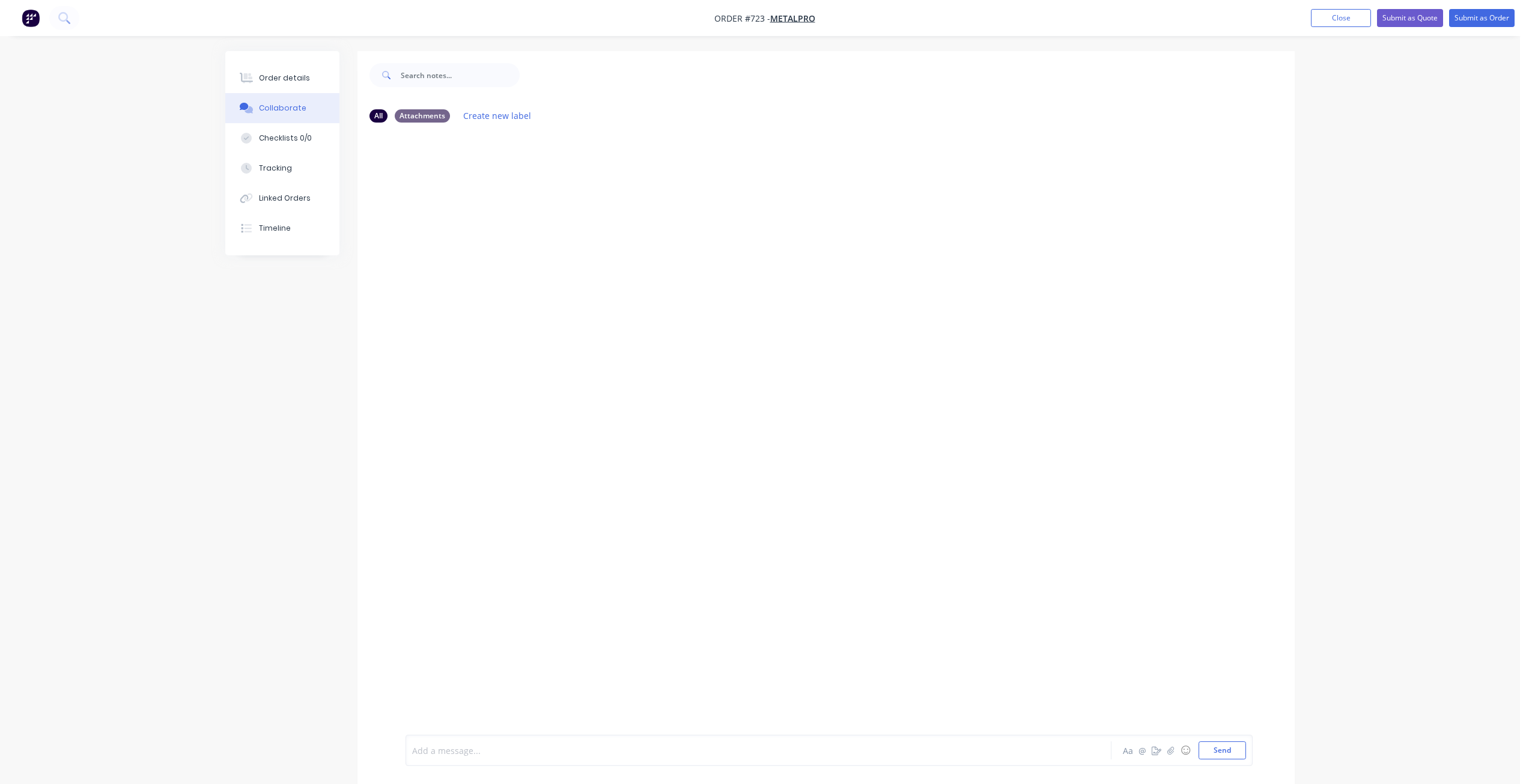
click at [448, 749] on div at bounding box center [725, 750] width 625 height 13
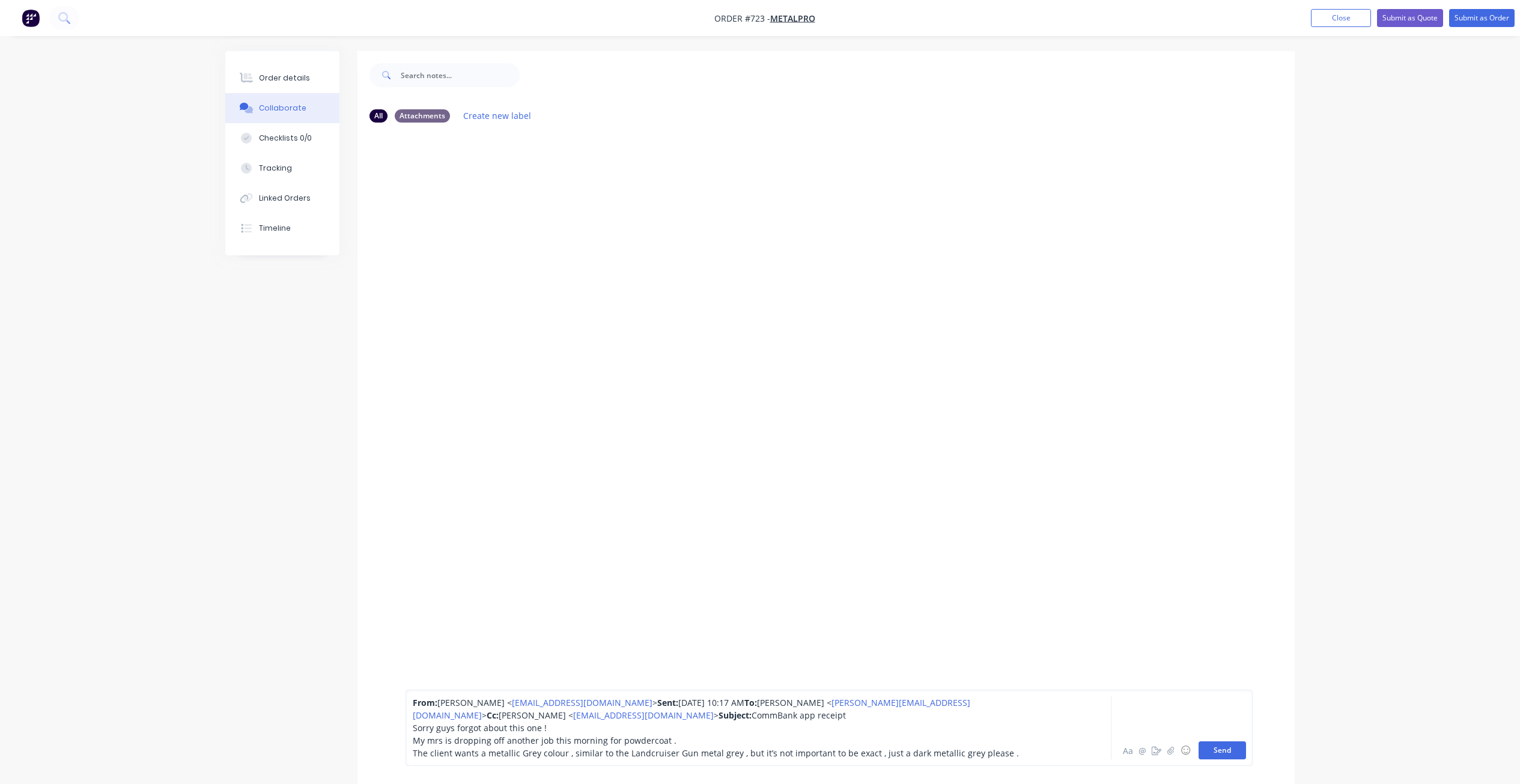
click at [1212, 749] on button "Send" at bounding box center [1223, 750] width 48 height 18
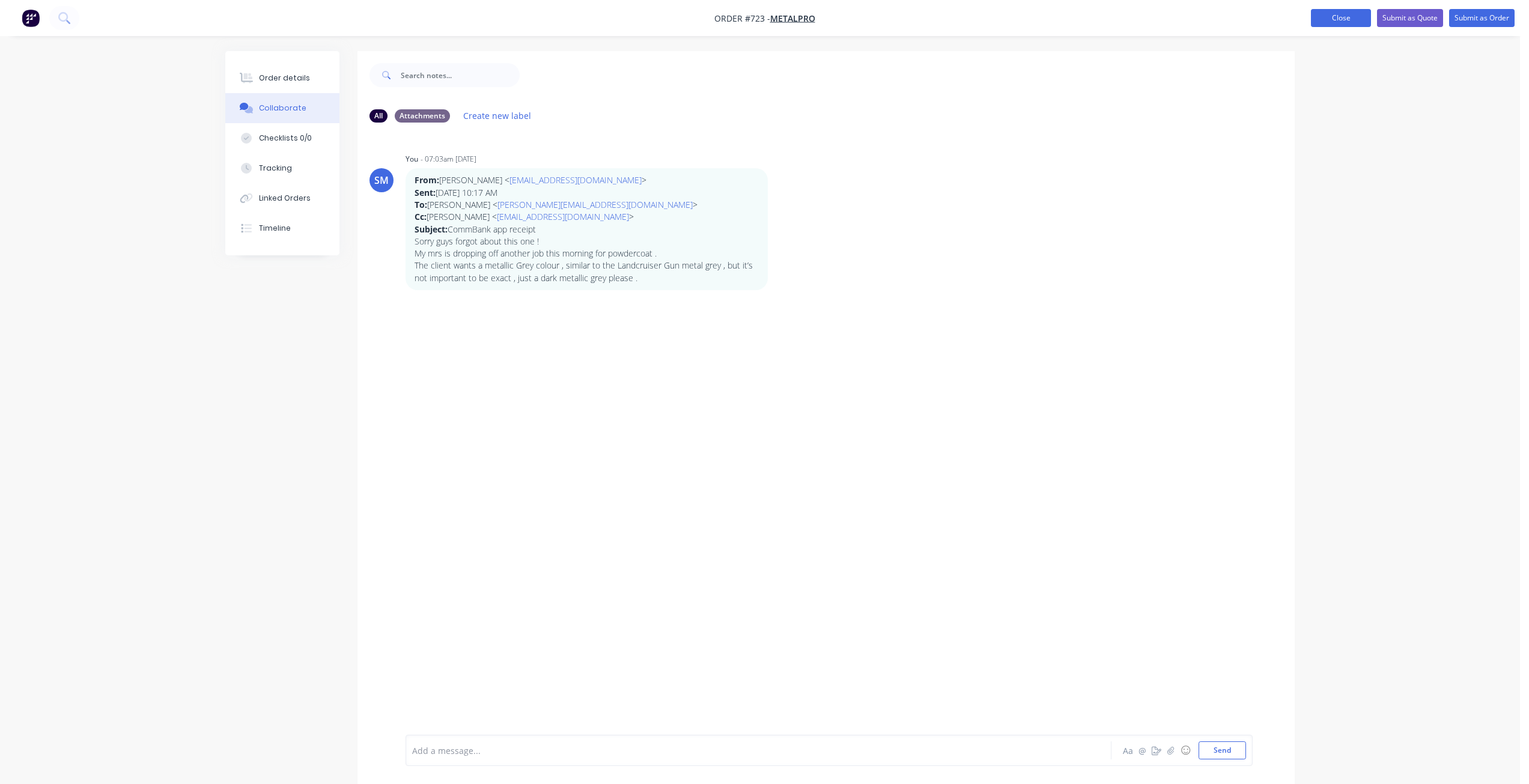
click at [1343, 23] on button "Close" at bounding box center [1342, 18] width 60 height 18
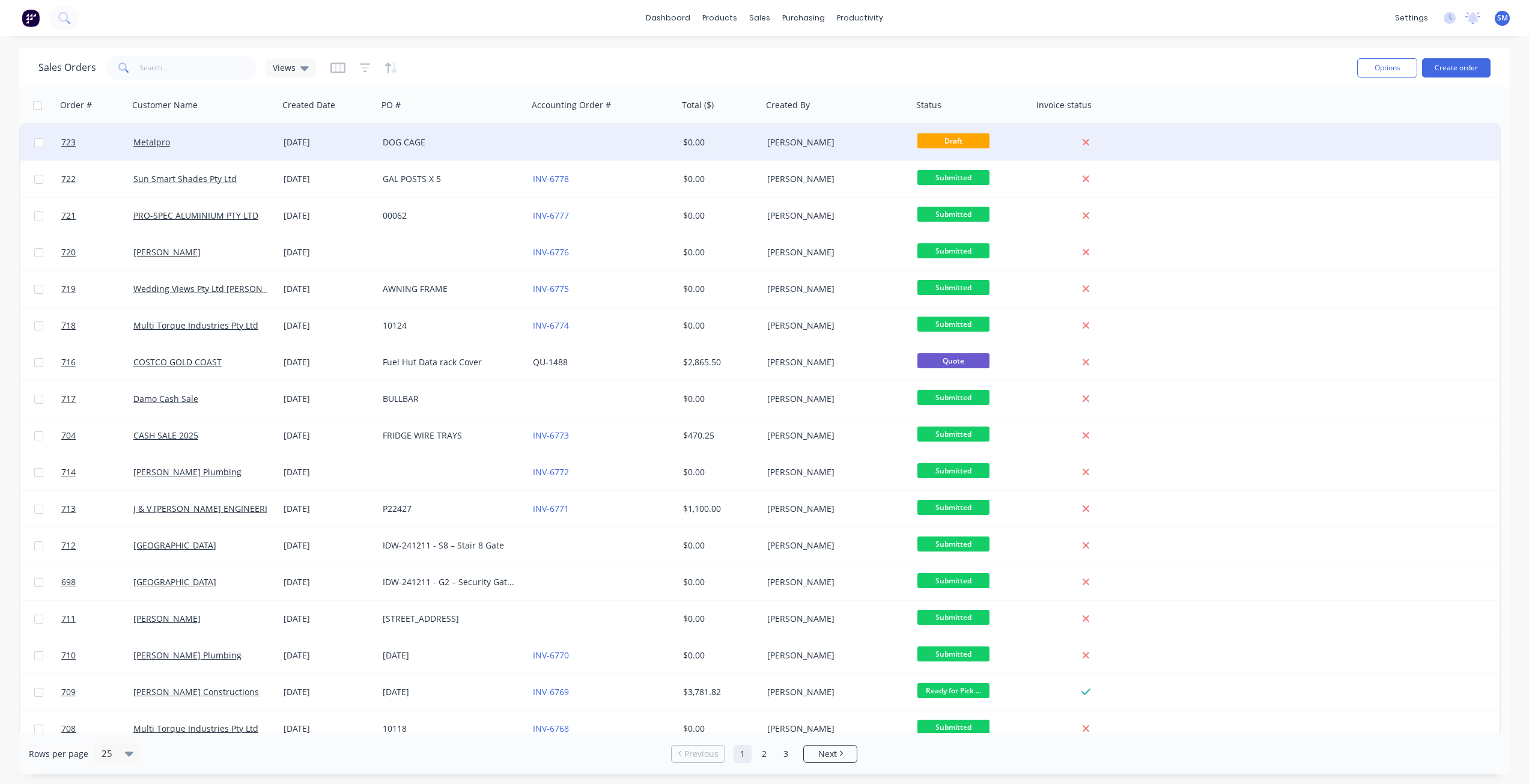
click at [185, 145] on div "Metalpro" at bounding box center [200, 142] width 133 height 12
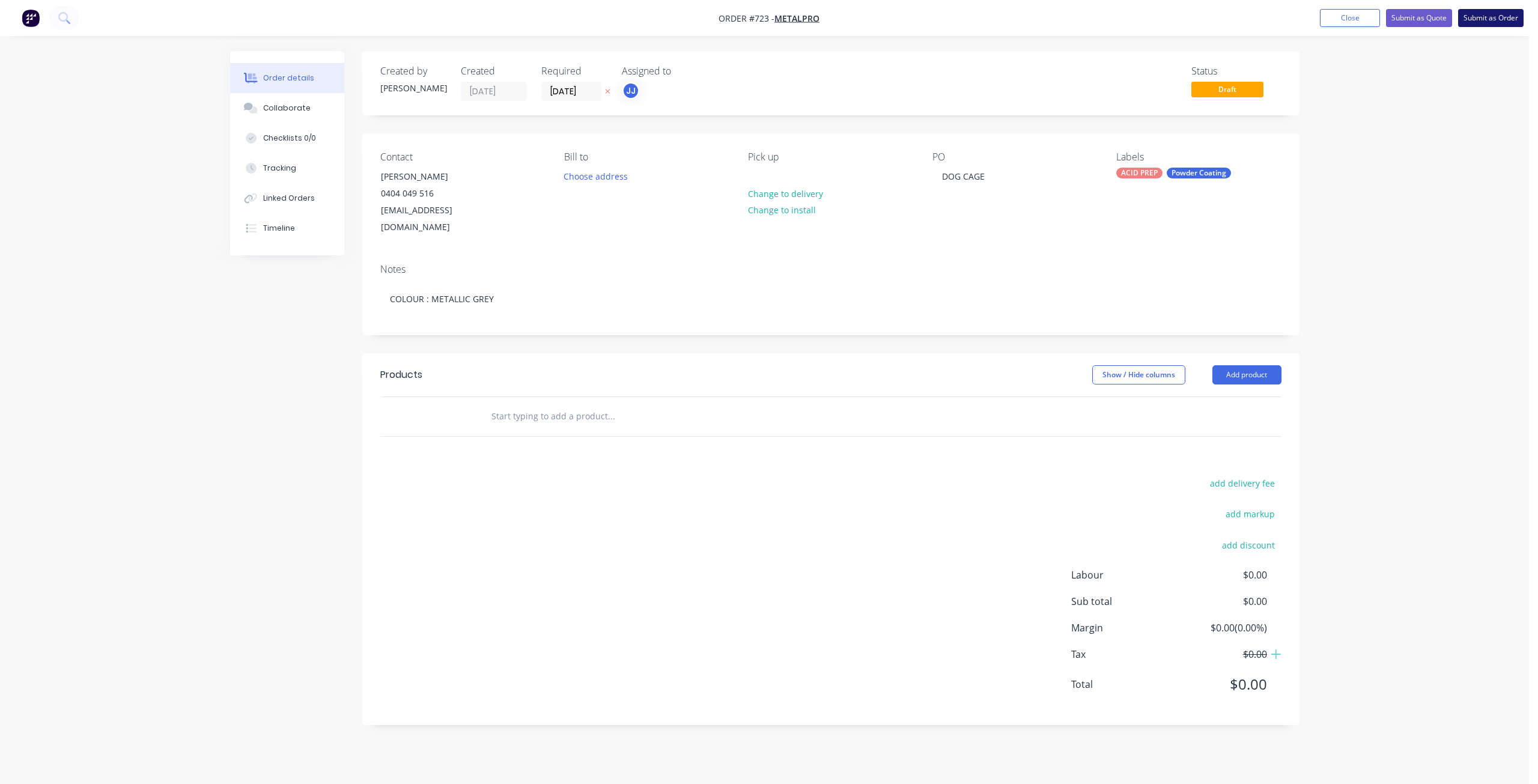
click at [1488, 20] on button "Submit as Order" at bounding box center [1491, 18] width 65 height 18
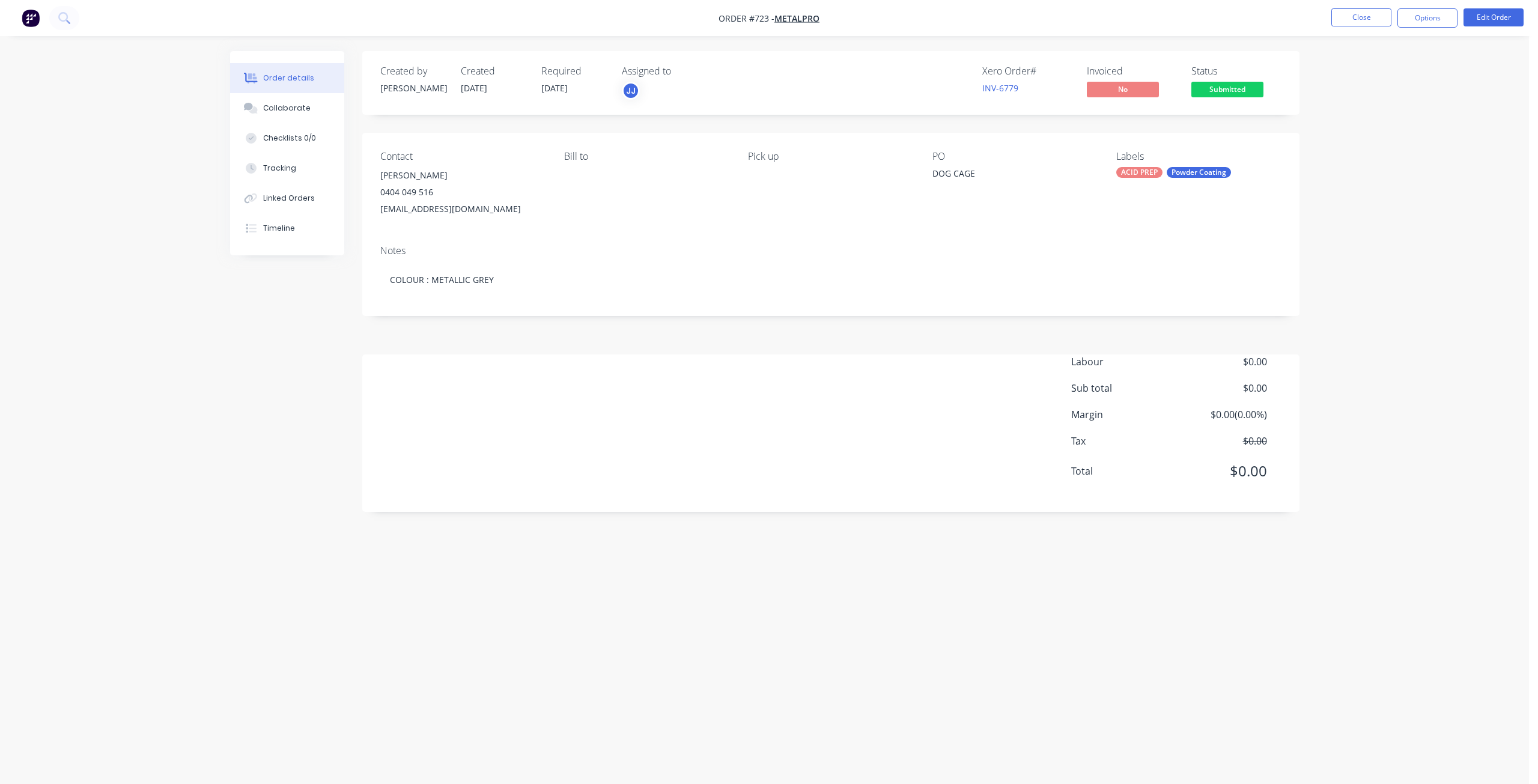
click at [1433, 21] on button "Options" at bounding box center [1428, 18] width 60 height 19
click at [1358, 144] on div "Work Order" at bounding box center [1392, 144] width 111 height 18
click at [1373, 118] on div "Without pricing" at bounding box center [1392, 121] width 111 height 18
click at [1367, 12] on button "Close" at bounding box center [1362, 17] width 60 height 18
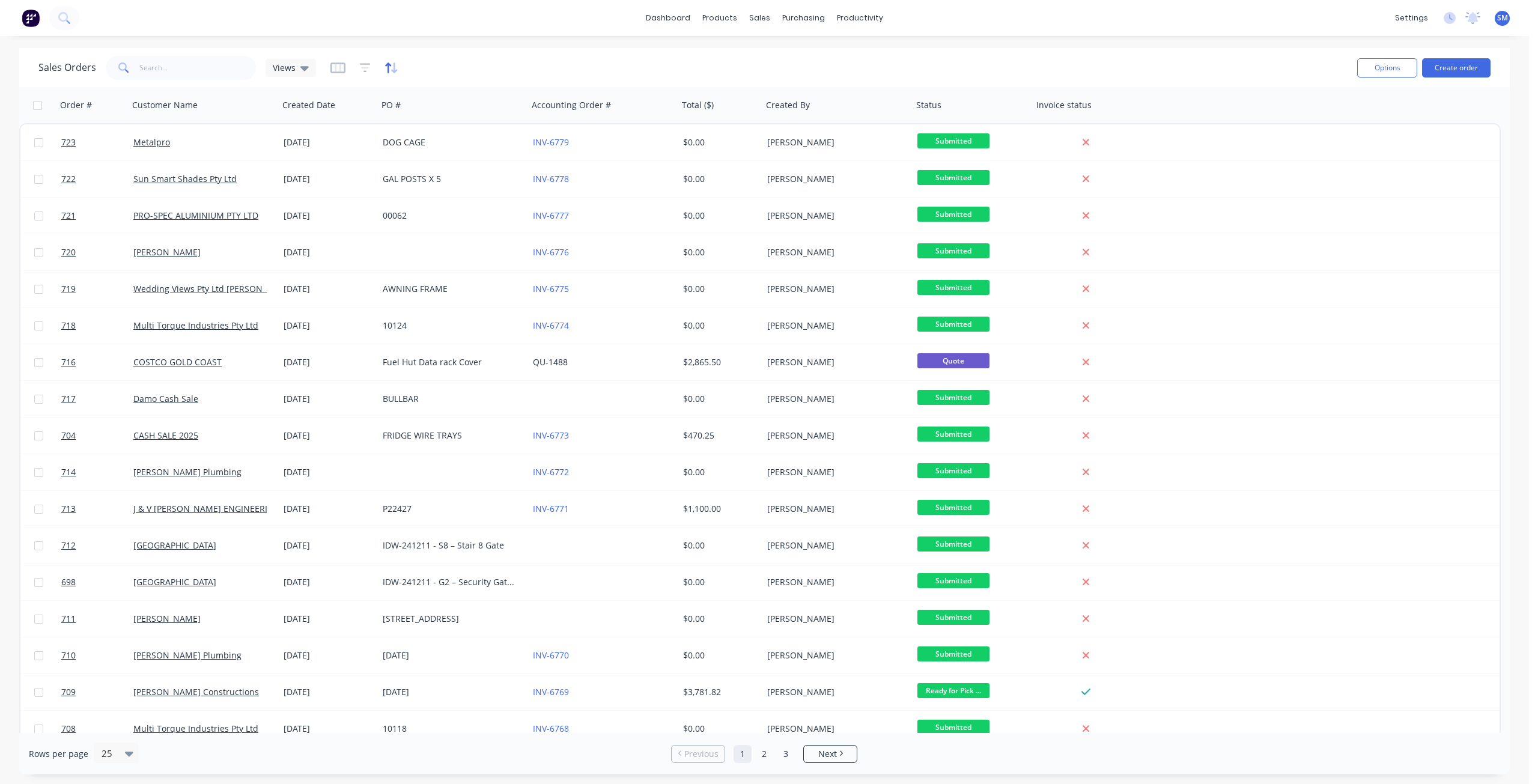
click at [385, 65] on icon "button" at bounding box center [388, 67] width 6 height 10
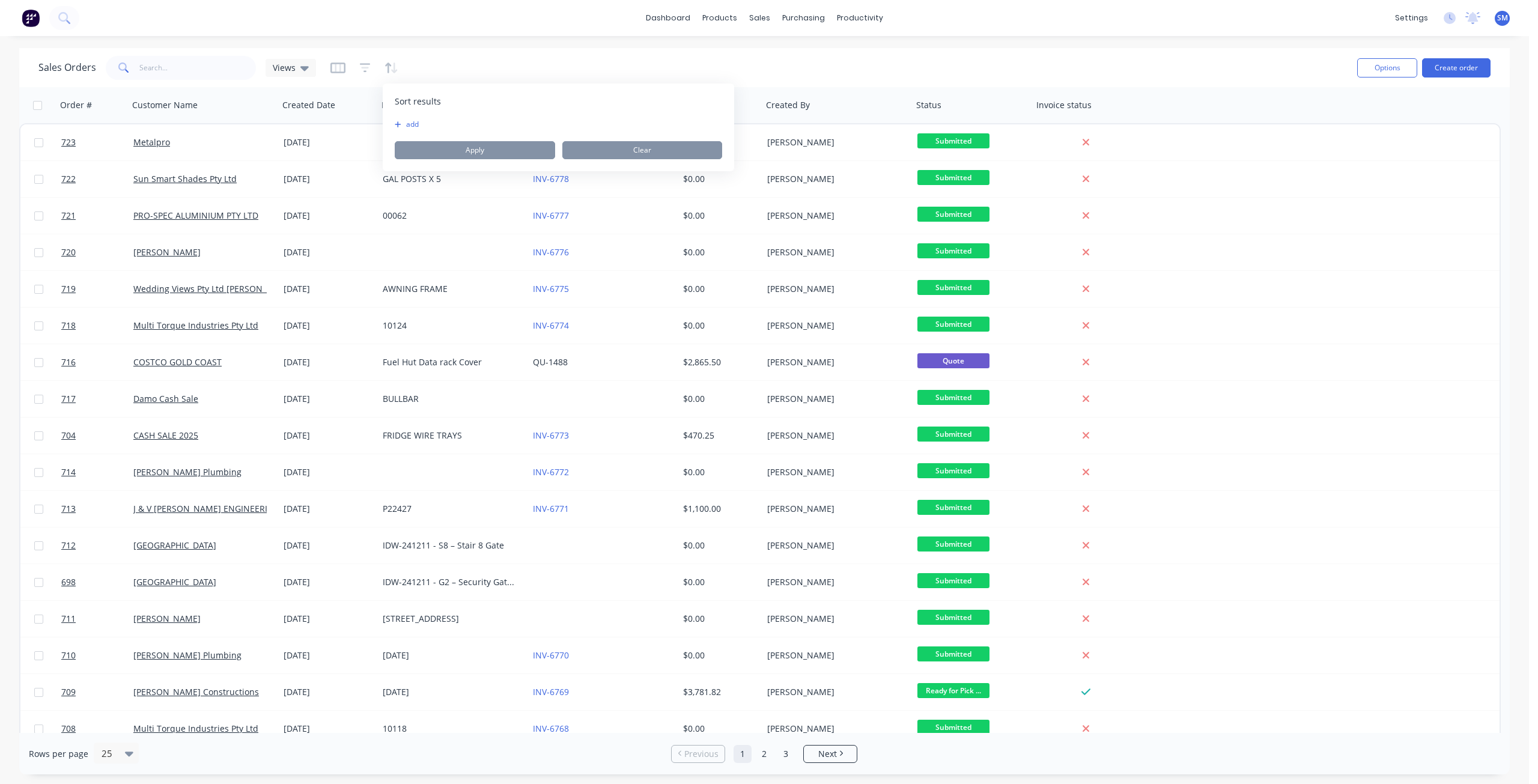
click at [410, 128] on button "add" at bounding box center [402, 123] width 15 height 9
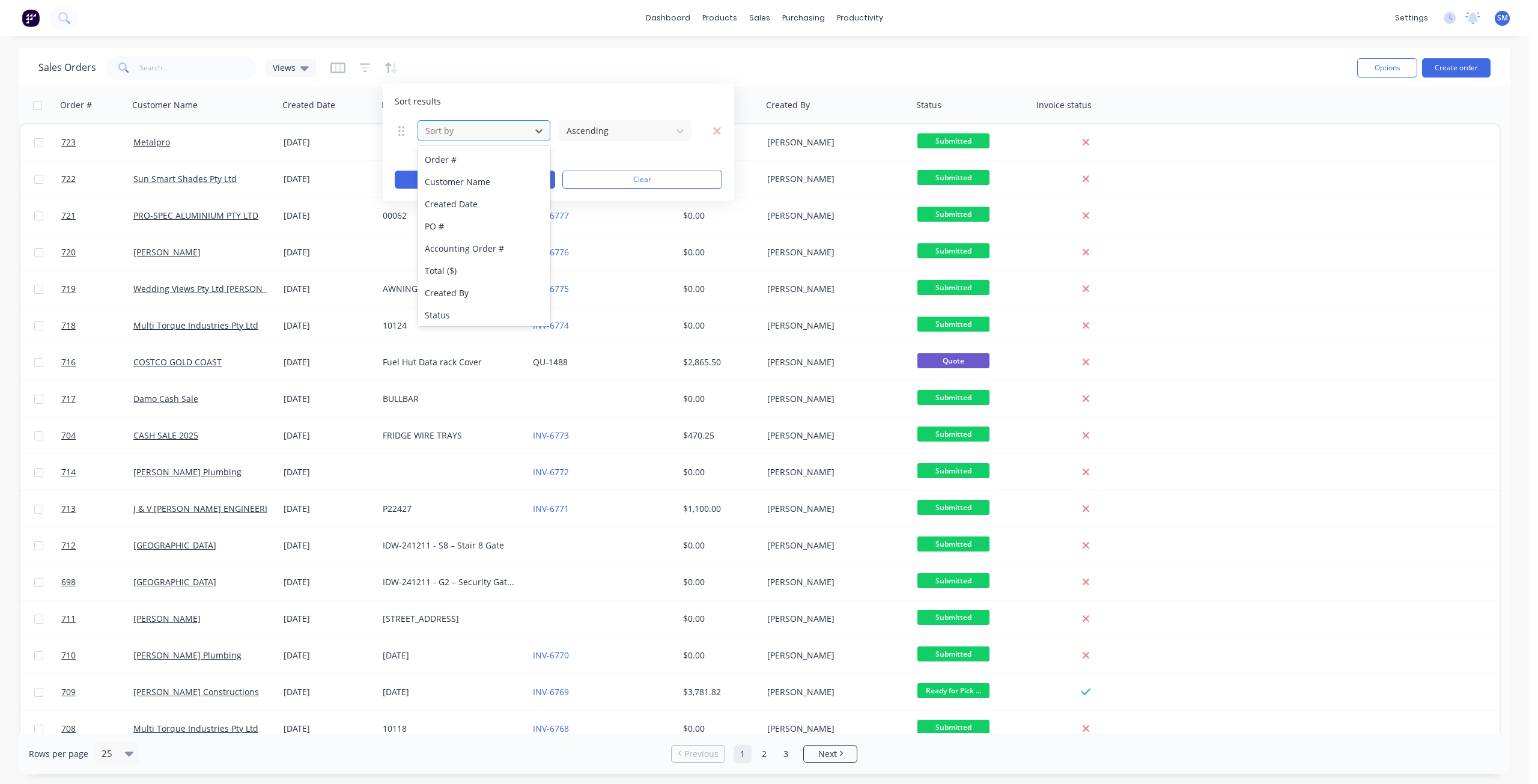
click at [473, 129] on div at bounding box center [474, 131] width 101 height 15
click at [446, 316] on div "Status" at bounding box center [484, 315] width 133 height 22
click at [463, 185] on button "Apply" at bounding box center [474, 179] width 160 height 18
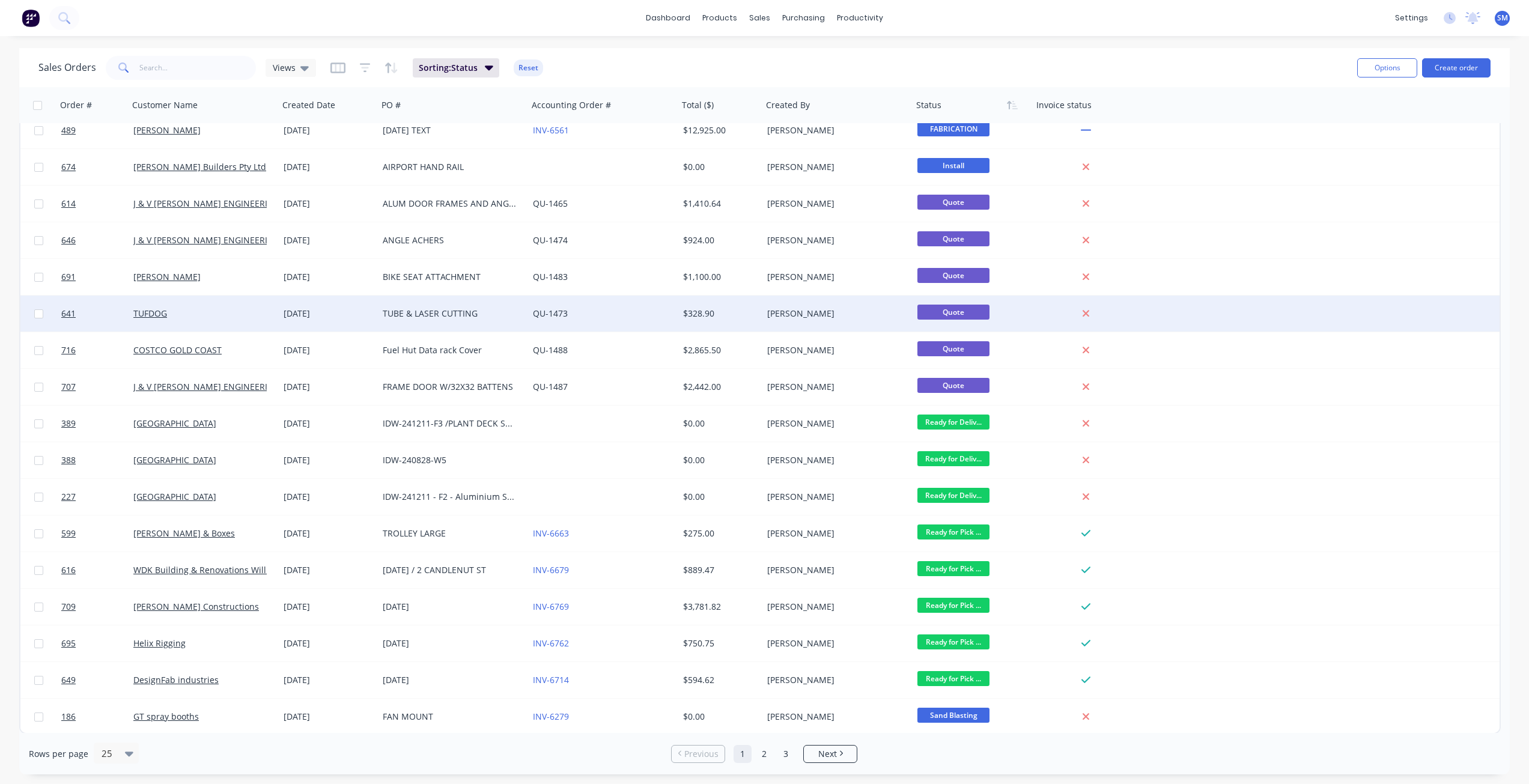
scroll to position [306, 0]
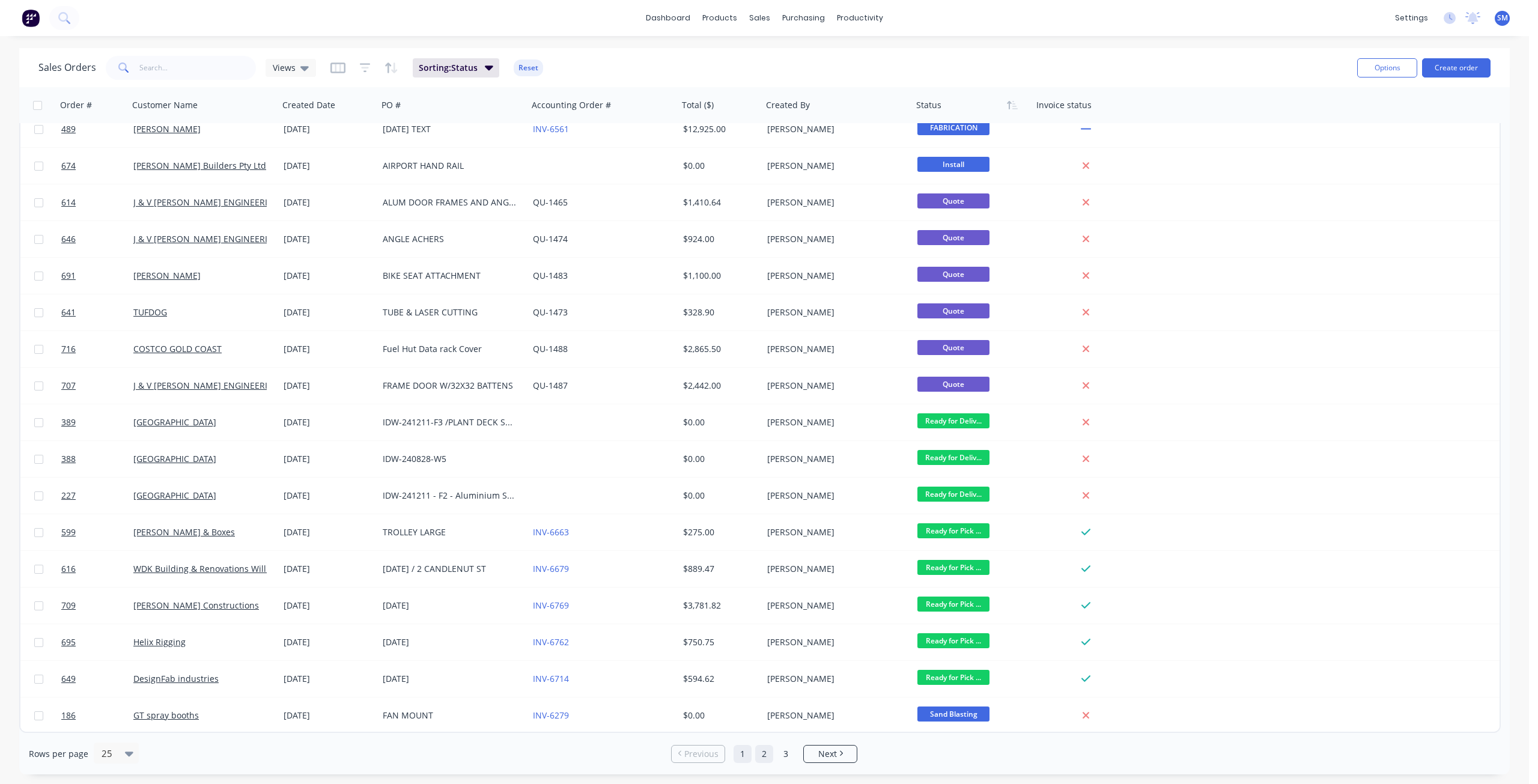
click at [768, 755] on link "2" at bounding box center [764, 753] width 18 height 18
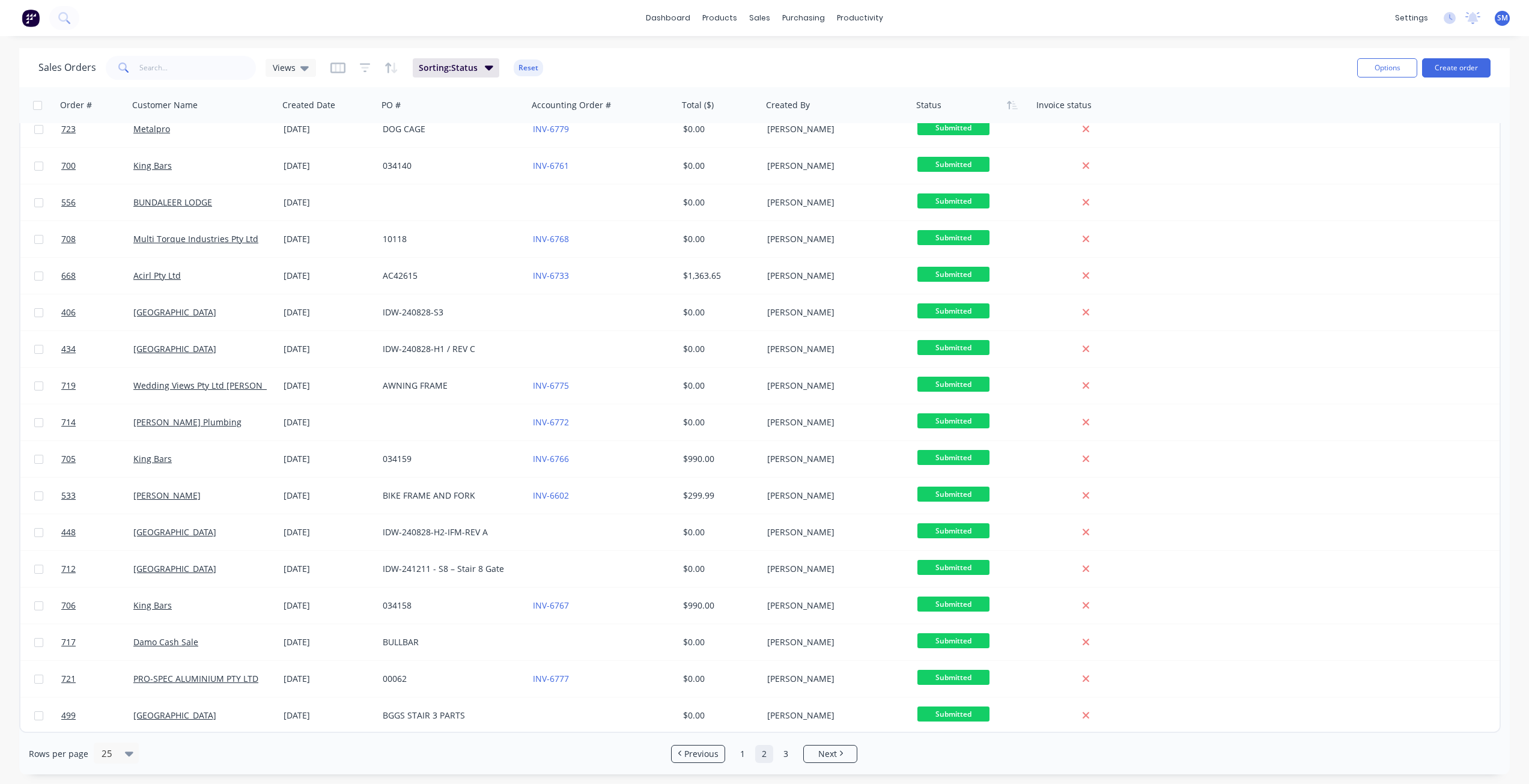
scroll to position [0, 0]
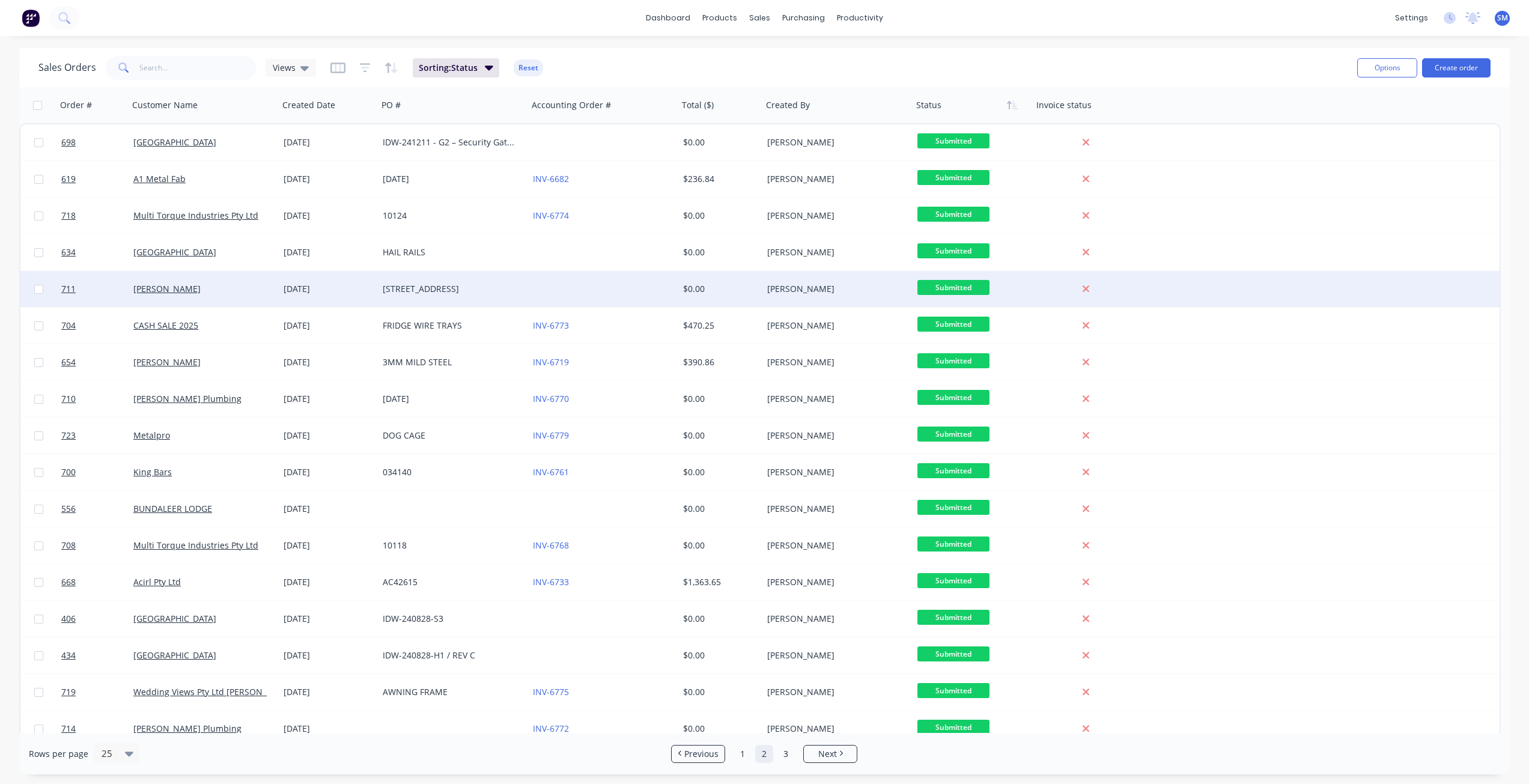
click at [583, 290] on div at bounding box center [603, 289] width 150 height 36
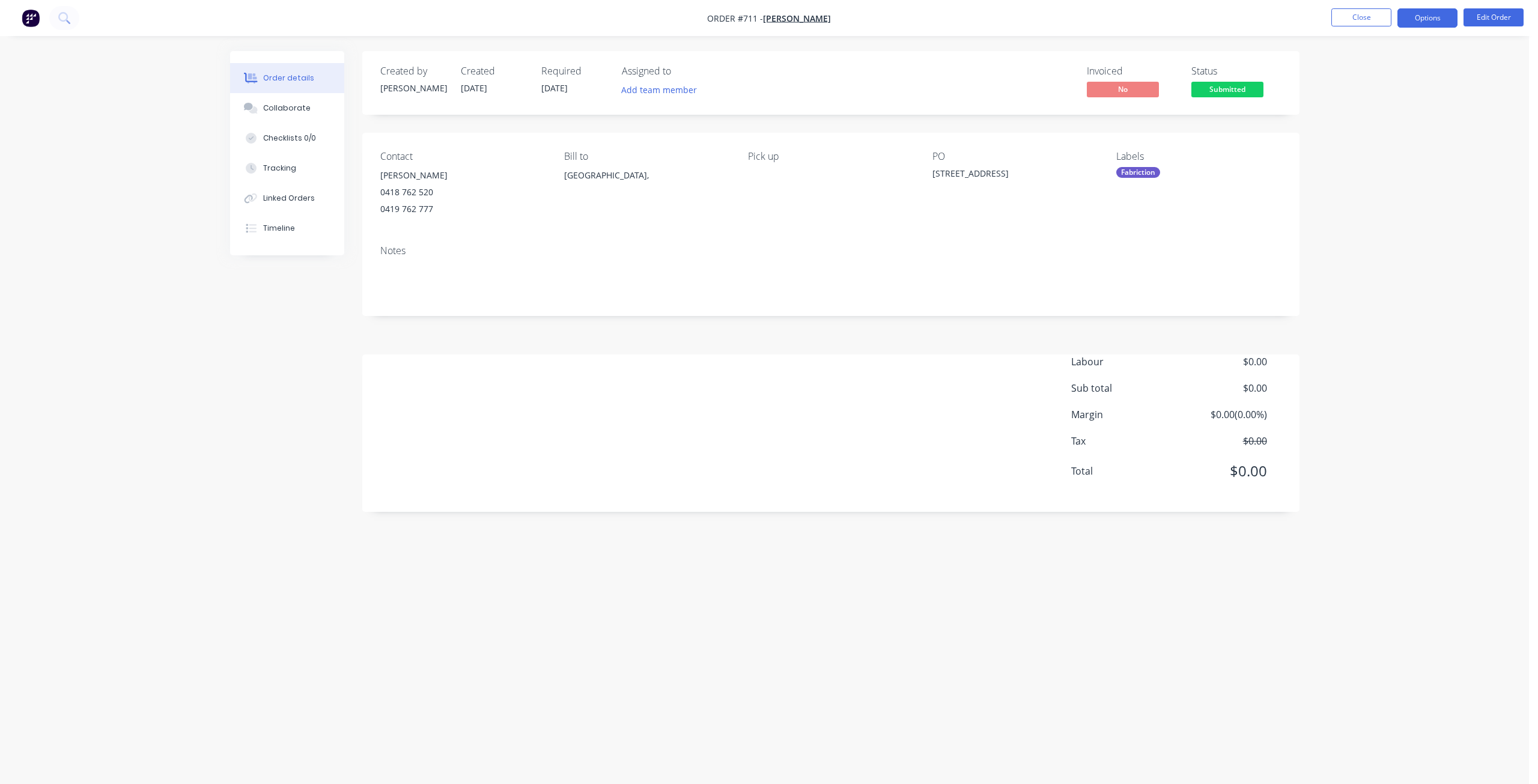
click at [1437, 21] on button "Options" at bounding box center [1428, 18] width 60 height 19
click at [1357, 13] on button "Close" at bounding box center [1362, 17] width 60 height 18
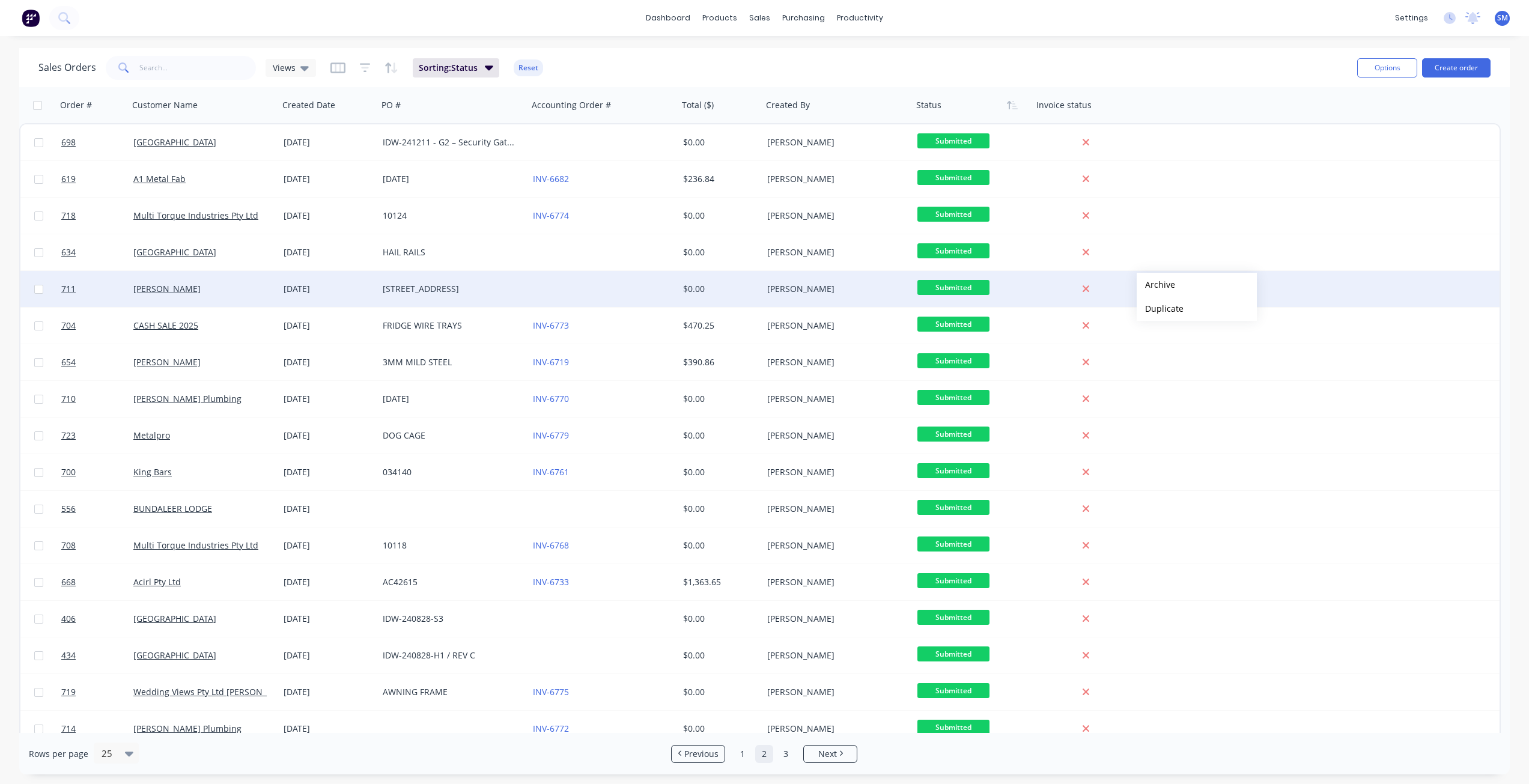
click at [1162, 285] on button "Archive" at bounding box center [1196, 285] width 120 height 24
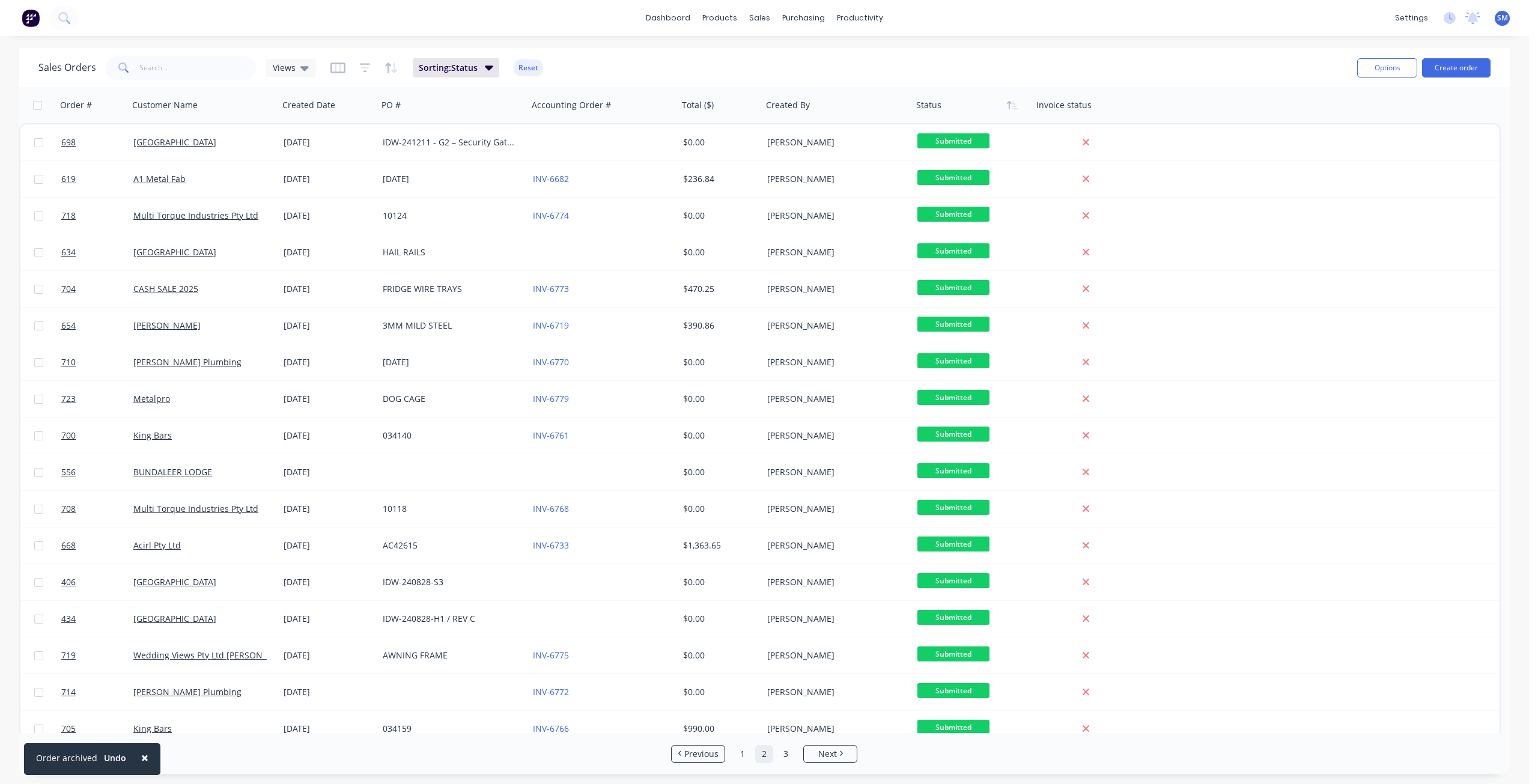
click at [145, 755] on span "×" at bounding box center [144, 757] width 8 height 17
click at [783, 750] on link "3" at bounding box center [785, 753] width 18 height 18
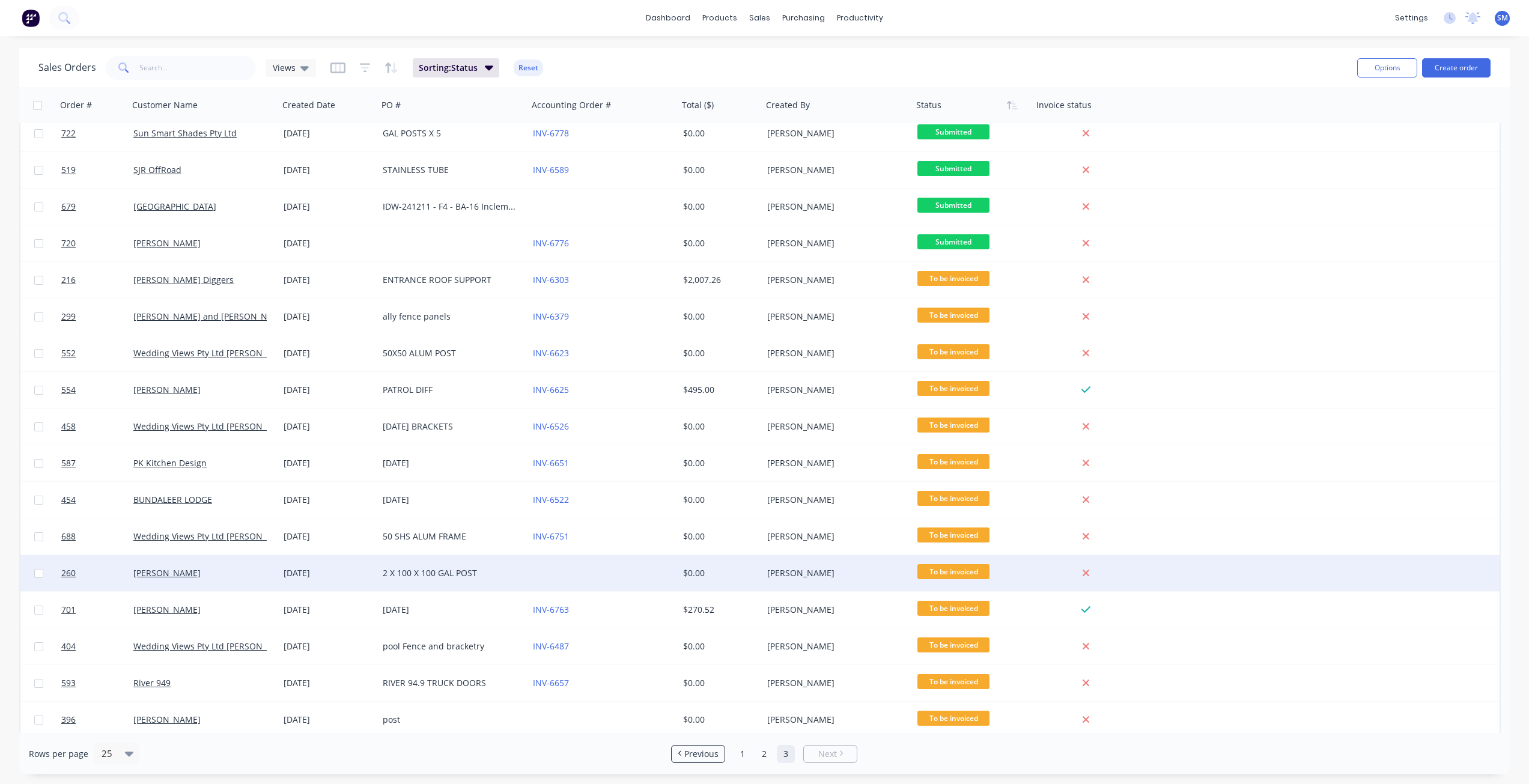
scroll to position [123, 0]
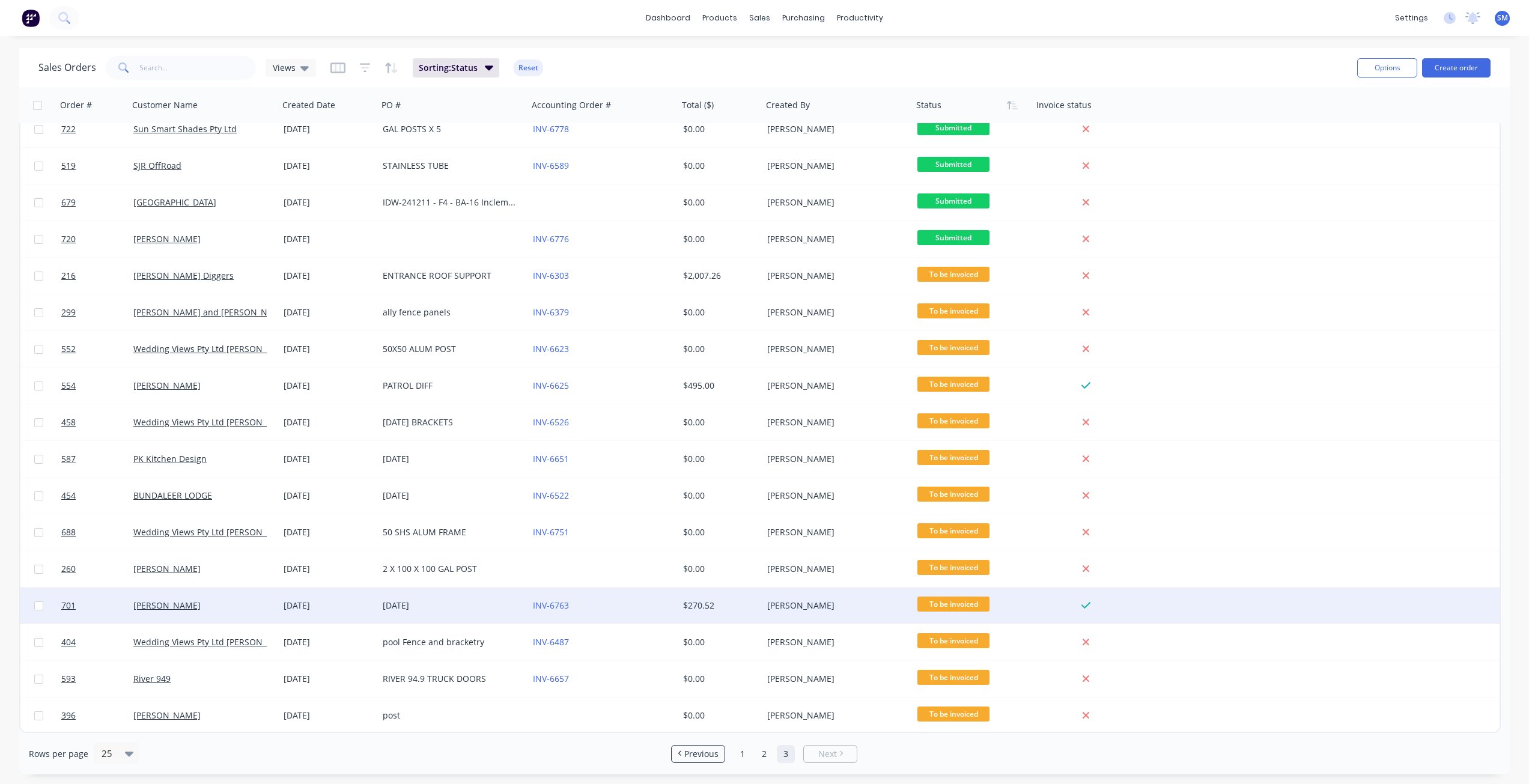
click at [959, 605] on span "To be invoiced" at bounding box center [954, 604] width 72 height 15
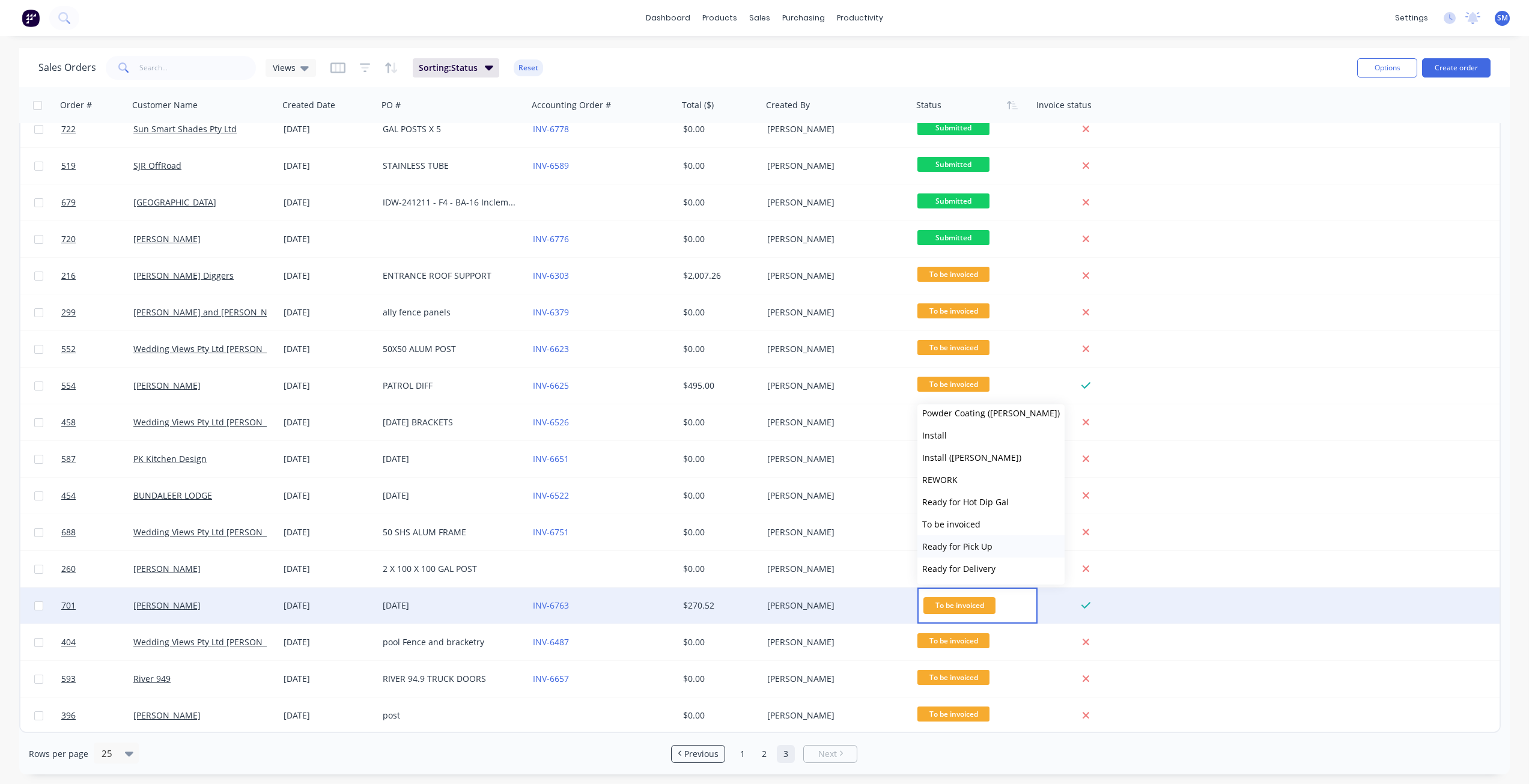
scroll to position [407, 0]
click at [956, 481] on span "Ready for Pick Up" at bounding box center [958, 480] width 71 height 12
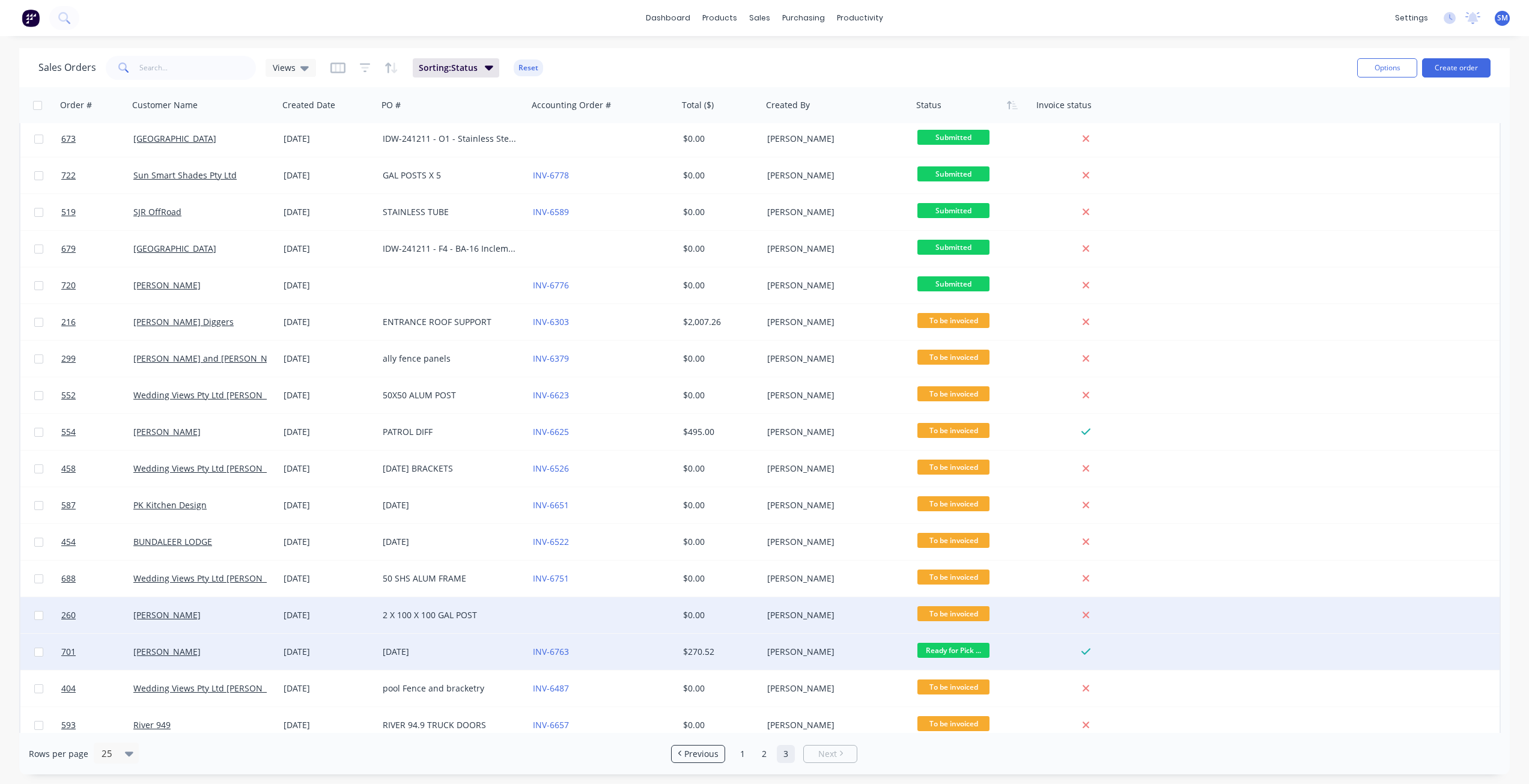
scroll to position [0, 0]
